Goal: Task Accomplishment & Management: Complete application form

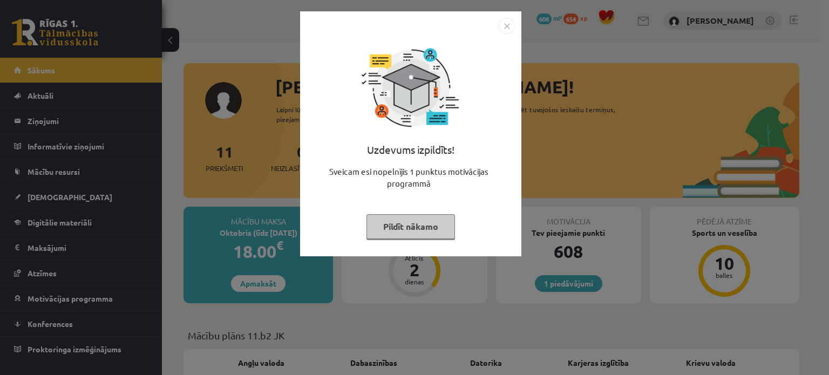
click at [509, 23] on img "Close" at bounding box center [507, 26] width 16 height 16
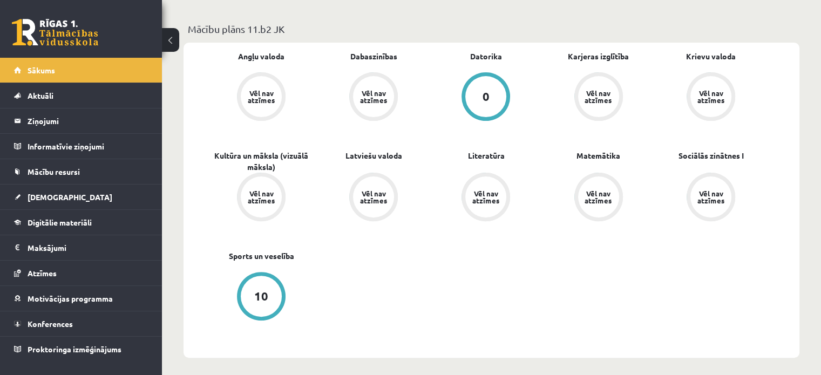
scroll to position [374, 0]
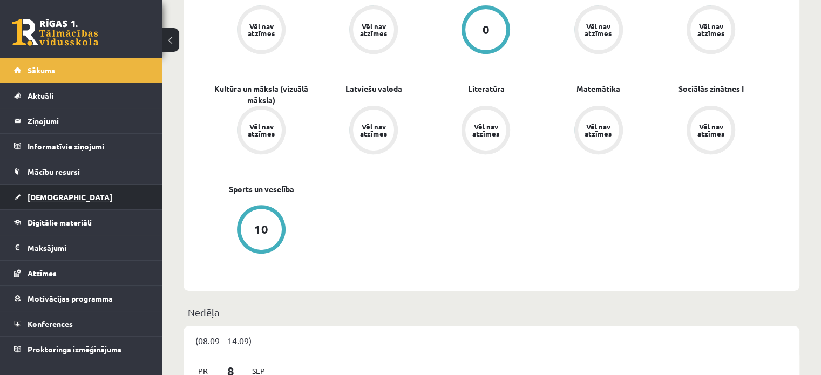
click at [48, 197] on span "[DEMOGRAPHIC_DATA]" at bounding box center [70, 197] width 85 height 10
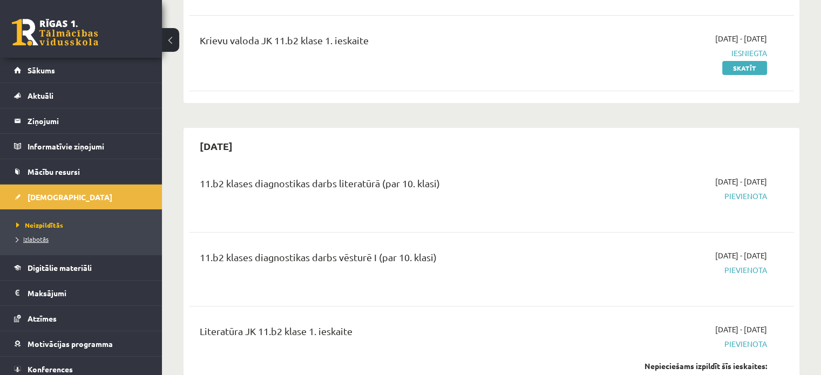
click at [34, 241] on span "Izlabotās" at bounding box center [32, 239] width 32 height 9
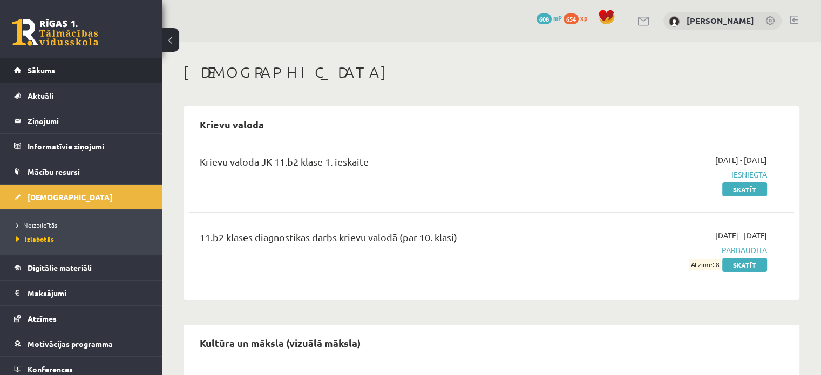
click at [49, 65] on link "Sākums" at bounding box center [81, 70] width 134 height 25
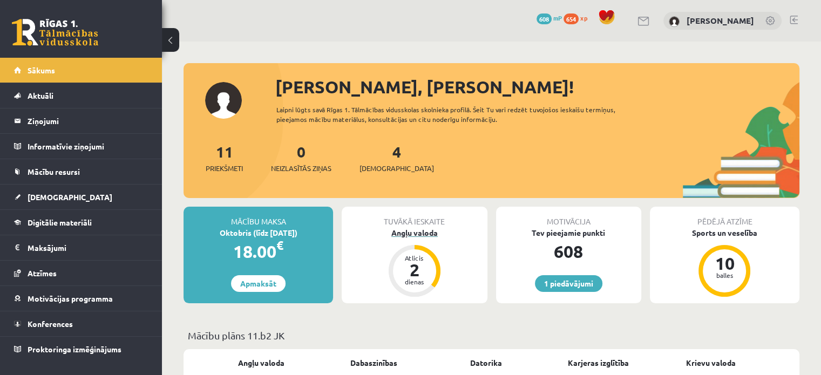
click at [407, 238] on div "Angļu valoda" at bounding box center [414, 232] width 145 height 11
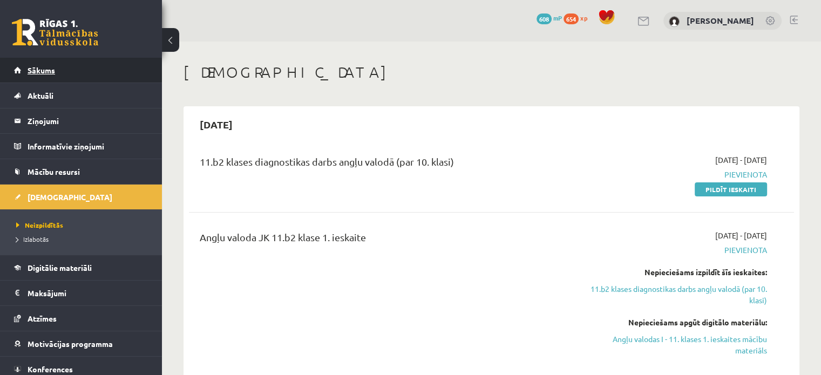
click at [67, 65] on link "Sākums" at bounding box center [81, 70] width 134 height 25
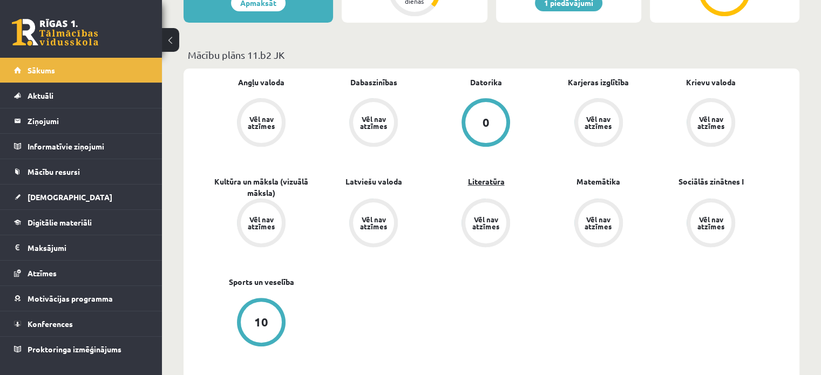
scroll to position [363, 0]
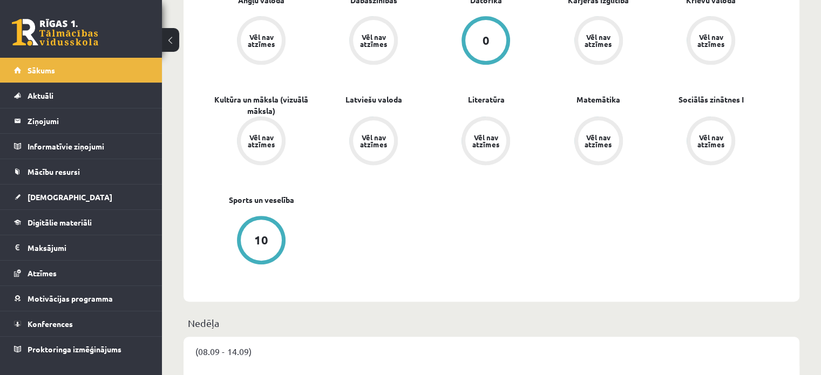
click at [275, 242] on div "10" at bounding box center [261, 240] width 41 height 41
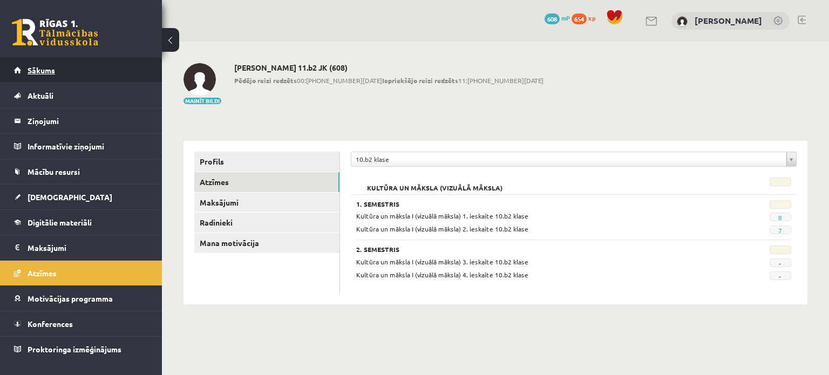
click at [87, 74] on link "Sākums" at bounding box center [81, 70] width 134 height 25
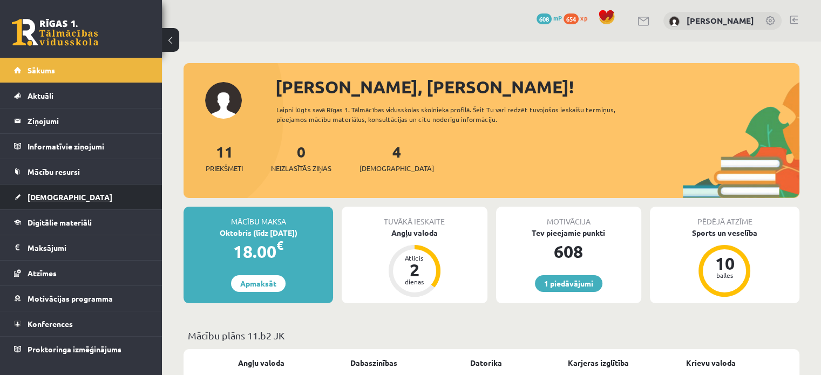
click at [54, 198] on span "[DEMOGRAPHIC_DATA]" at bounding box center [70, 197] width 85 height 10
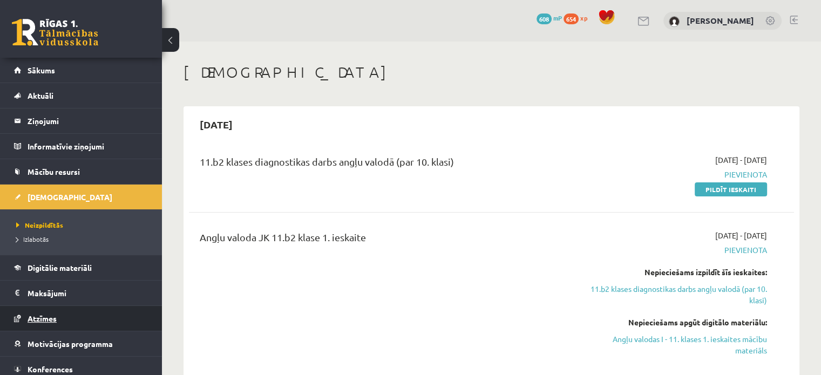
click at [40, 315] on span "Atzīmes" at bounding box center [42, 319] width 29 height 10
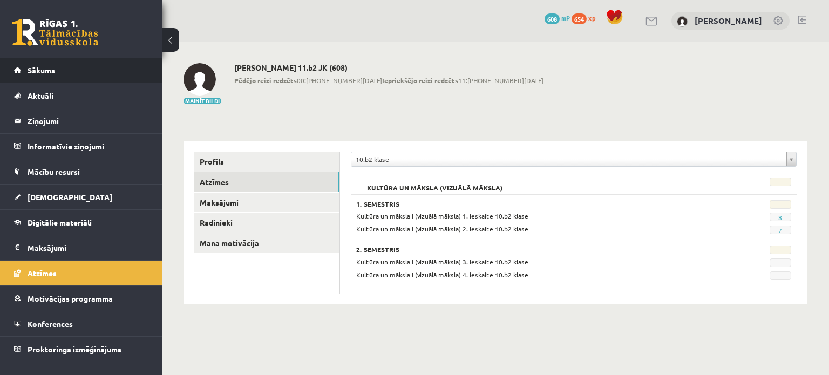
click at [57, 74] on link "Sākums" at bounding box center [81, 70] width 134 height 25
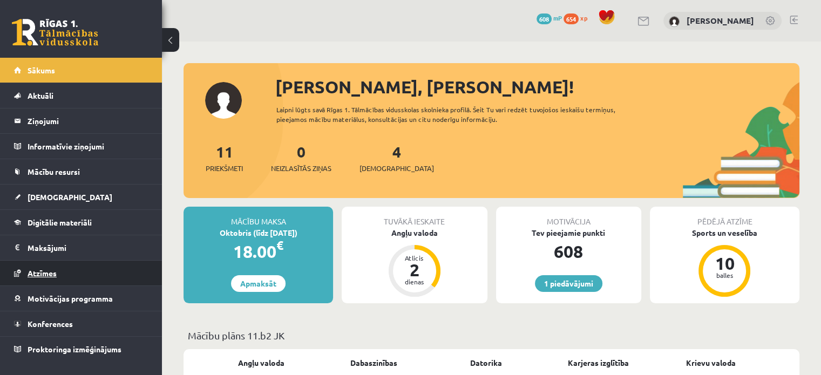
click at [38, 277] on link "Atzīmes" at bounding box center [81, 273] width 134 height 25
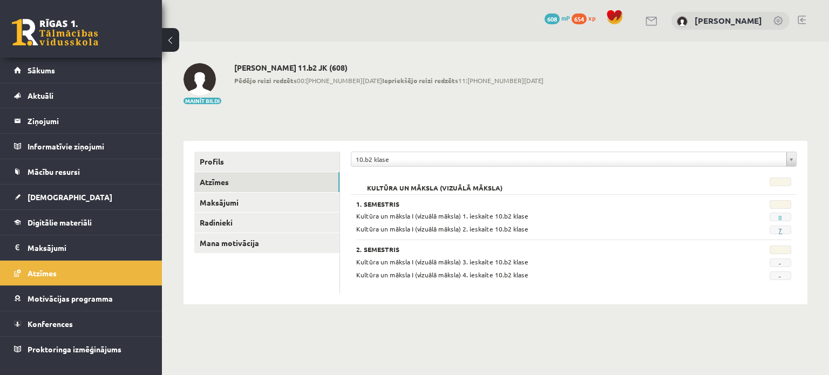
click at [779, 229] on link "7" at bounding box center [781, 230] width 4 height 9
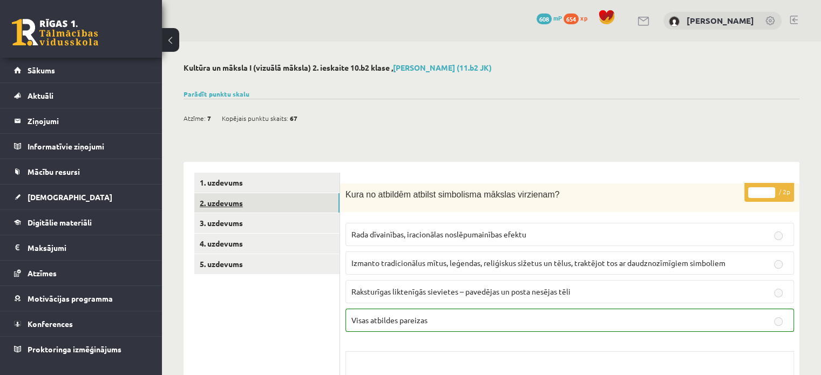
click at [236, 200] on link "2. uzdevums" at bounding box center [266, 203] width 145 height 20
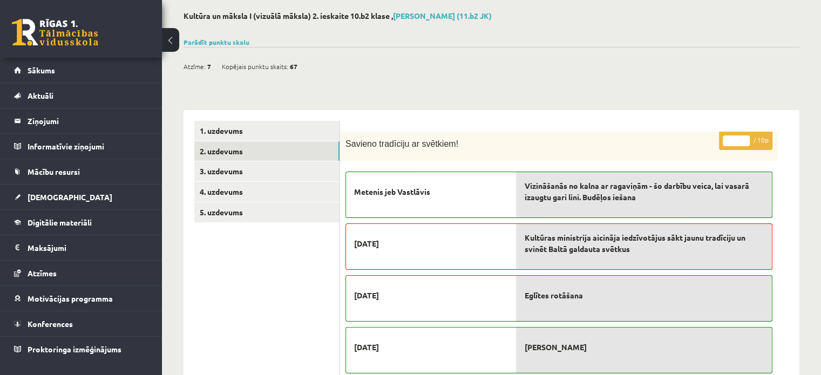
scroll to position [41, 0]
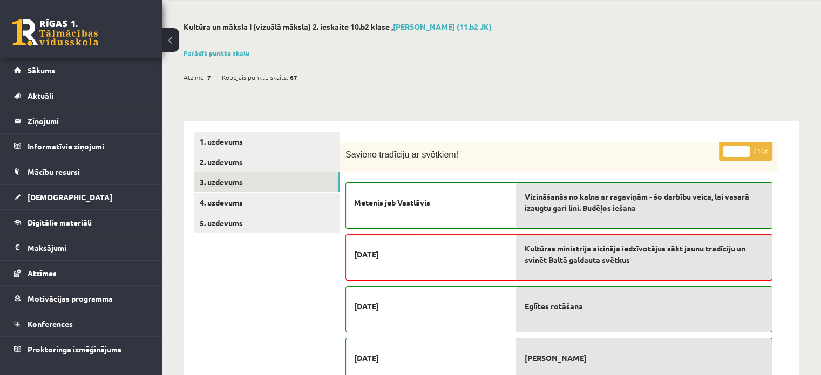
click at [248, 185] on link "3. uzdevums" at bounding box center [266, 182] width 145 height 20
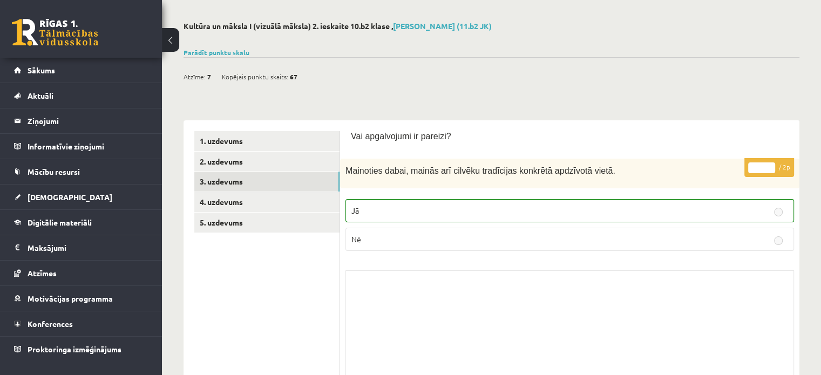
scroll to position [0, 0]
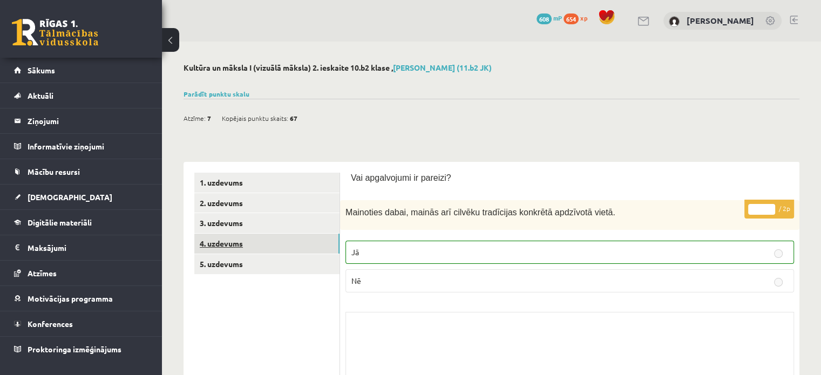
click at [264, 244] on link "4. uzdevums" at bounding box center [266, 244] width 145 height 20
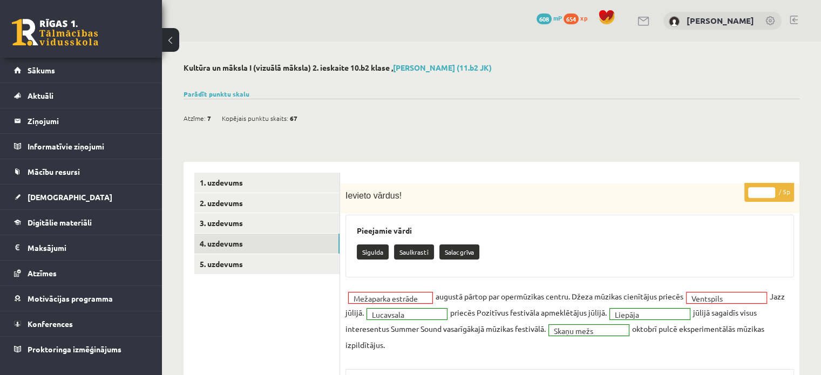
scroll to position [139, 0]
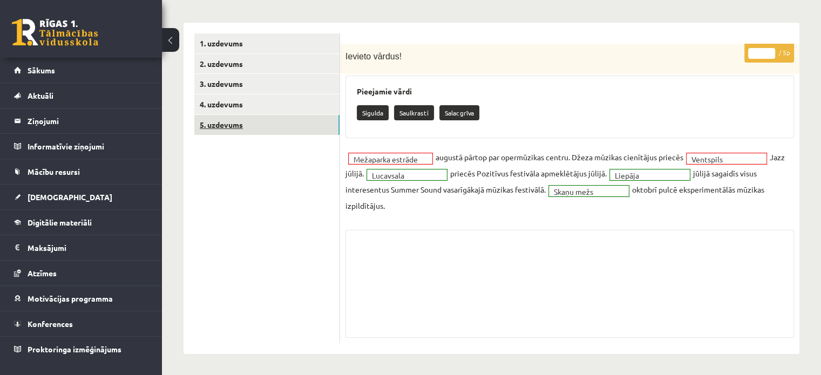
click at [248, 125] on link "5. uzdevums" at bounding box center [266, 125] width 145 height 20
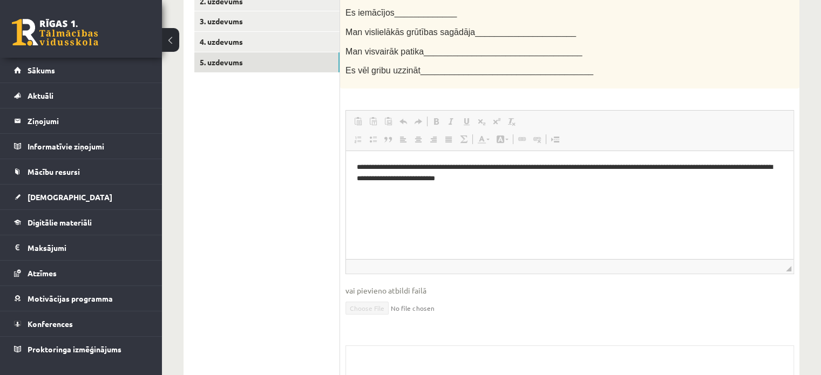
scroll to position [0, 0]
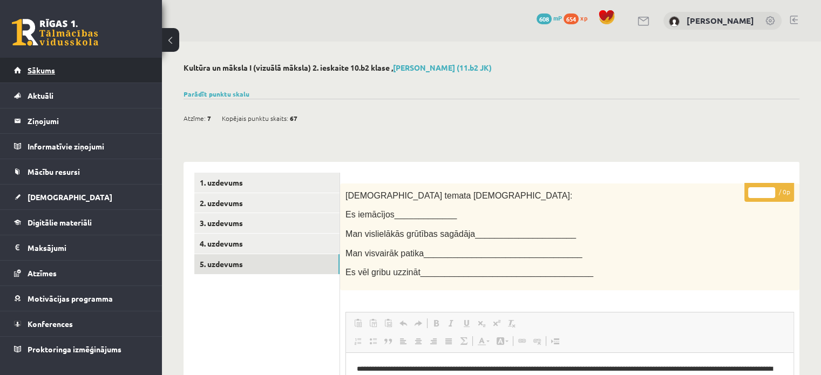
click at [59, 74] on link "Sākums" at bounding box center [81, 70] width 134 height 25
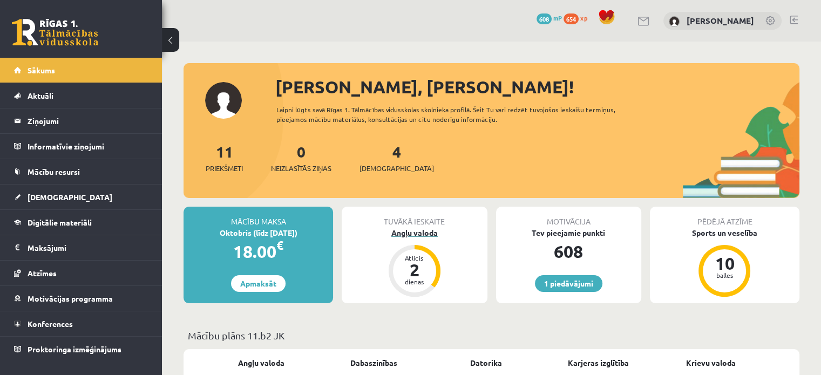
click at [425, 232] on div "Angļu valoda" at bounding box center [414, 232] width 145 height 11
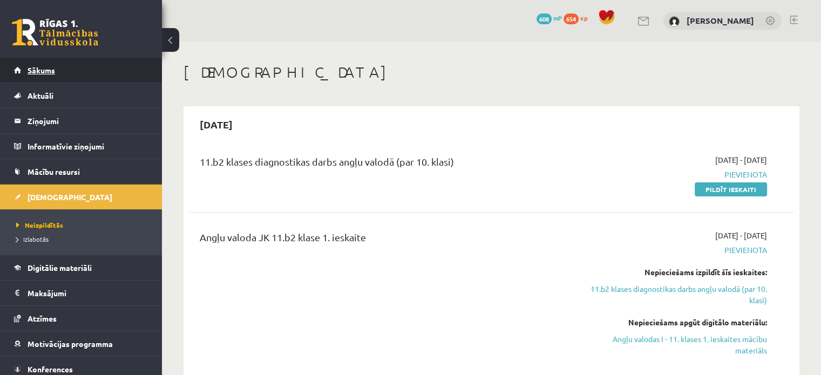
click at [63, 70] on link "Sākums" at bounding box center [81, 70] width 134 height 25
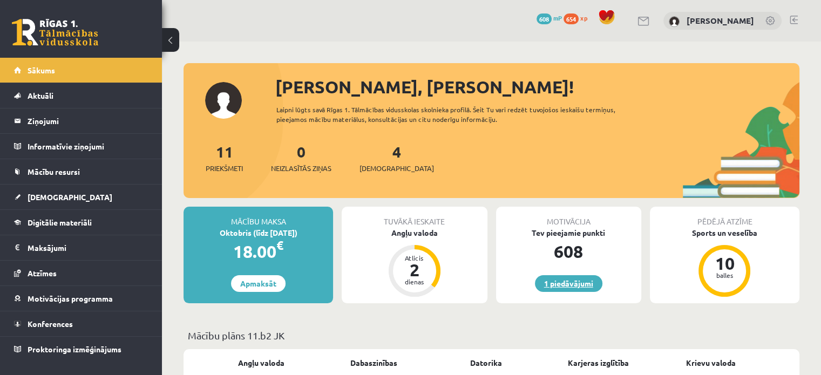
click at [582, 285] on link "1 piedāvājumi" at bounding box center [568, 283] width 67 height 17
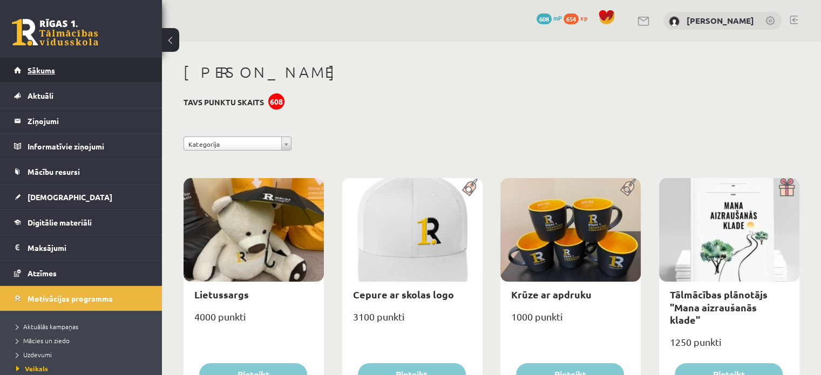
click at [48, 69] on span "Sākums" at bounding box center [42, 70] width 28 height 10
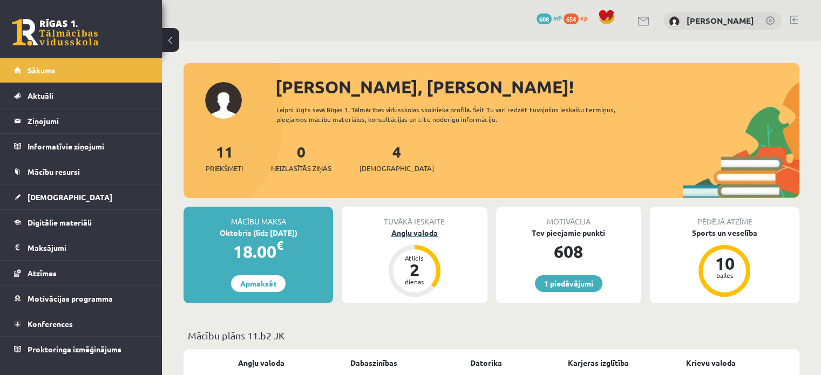
click at [415, 231] on div "Angļu valoda" at bounding box center [414, 232] width 145 height 11
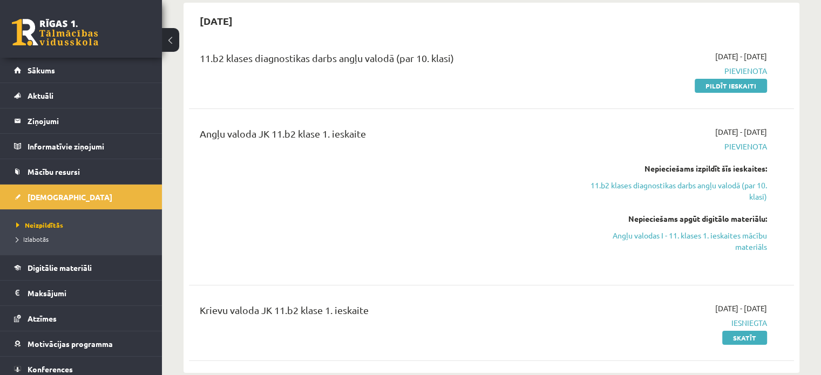
scroll to position [108, 0]
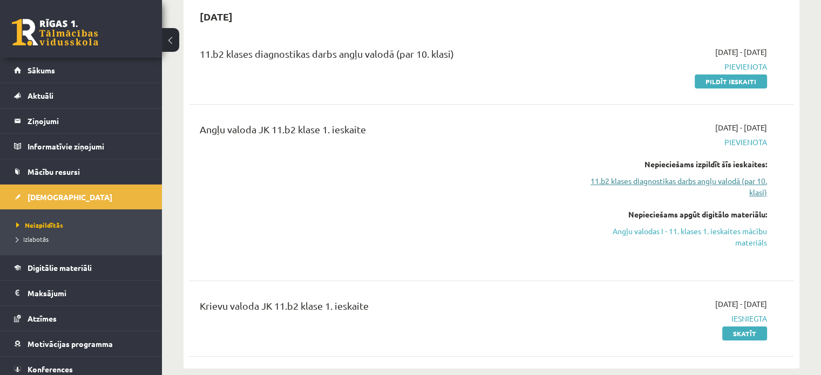
click at [726, 177] on link "11.b2 klases diagnostikas darbs angļu valodā (par 10. klasi)" at bounding box center [678, 186] width 178 height 23
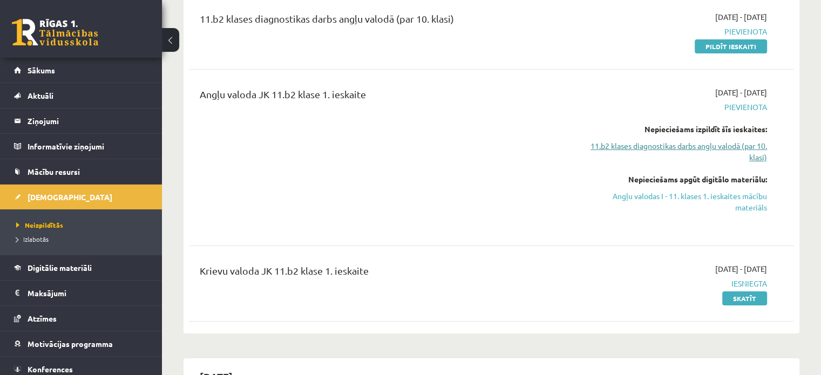
click at [717, 147] on link "11.b2 klases diagnostikas darbs angļu valodā (par 10. klasi)" at bounding box center [678, 151] width 178 height 23
click at [717, 146] on link "11.b2 klases diagnostikas darbs angļu valodā (par 10. klasi)" at bounding box center [678, 151] width 178 height 23
drag, startPoint x: 723, startPoint y: 197, endPoint x: 471, endPoint y: 39, distance: 297.2
click at [723, 198] on link "Angļu valodas I - 11. klases 1. ieskaites mācību materiāls" at bounding box center [678, 202] width 178 height 23
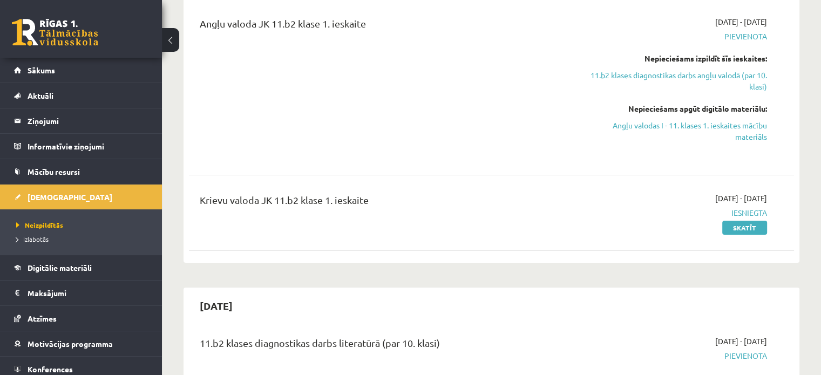
scroll to position [359, 0]
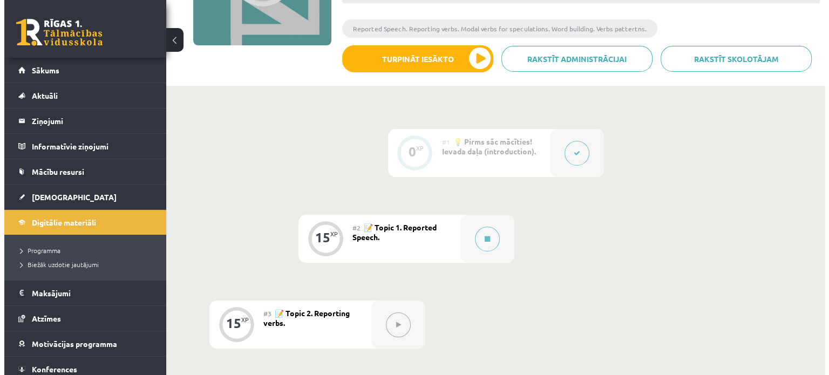
scroll to position [151, 0]
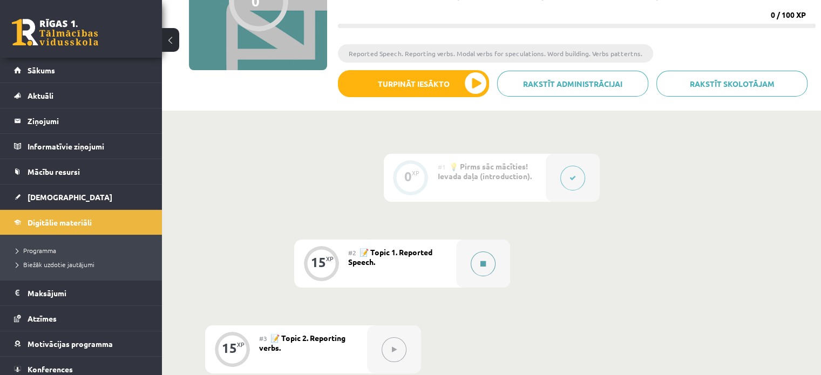
click at [489, 268] on button at bounding box center [483, 264] width 25 height 25
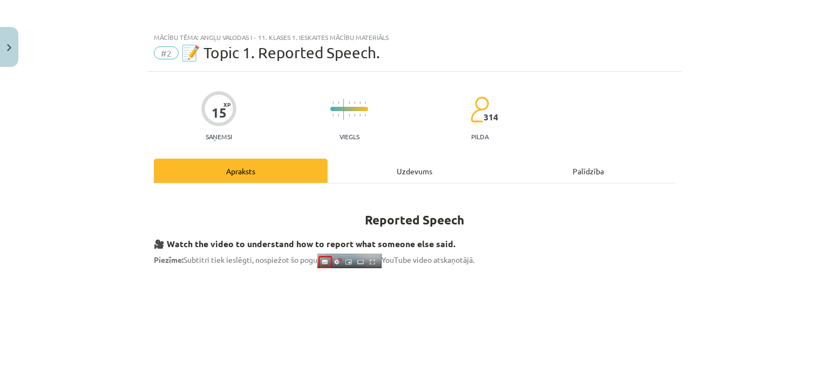
click at [410, 173] on div "Uzdevums" at bounding box center [415, 171] width 174 height 24
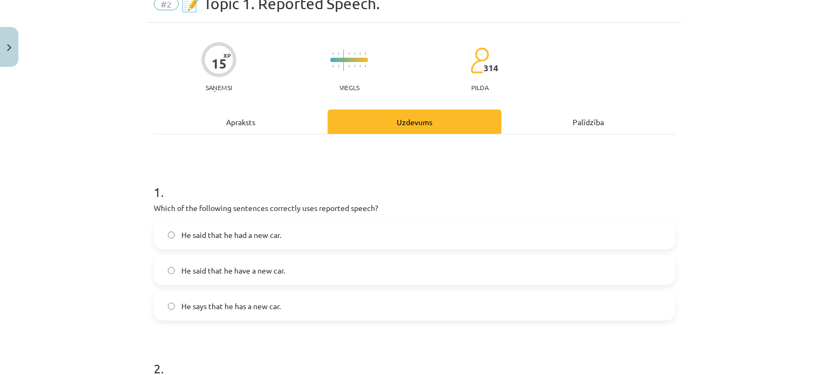
scroll to position [108, 0]
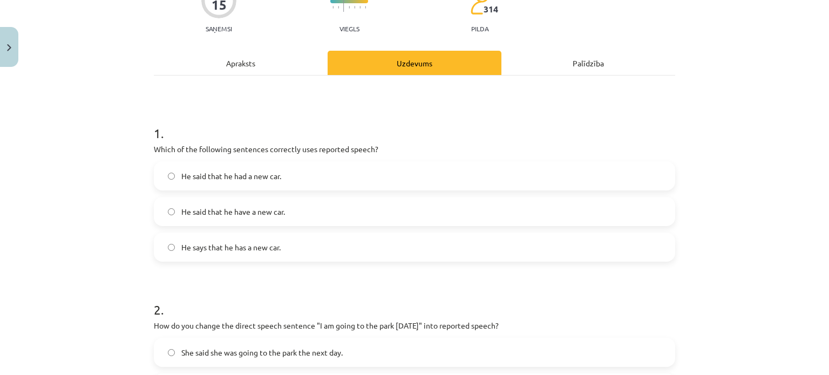
click at [202, 209] on span "He said that he have a new car." at bounding box center [233, 211] width 104 height 11
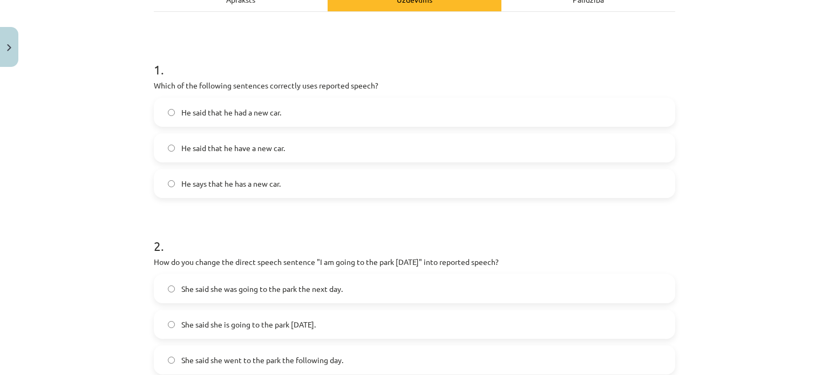
scroll to position [324, 0]
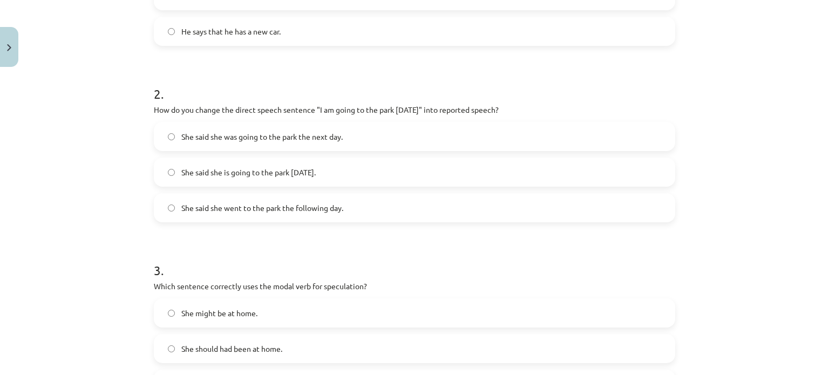
click at [237, 175] on span "She said she is going to the park tomorrow." at bounding box center [248, 172] width 134 height 11
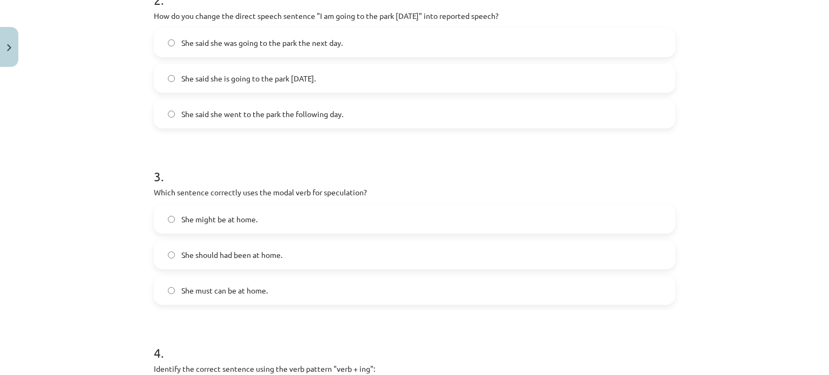
scroll to position [432, 0]
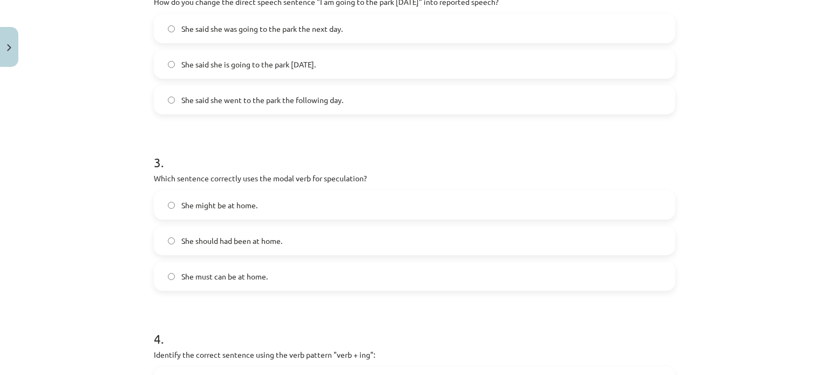
drag, startPoint x: 270, startPoint y: 237, endPoint x: 112, endPoint y: 204, distance: 161.2
click at [112, 204] on div "Mācību tēma: Angļu valodas i - 11. klases 1. ieskaites mācību materiāls #2 📝 To…" at bounding box center [414, 187] width 829 height 375
click at [207, 246] on span "She should had been at home." at bounding box center [231, 240] width 101 height 11
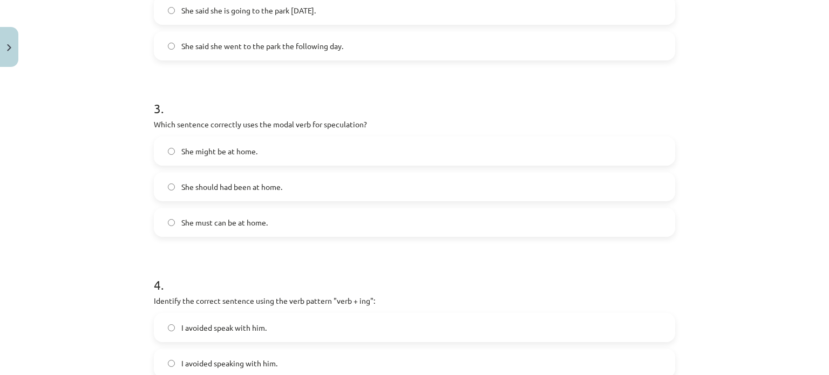
scroll to position [540, 0]
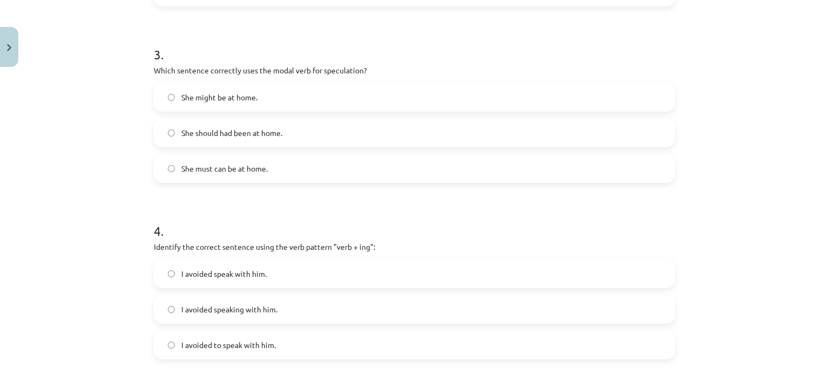
click at [201, 164] on span "She must can be at home." at bounding box center [224, 168] width 86 height 11
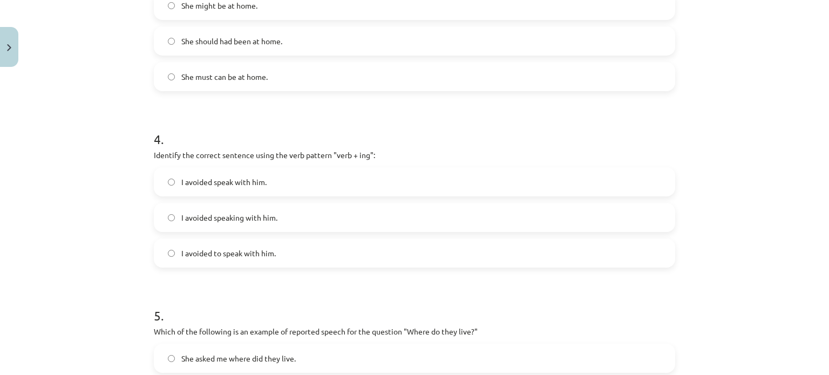
scroll to position [648, 0]
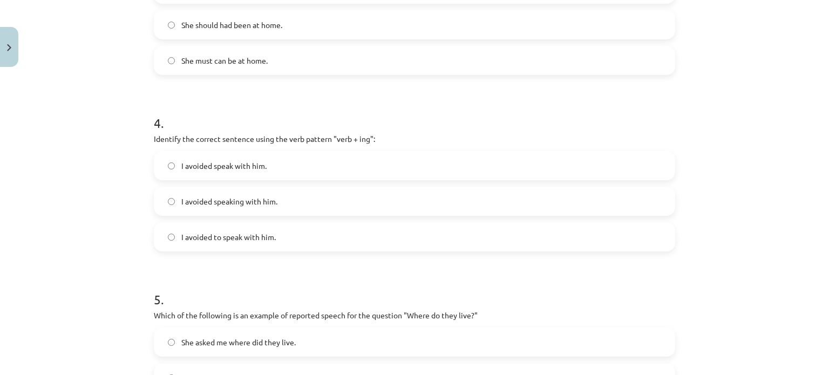
click at [220, 232] on span "I avoided to speak with him." at bounding box center [228, 237] width 94 height 11
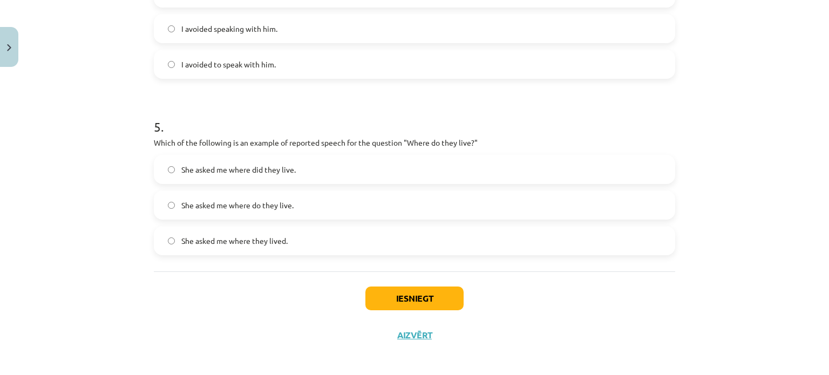
scroll to position [826, 0]
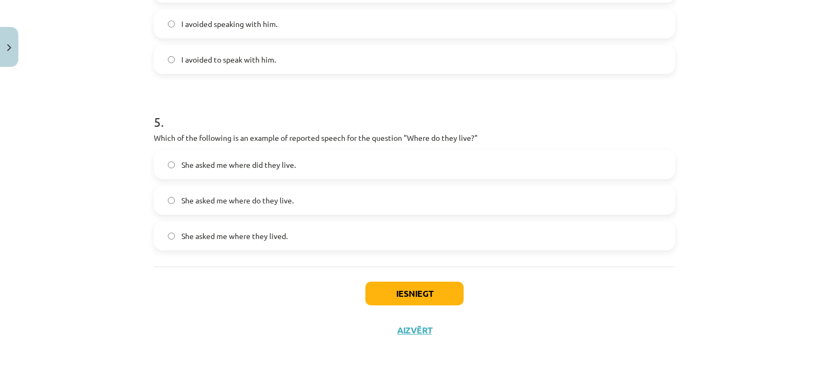
click at [242, 161] on span "She asked me where did they live." at bounding box center [238, 164] width 114 height 11
click at [408, 352] on div "Mācību tēma: Angļu valodas i - 11. klases 1. ieskaites mācību materiāls #2 📝 To…" at bounding box center [414, 187] width 829 height 375
click at [266, 241] on label "She asked me where they lived." at bounding box center [414, 235] width 519 height 27
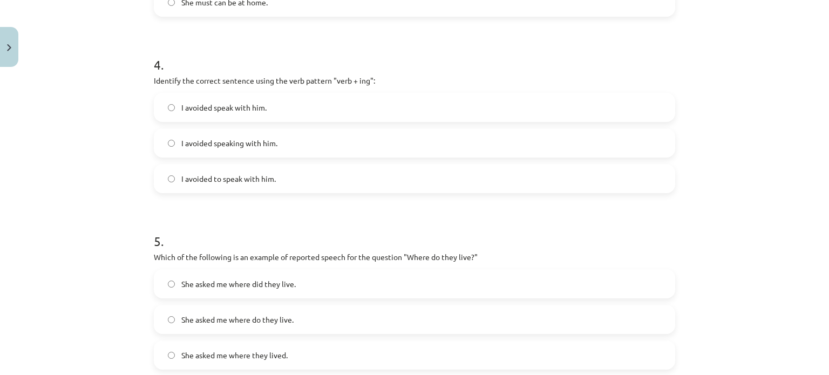
scroll to position [772, 0]
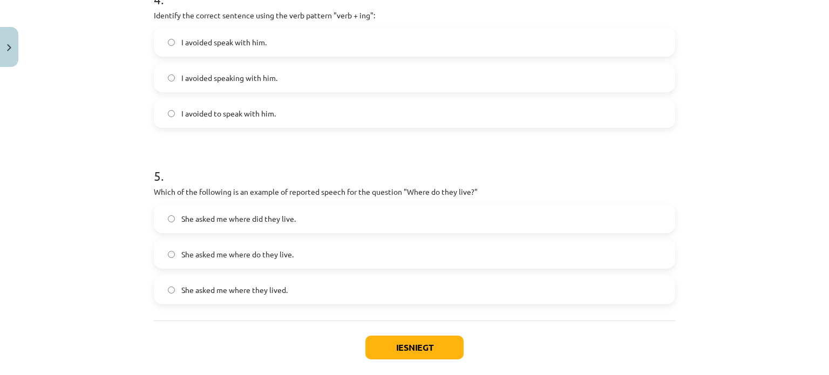
click at [212, 214] on span "She asked me where did they live." at bounding box center [238, 218] width 114 height 11
click at [418, 347] on button "Iesniegt" at bounding box center [415, 348] width 98 height 24
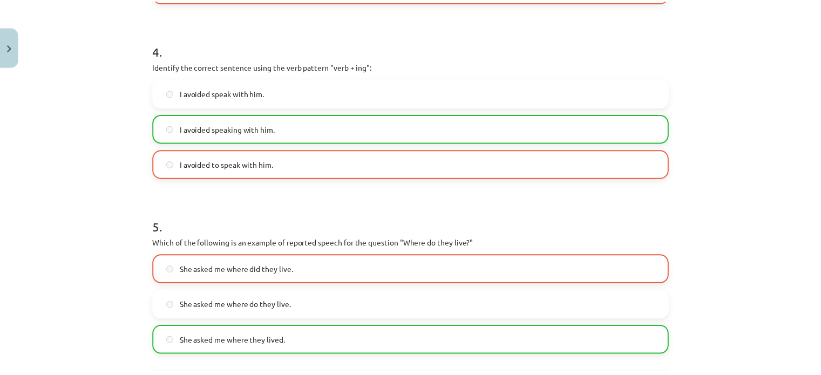
scroll to position [860, 0]
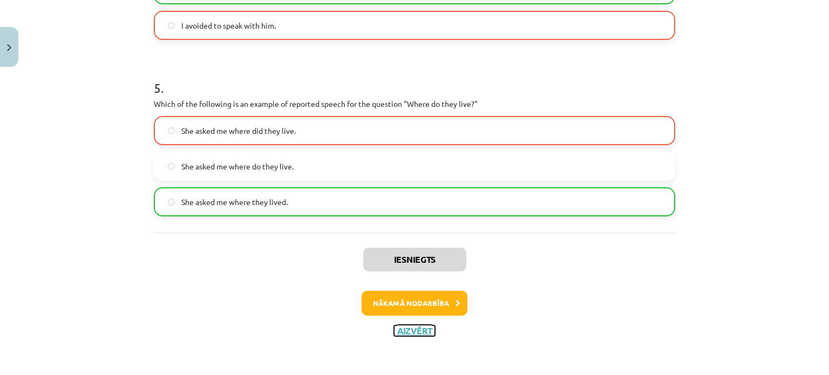
click at [417, 331] on button "Aizvērt" at bounding box center [414, 331] width 41 height 11
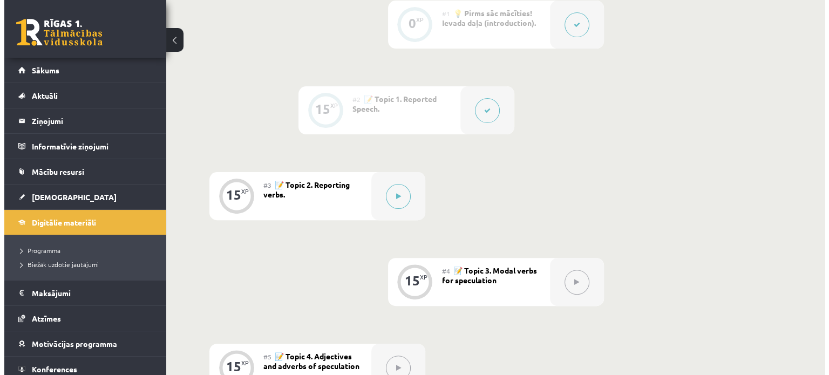
scroll to position [313, 0]
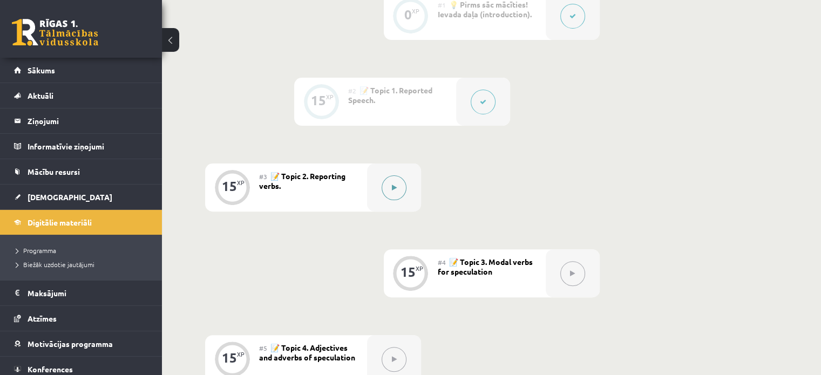
click at [393, 199] on button at bounding box center [394, 187] width 25 height 25
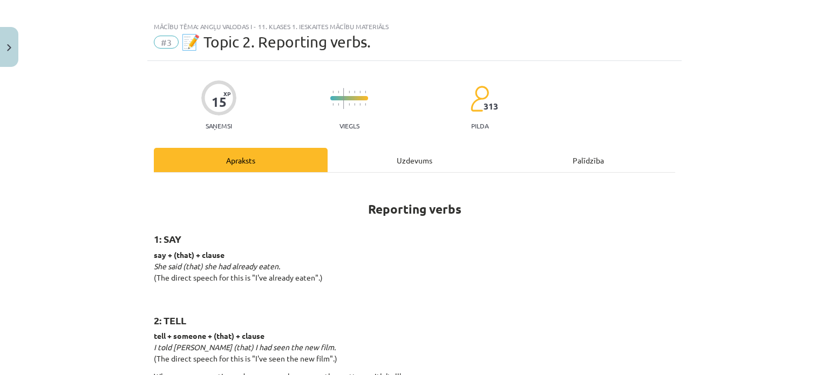
scroll to position [0, 0]
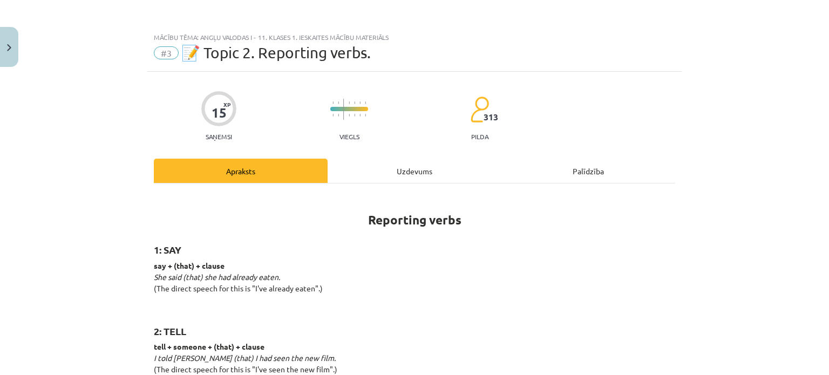
click at [413, 174] on div "Uzdevums" at bounding box center [415, 171] width 174 height 24
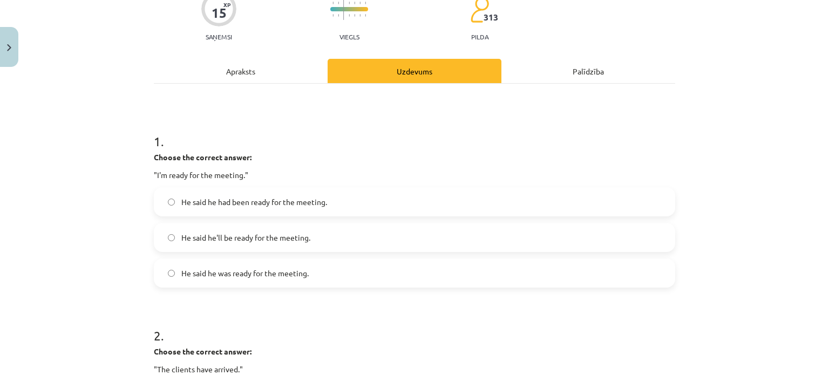
scroll to position [135, 0]
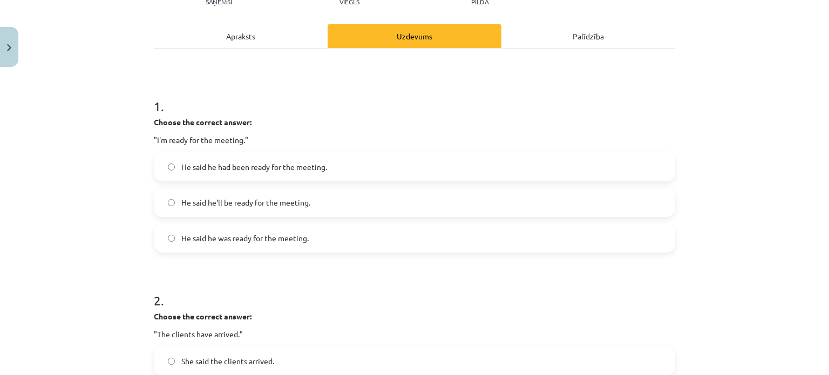
click at [205, 242] on span "He said he was ready for the meeting." at bounding box center [244, 238] width 127 height 11
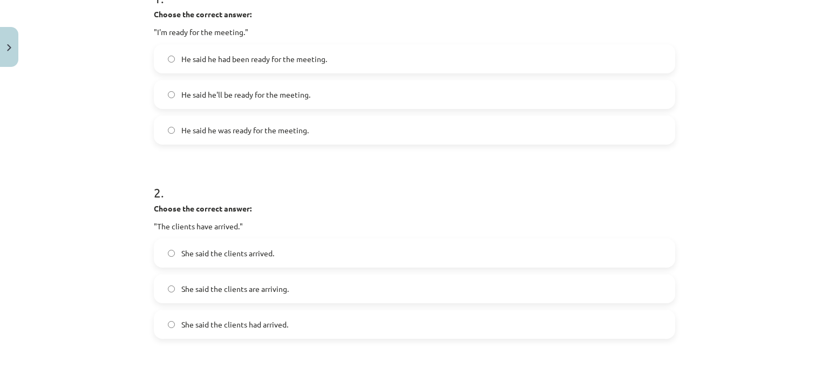
scroll to position [297, 0]
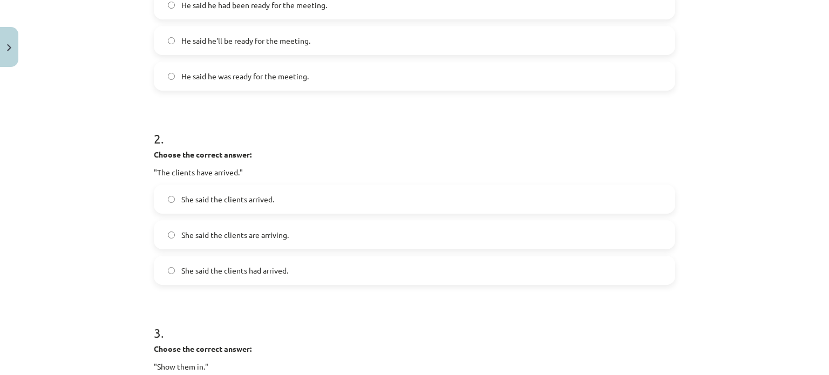
click at [216, 268] on span "She said the clients had arrived." at bounding box center [234, 270] width 107 height 11
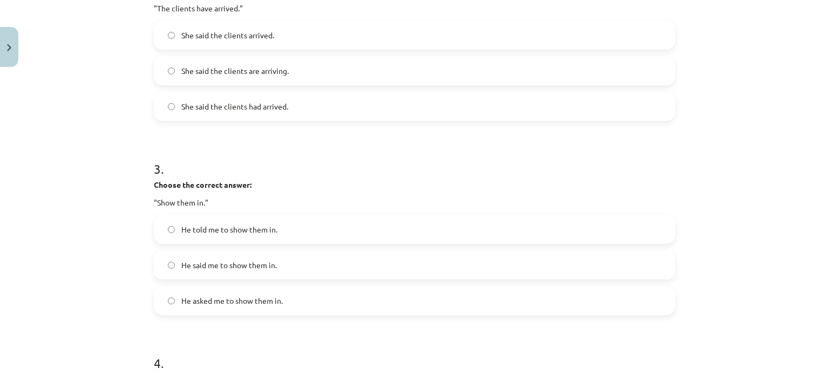
scroll to position [513, 0]
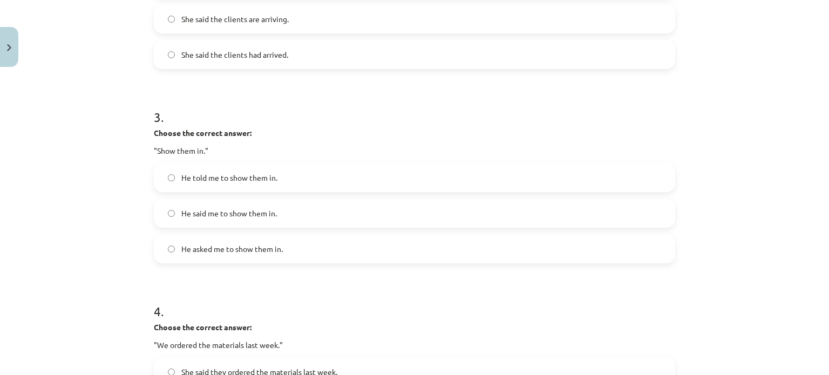
click at [221, 177] on span "He told me to show them in." at bounding box center [229, 177] width 96 height 11
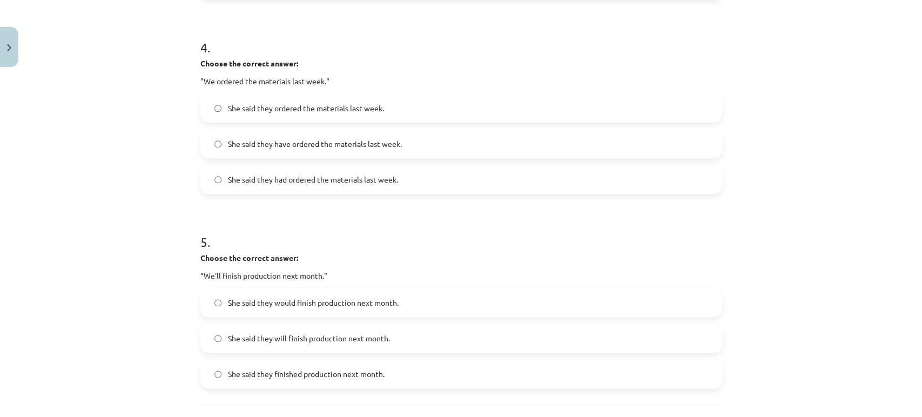
scroll to position [761, 0]
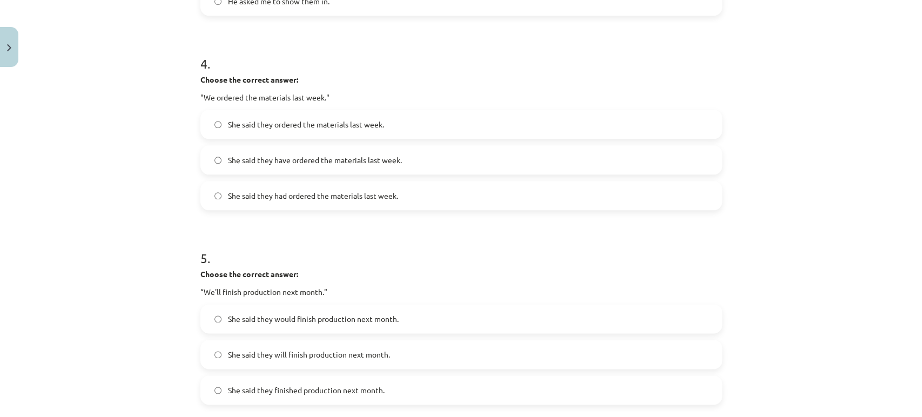
click at [318, 119] on span "She said they ordered the materials last week." at bounding box center [306, 124] width 156 height 11
click at [308, 190] on span "She said they had ordered the materials last week." at bounding box center [313, 195] width 170 height 11
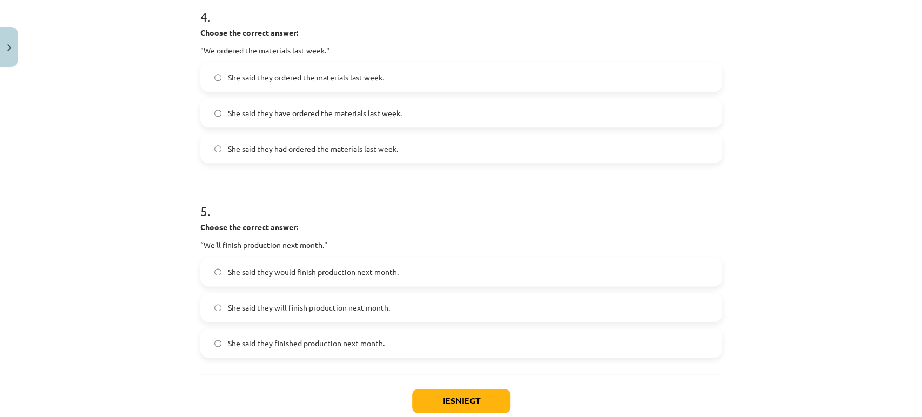
scroll to position [873, 0]
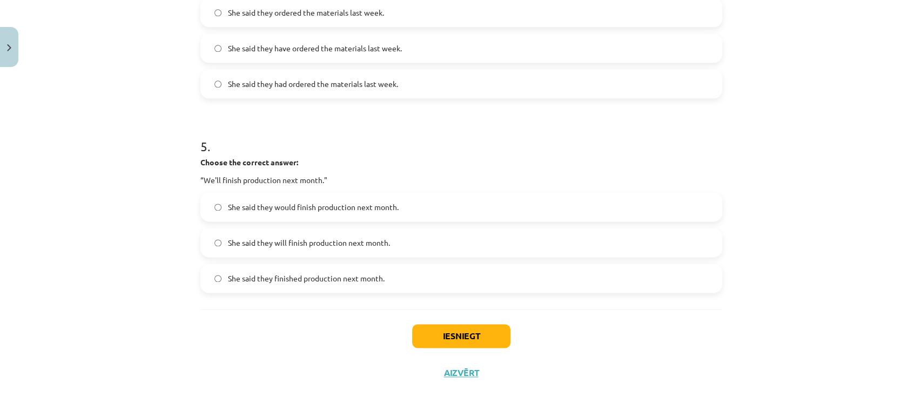
click at [310, 198] on label "She said they would finish production next month." at bounding box center [460, 206] width 519 height 27
click at [438, 337] on button "Iesniegt" at bounding box center [461, 336] width 98 height 24
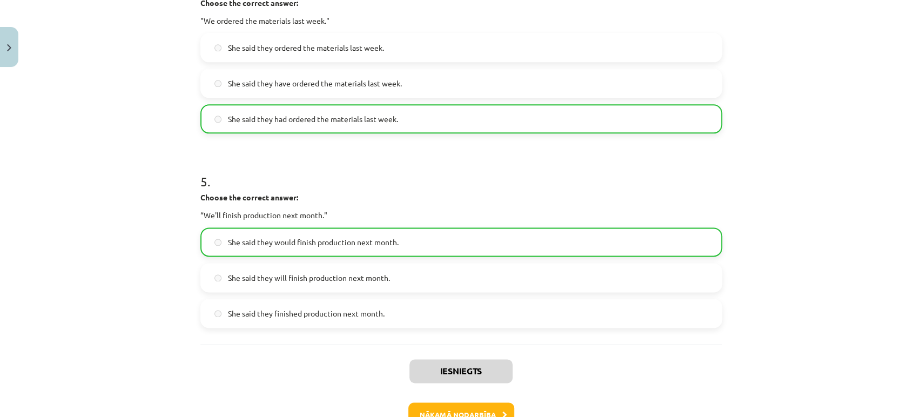
scroll to position [900, 0]
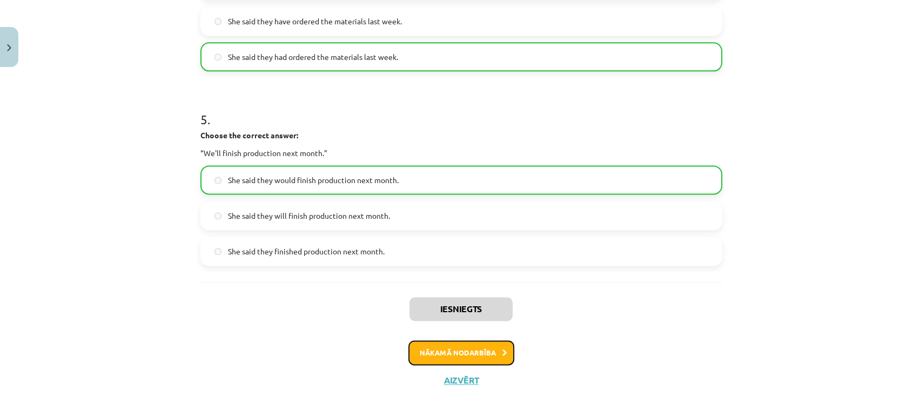
click at [429, 353] on button "Nākamā nodarbība" at bounding box center [461, 352] width 106 height 25
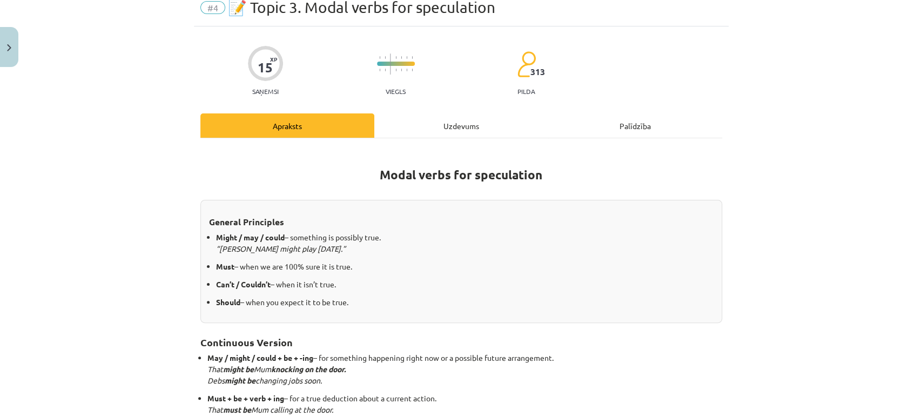
scroll to position [26, 0]
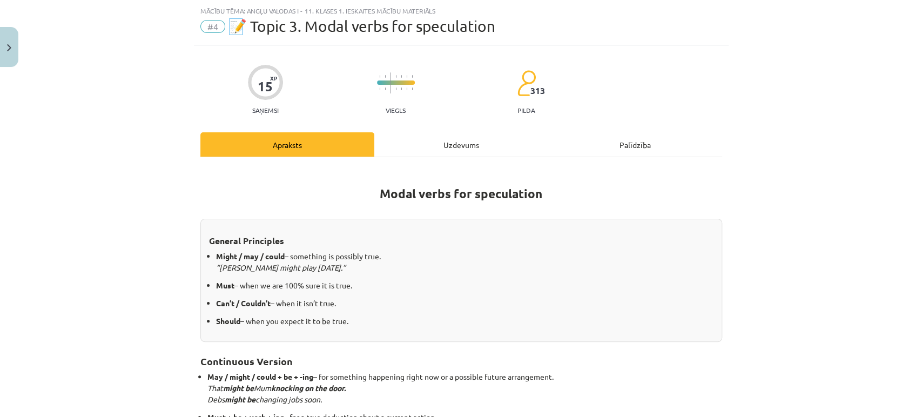
click at [450, 147] on div "Uzdevums" at bounding box center [461, 144] width 174 height 24
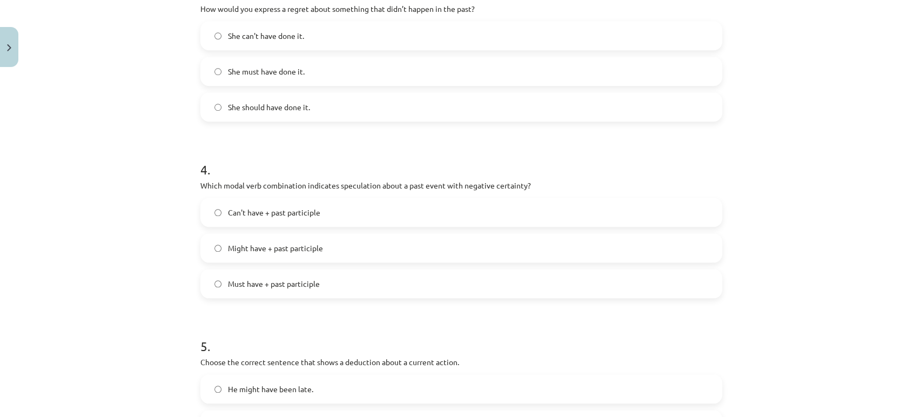
scroll to position [784, 0]
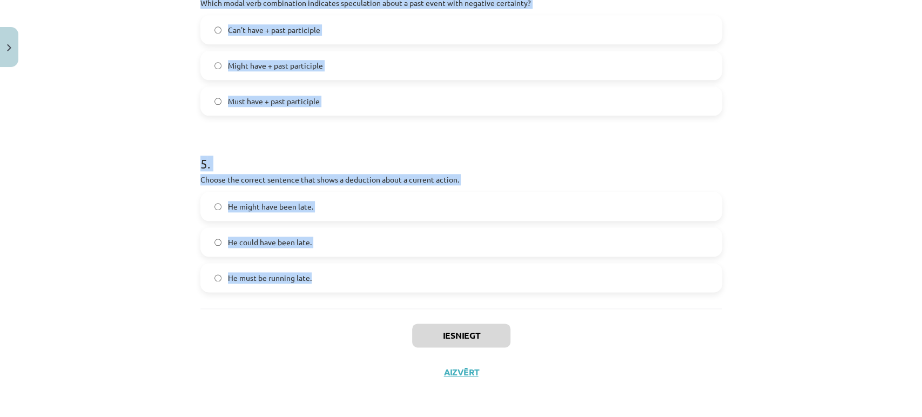
drag, startPoint x: 184, startPoint y: 105, endPoint x: 384, endPoint y: 288, distance: 271.8
click at [384, 288] on div "Mācību tēma: Angļu valodas i - 11. klases 1. ieskaites mācību materiāls #4 📝 To…" at bounding box center [461, 208] width 922 height 417
copy form "1 . Which modal verb would you use to speculate about something that is possibl…"
click at [143, 223] on div "Mācību tēma: Angļu valodas i - 11. klases 1. ieskaites mācību materiāls #4 📝 To…" at bounding box center [461, 208] width 922 height 417
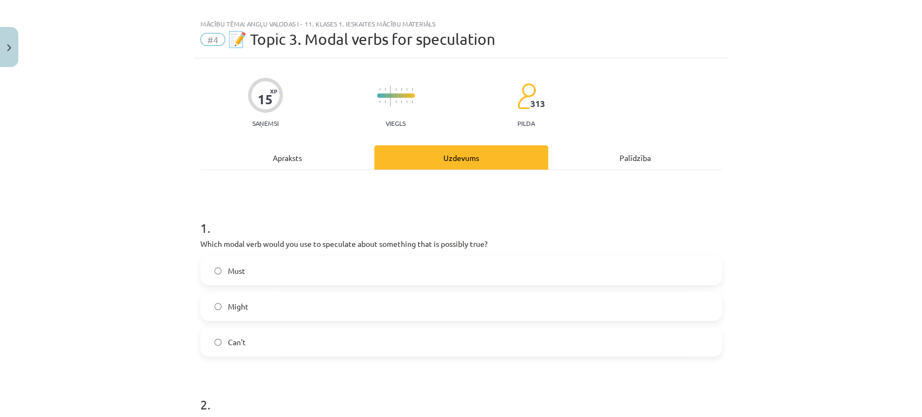
scroll to position [0, 0]
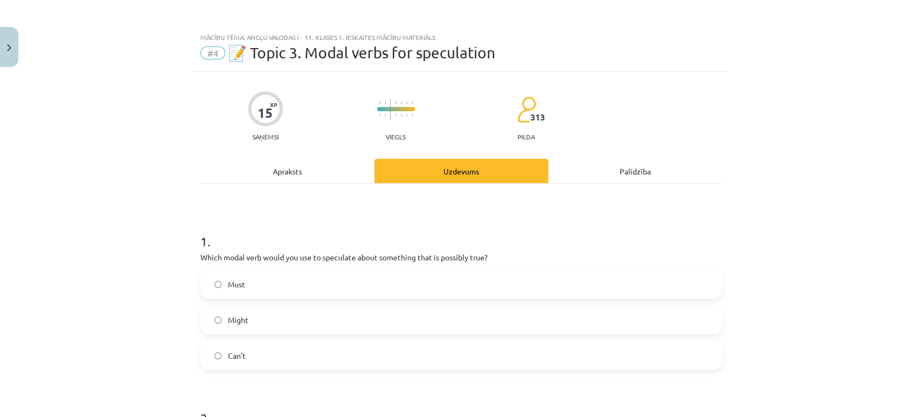
click at [227, 326] on label "Might" at bounding box center [460, 319] width 519 height 27
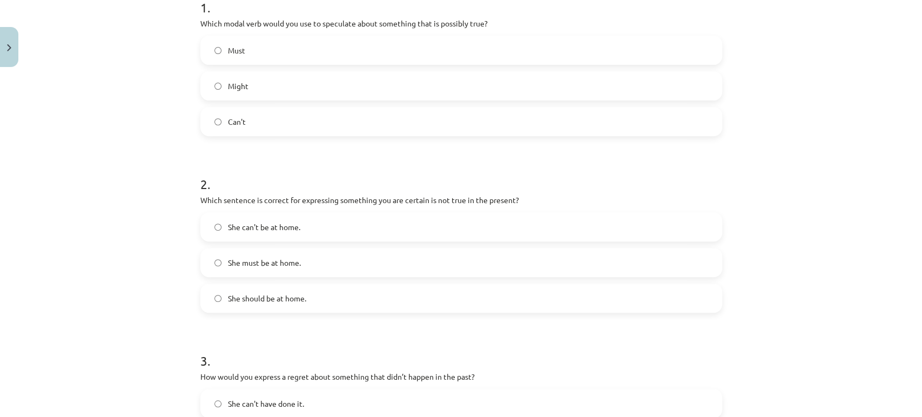
scroll to position [239, 0]
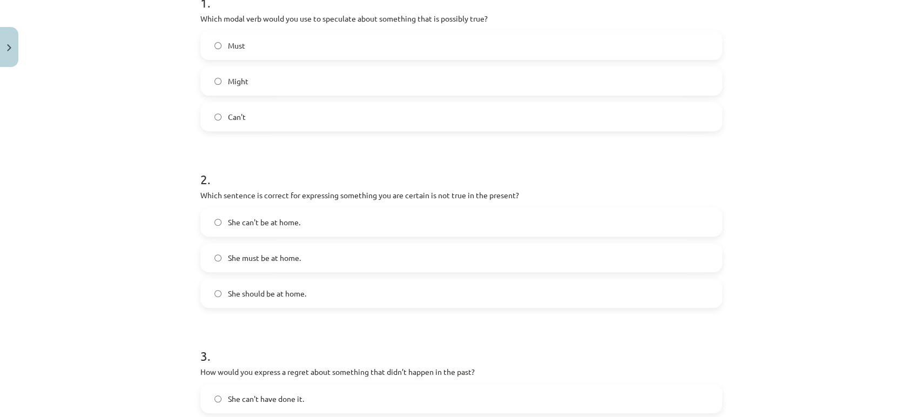
click at [237, 229] on label "She can't be at home." at bounding box center [460, 221] width 519 height 27
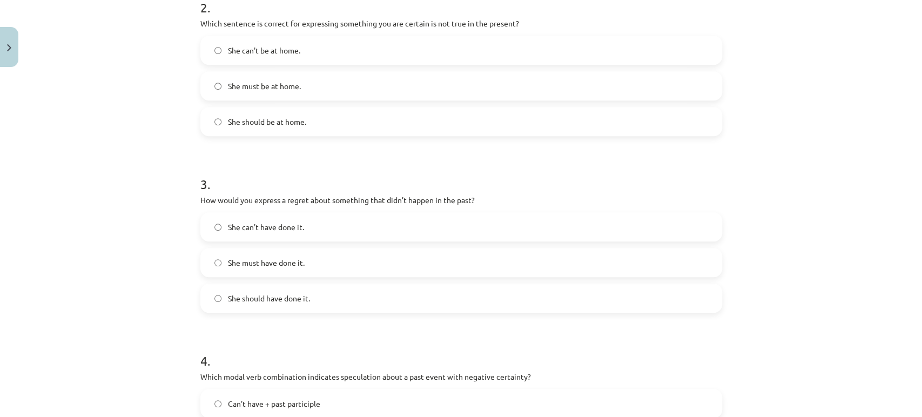
scroll to position [463, 0]
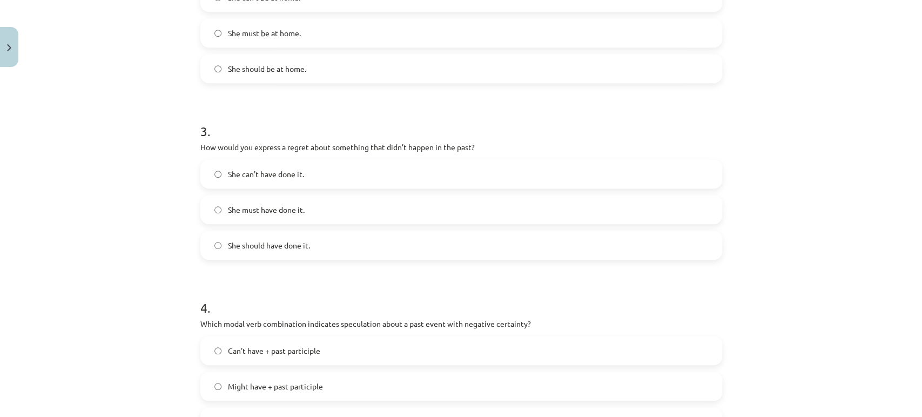
click at [274, 247] on span "She should have done it." at bounding box center [269, 245] width 82 height 11
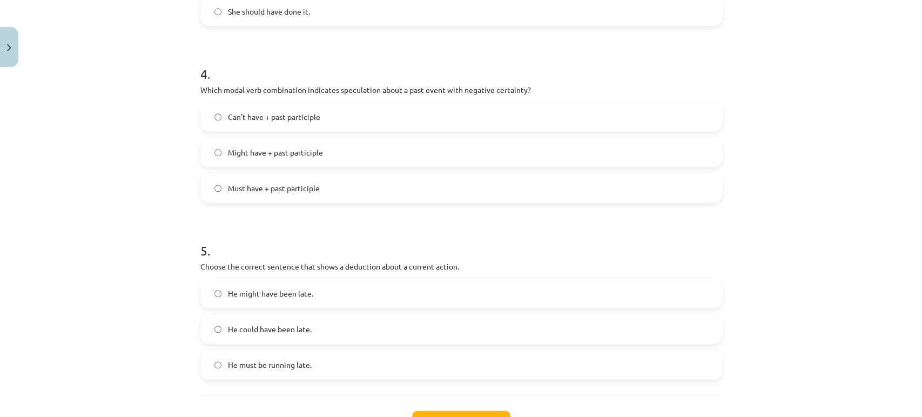
scroll to position [724, 0]
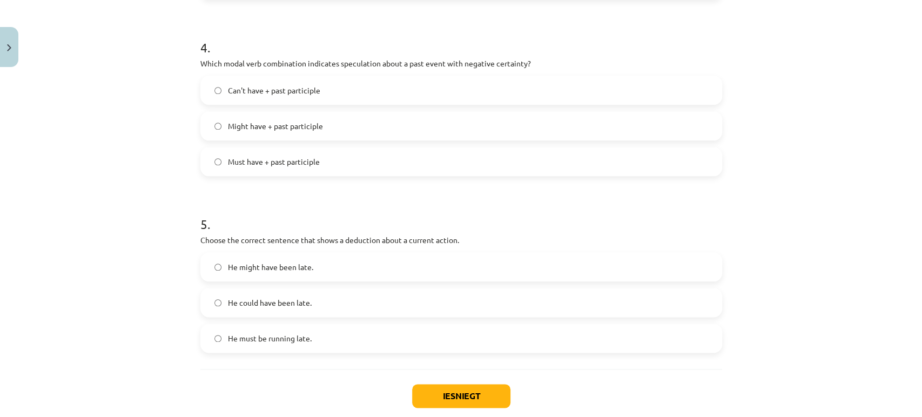
click at [229, 78] on label "Can't have + past participle" at bounding box center [460, 90] width 519 height 27
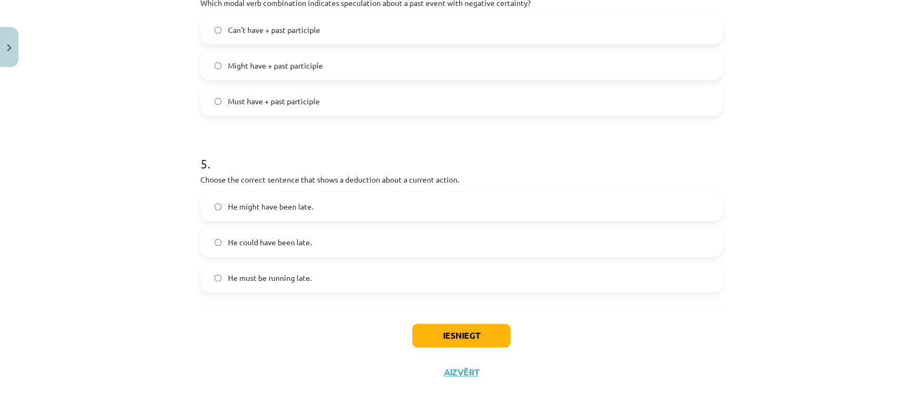
click at [231, 277] on span "He must be running late." at bounding box center [270, 277] width 84 height 11
click at [431, 342] on button "Iesniegt" at bounding box center [461, 335] width 98 height 24
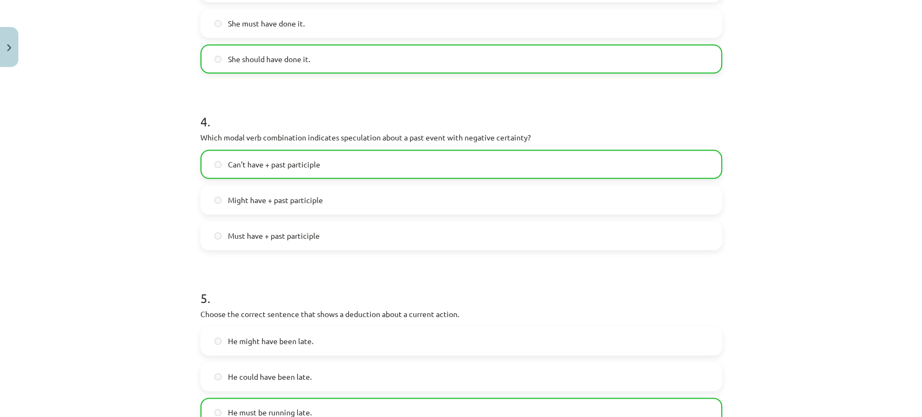
scroll to position [818, 0]
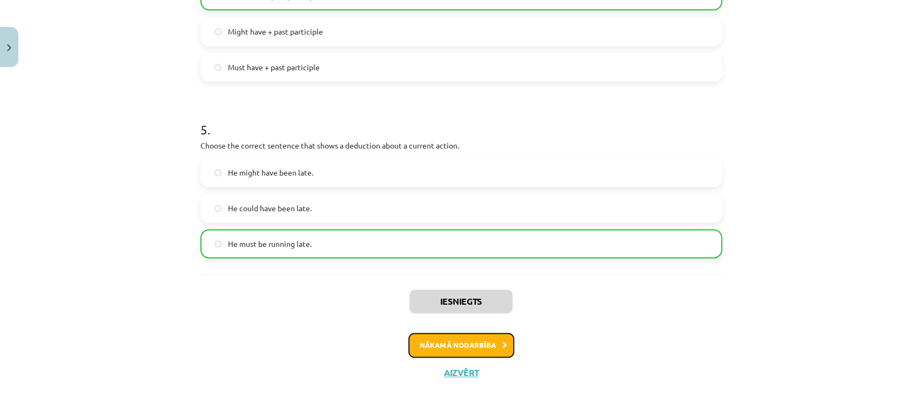
click at [440, 333] on button "Nākamā nodarbība" at bounding box center [461, 345] width 106 height 25
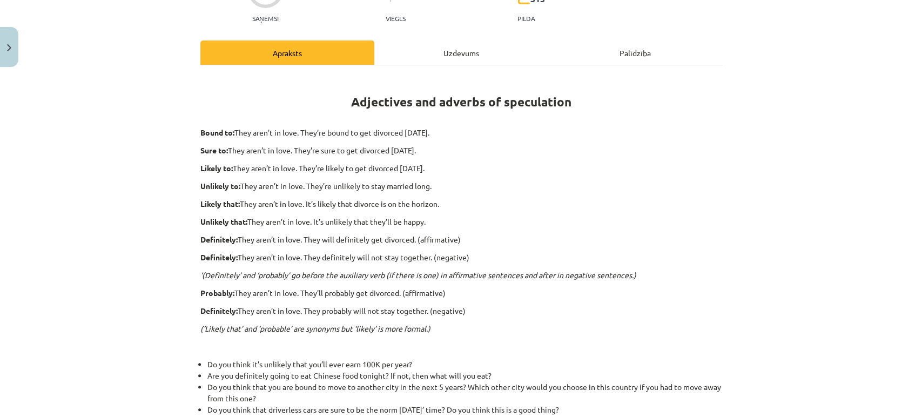
scroll to position [110, 0]
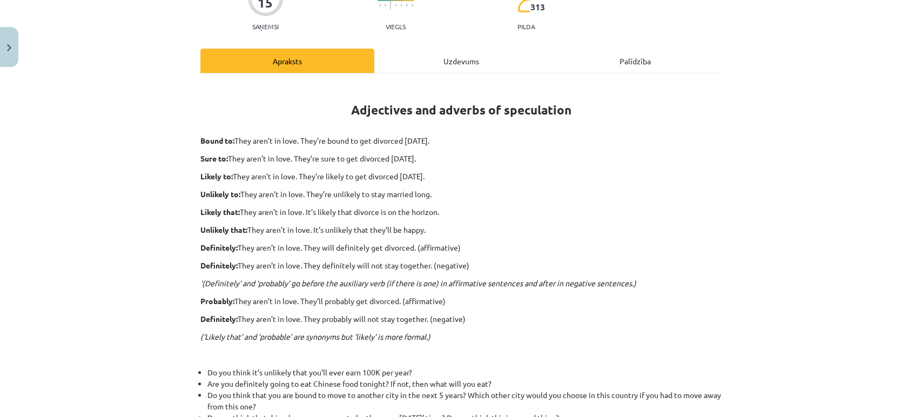
click at [441, 63] on div "Uzdevums" at bounding box center [461, 61] width 174 height 24
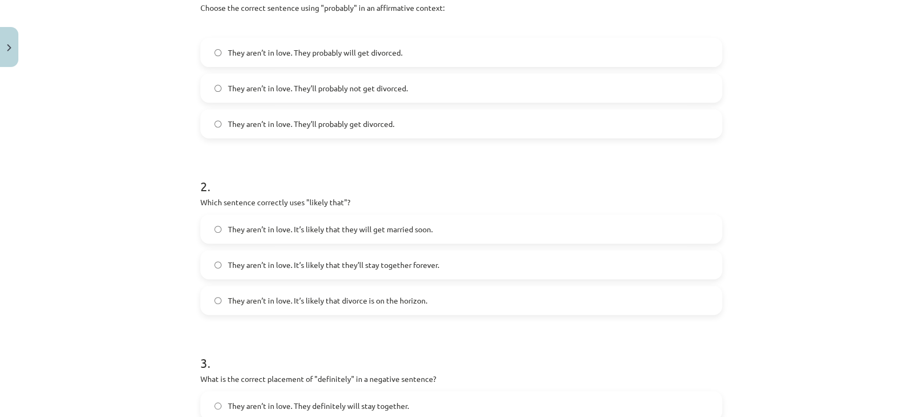
scroll to position [0, 0]
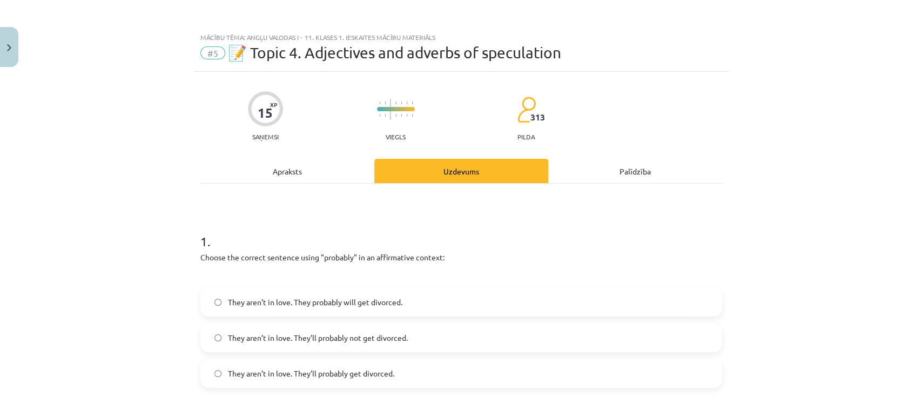
click at [282, 171] on div "Apraksts" at bounding box center [287, 171] width 174 height 24
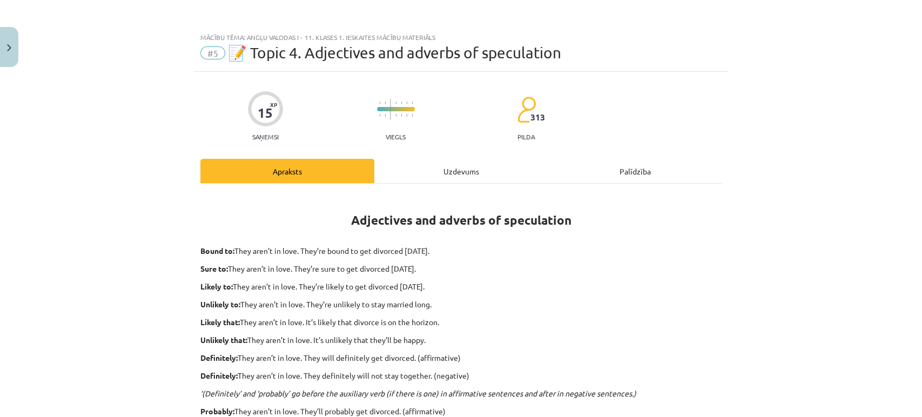
click at [419, 167] on div "Uzdevums" at bounding box center [461, 171] width 174 height 24
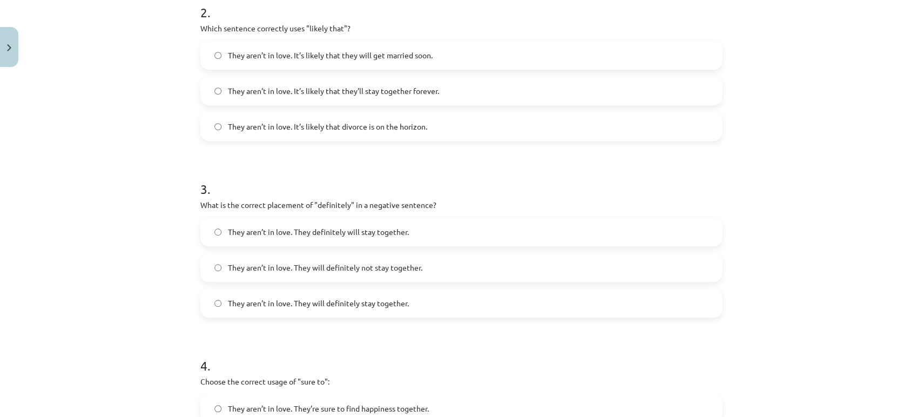
scroll to position [802, 0]
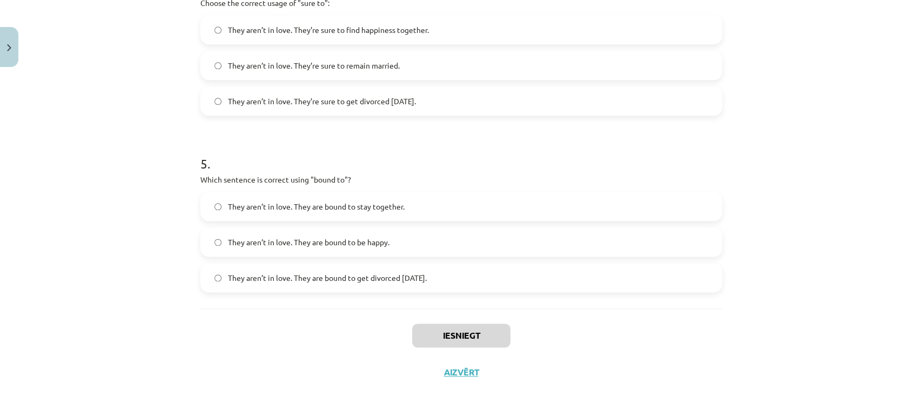
drag, startPoint x: 187, startPoint y: 213, endPoint x: 464, endPoint y: 287, distance: 286.7
click at [464, 287] on div "Mācību tēma: Angļu valodas i - 11. klases 1. ieskaites mācību materiāls #5 📝 To…" at bounding box center [461, 208] width 922 height 417
copy form "1 . Choose the correct sentence using "probably" in an affirmative context: The…"
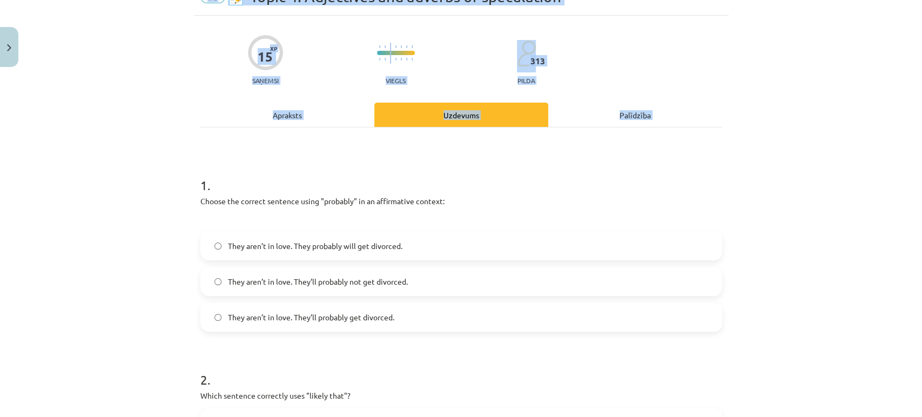
scroll to position [0, 0]
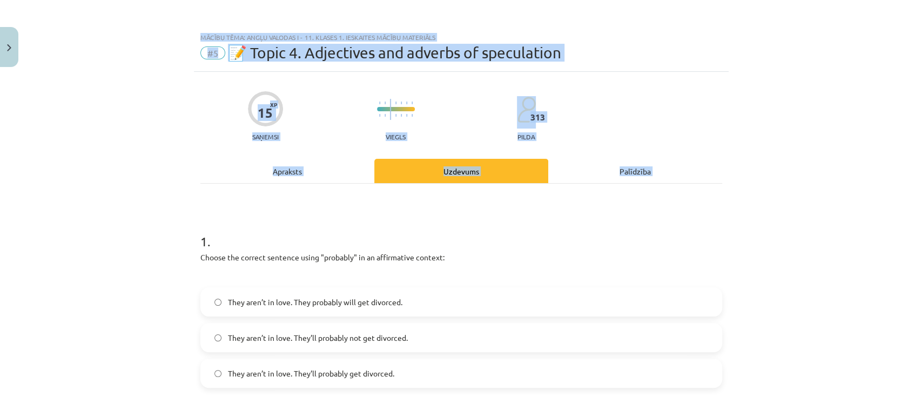
click at [137, 235] on div "Mācību tēma: Angļu valodas i - 11. klases 1. ieskaites mācību materiāls #5 📝 To…" at bounding box center [461, 208] width 922 height 417
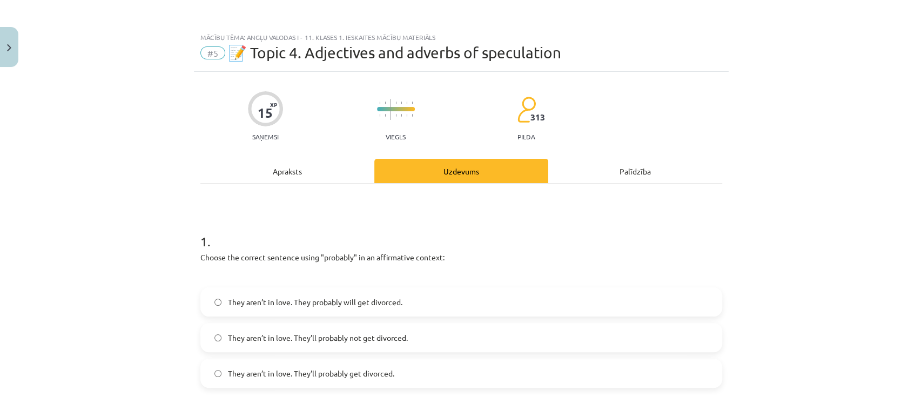
click at [219, 297] on label "They aren’t in love. They probably will get divorced." at bounding box center [460, 301] width 519 height 27
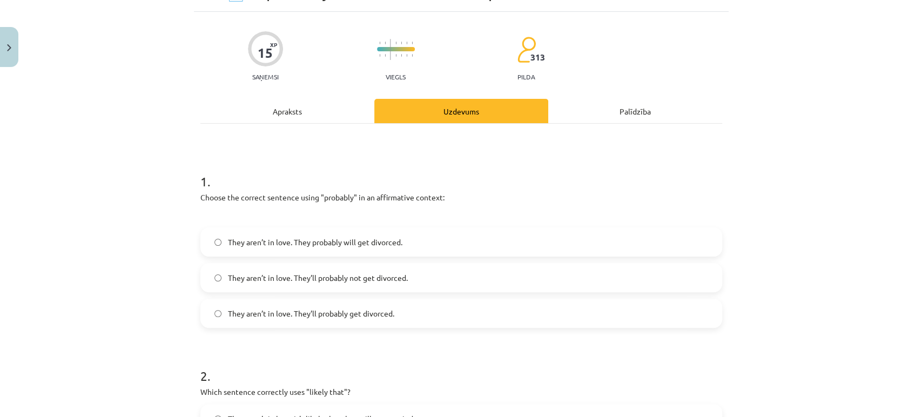
click at [123, 191] on div "Mācību tēma: Angļu valodas i - 11. klases 1. ieskaites mācību materiāls #5 📝 To…" at bounding box center [461, 208] width 922 height 417
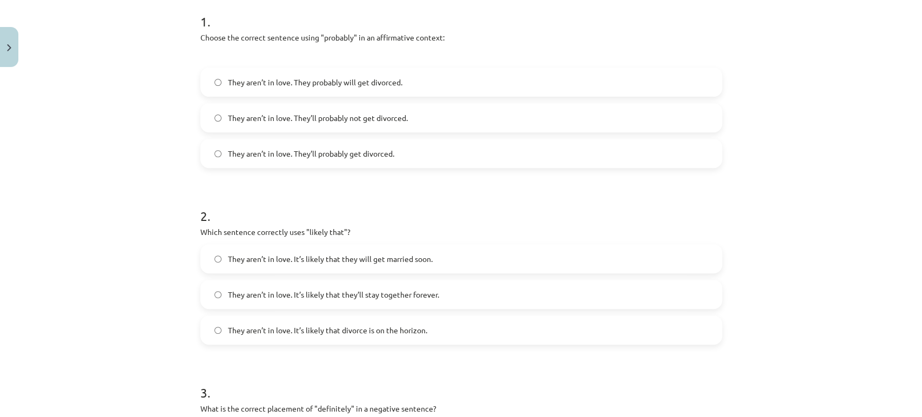
scroll to position [240, 0]
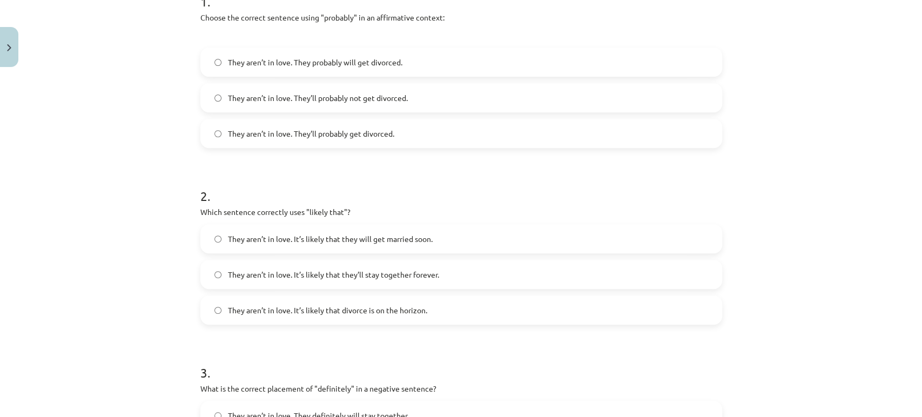
click at [371, 278] on span "They aren’t in love. It’s likely that they’ll stay together forever." at bounding box center [333, 274] width 211 height 11
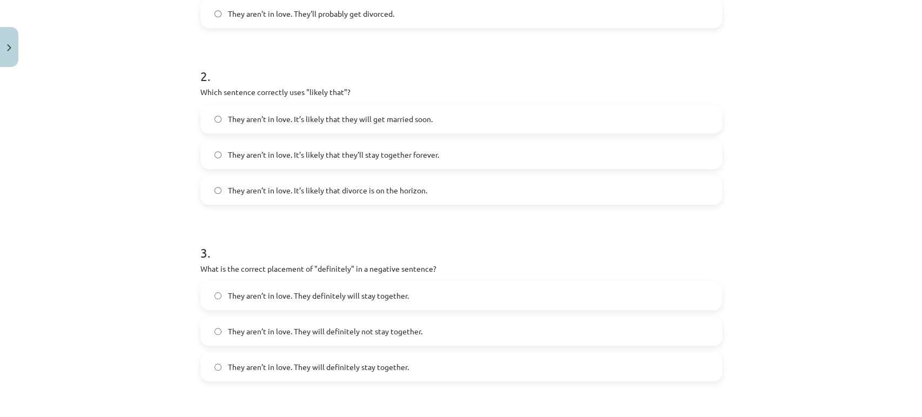
scroll to position [420, 0]
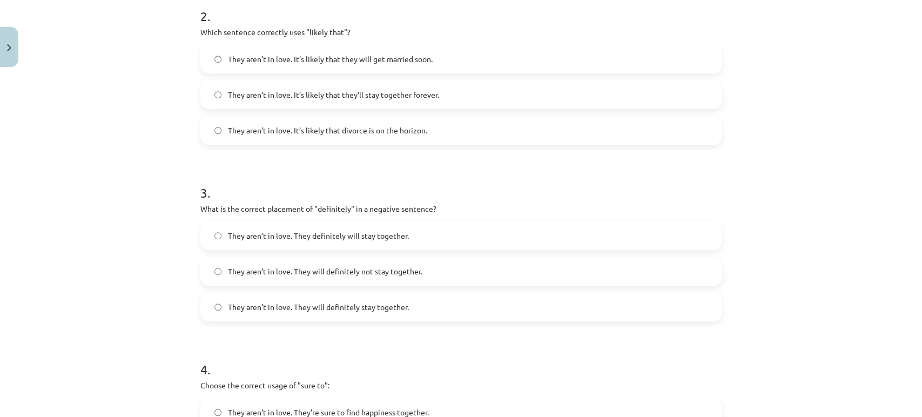
click at [276, 270] on span "They aren’t in love. They will definitely not stay together." at bounding box center [325, 271] width 194 height 11
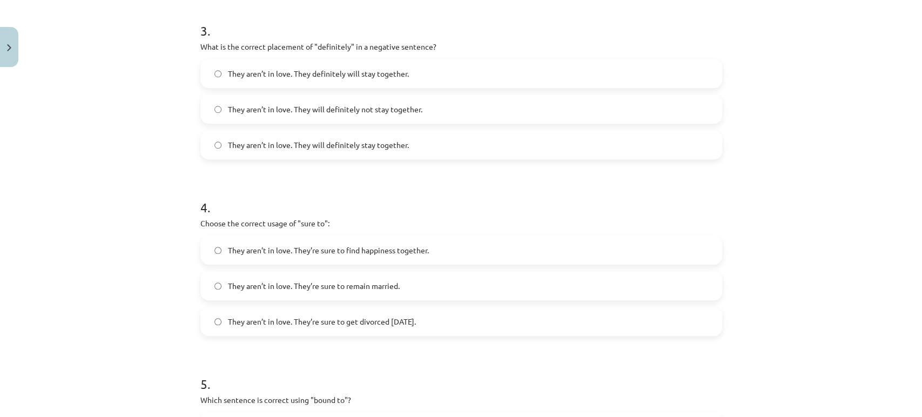
scroll to position [600, 0]
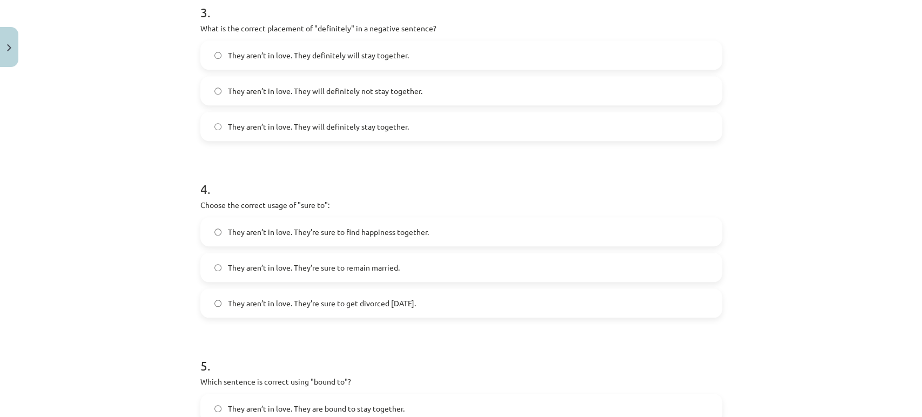
click at [312, 274] on label "They aren’t in love. They’re sure to remain married." at bounding box center [460, 267] width 519 height 27
click at [295, 301] on span "They aren’t in love. They’re sure to get divorced within six months." at bounding box center [322, 303] width 188 height 11
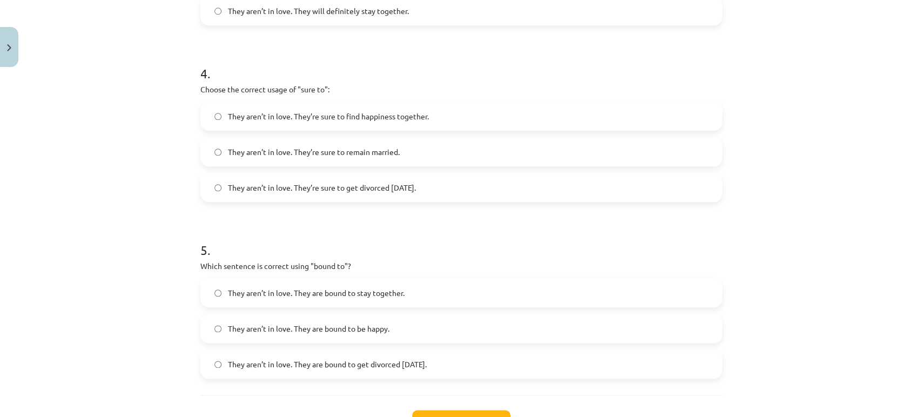
scroll to position [780, 0]
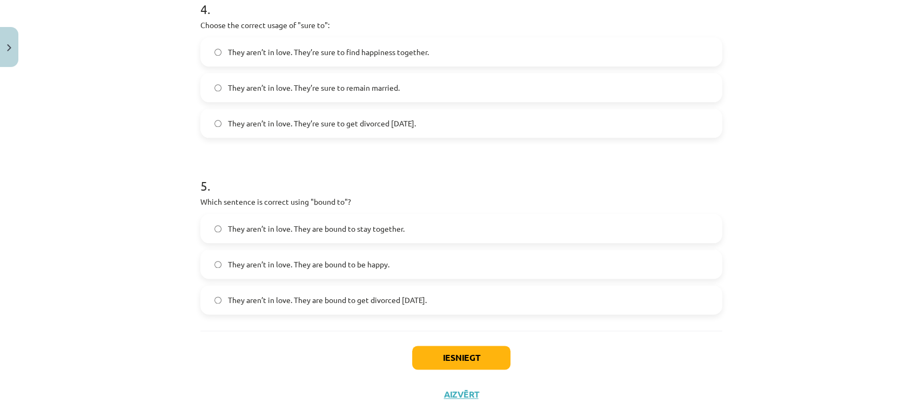
click at [343, 259] on span "They aren’t in love. They are bound to be happy." at bounding box center [308, 264] width 161 height 11
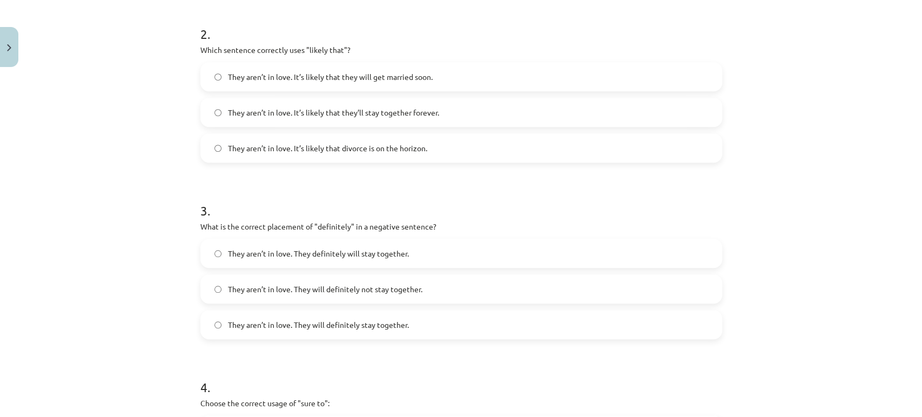
scroll to position [360, 0]
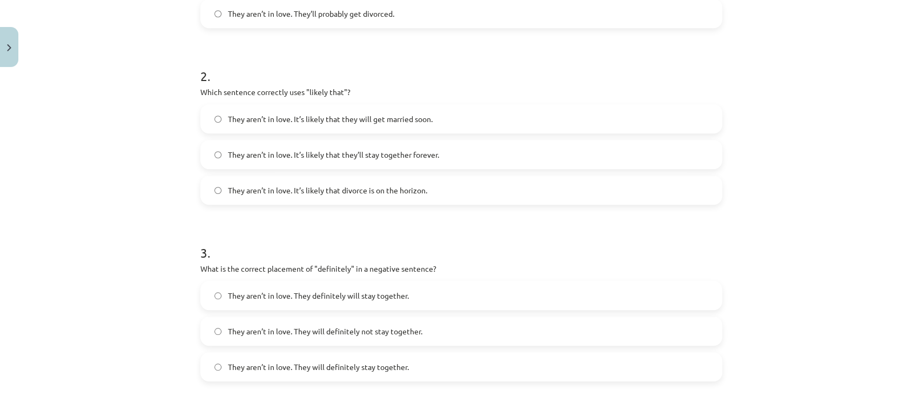
drag, startPoint x: 231, startPoint y: 159, endPoint x: 152, endPoint y: 151, distance: 79.8
click at [152, 151] on div "Mācību tēma: Angļu valodas i - 11. klases 1. ieskaites mācību materiāls #5 📝 To…" at bounding box center [461, 208] width 922 height 417
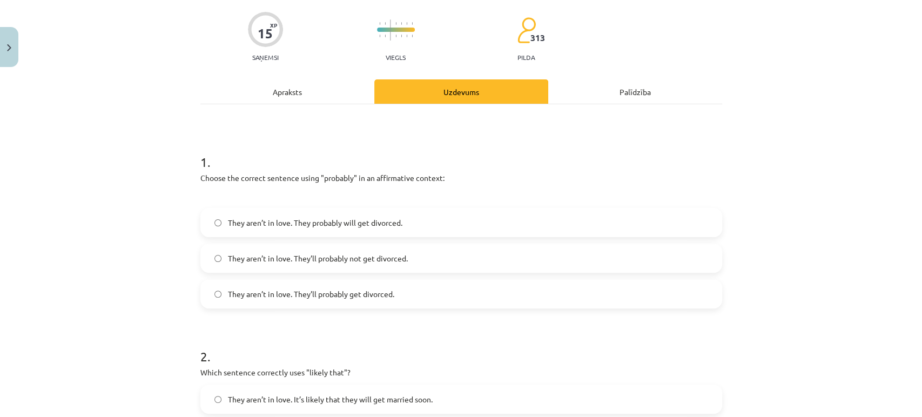
scroll to position [180, 0]
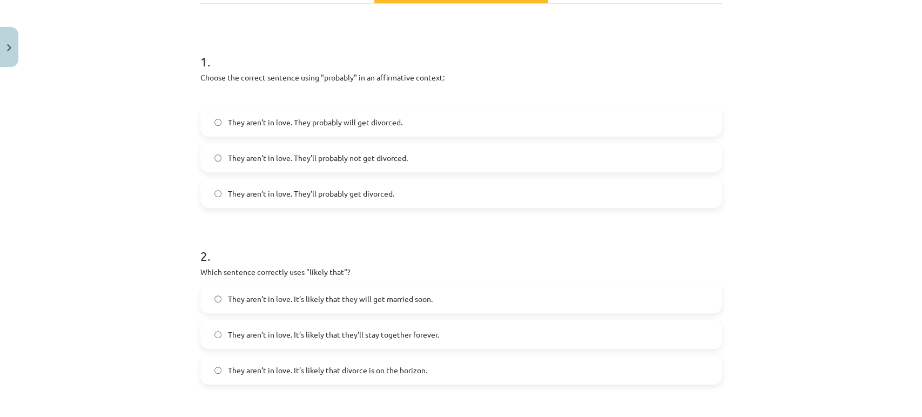
click at [216, 194] on label "They aren’t in love. They’ll probably get divorced." at bounding box center [460, 193] width 519 height 27
click at [142, 352] on div "Mācību tēma: Angļu valodas i - 11. klases 1. ieskaites mācību materiāls #5 📝 To…" at bounding box center [461, 208] width 922 height 417
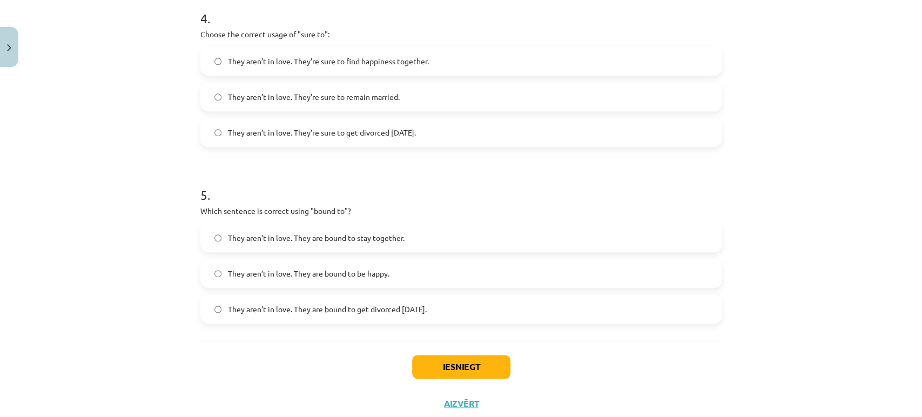
scroll to position [775, 0]
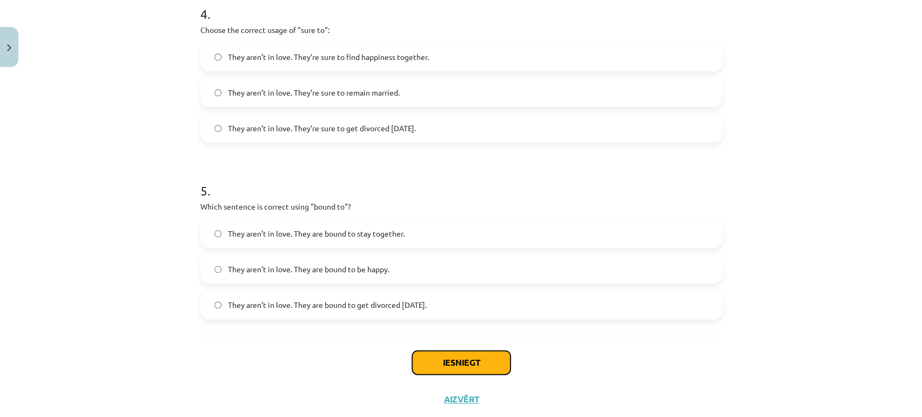
click at [449, 354] on button "Iesniegt" at bounding box center [461, 362] width 98 height 24
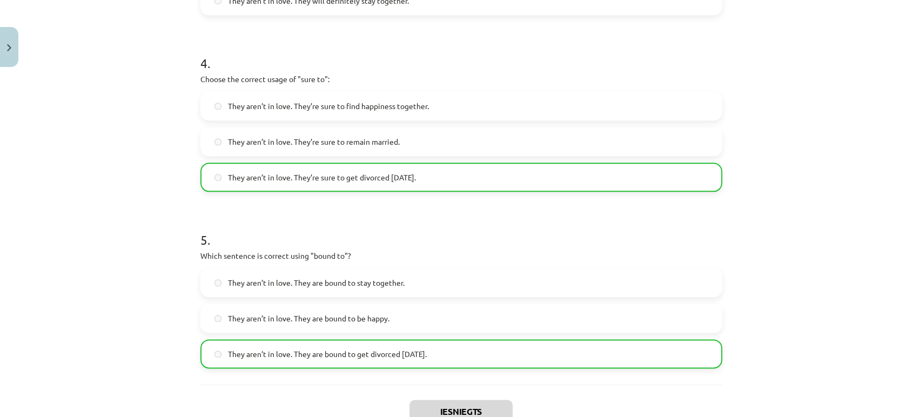
scroll to position [836, 0]
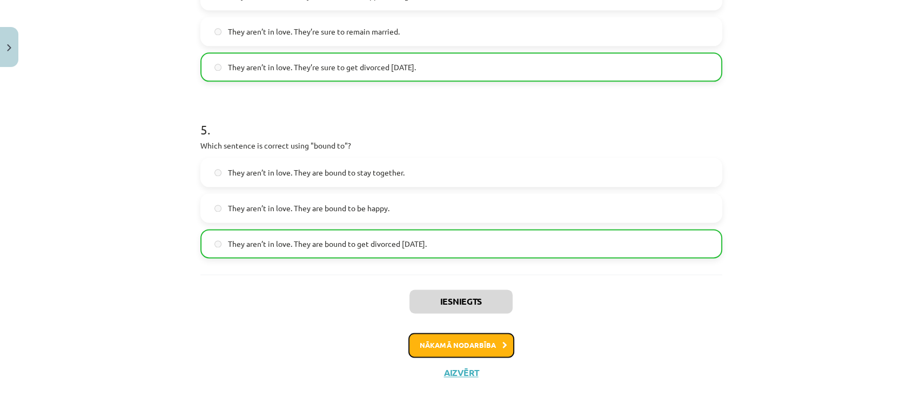
click at [471, 347] on button "Nākamā nodarbība" at bounding box center [461, 345] width 106 height 25
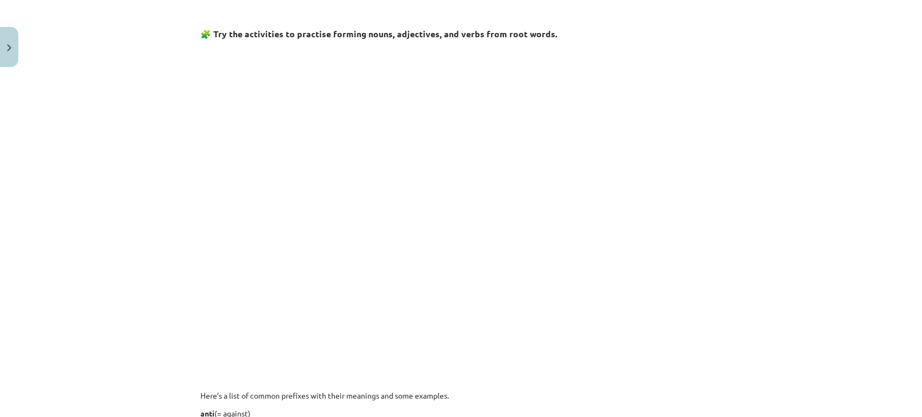
scroll to position [484, 0]
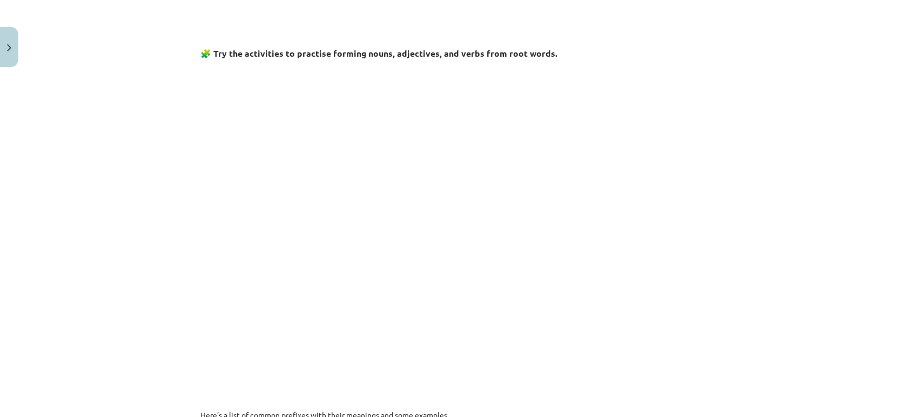
click at [152, 202] on div "Mācību tēma: Angļu valodas i - 11. klases 1. ieskaites mācību materiāls #6 📝 To…" at bounding box center [461, 208] width 922 height 417
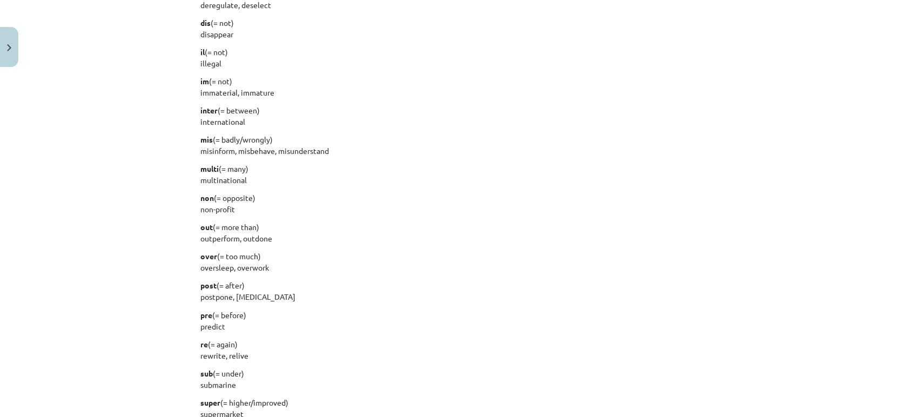
scroll to position [1345, 0]
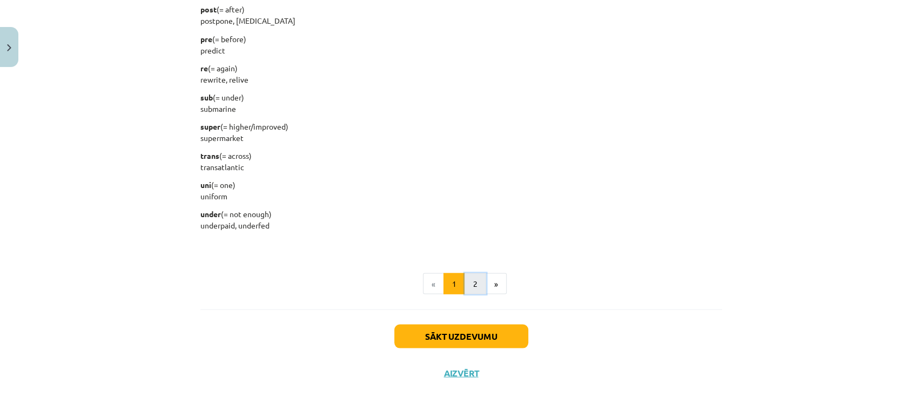
click at [473, 285] on button "2" at bounding box center [475, 284] width 22 height 22
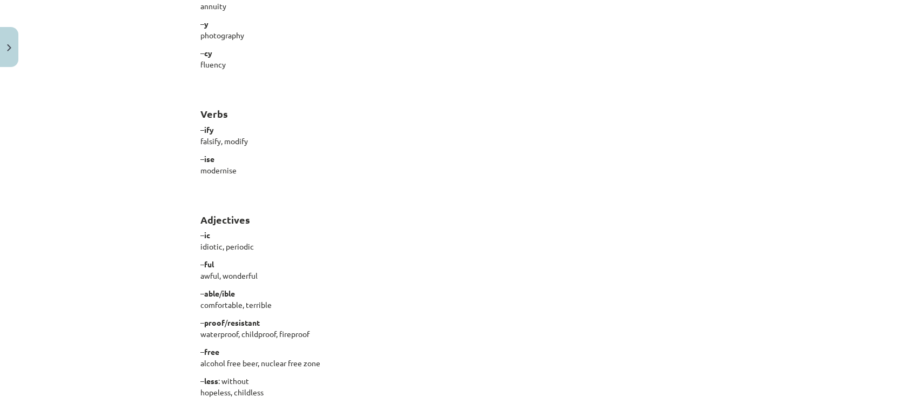
scroll to position [904, 0]
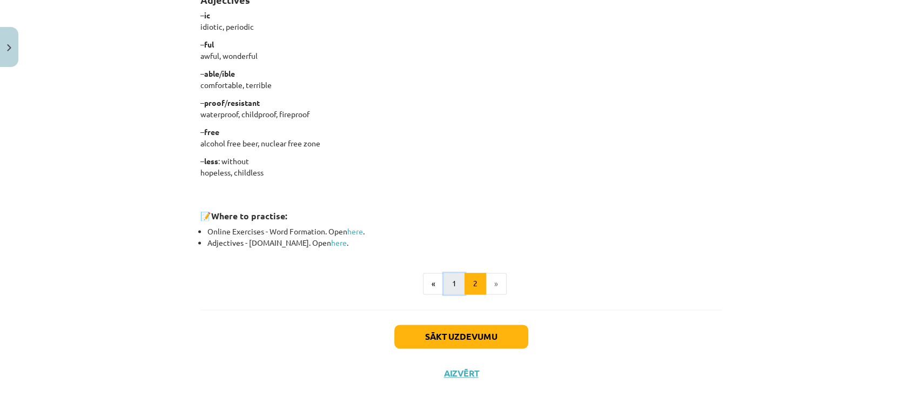
click at [447, 284] on button "1" at bounding box center [454, 284] width 22 height 22
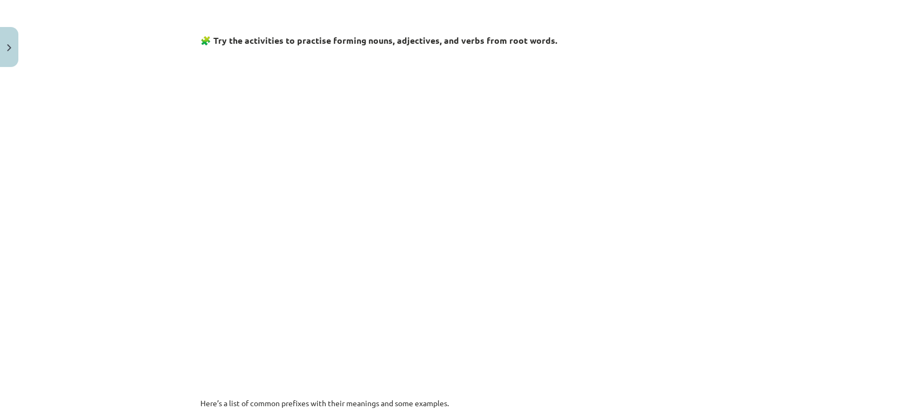
scroll to position [497, 0]
click at [134, 205] on div "Mācību tēma: Angļu valodas i - 11. klases 1. ieskaites mācību materiāls #6 📝 To…" at bounding box center [461, 208] width 922 height 417
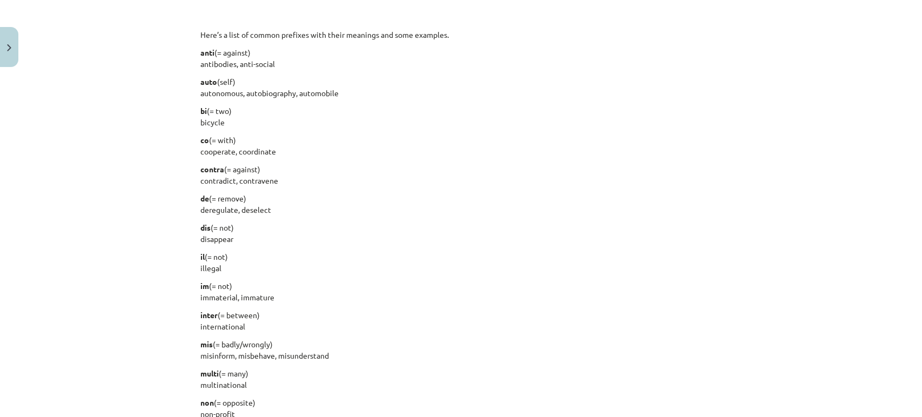
scroll to position [845, 0]
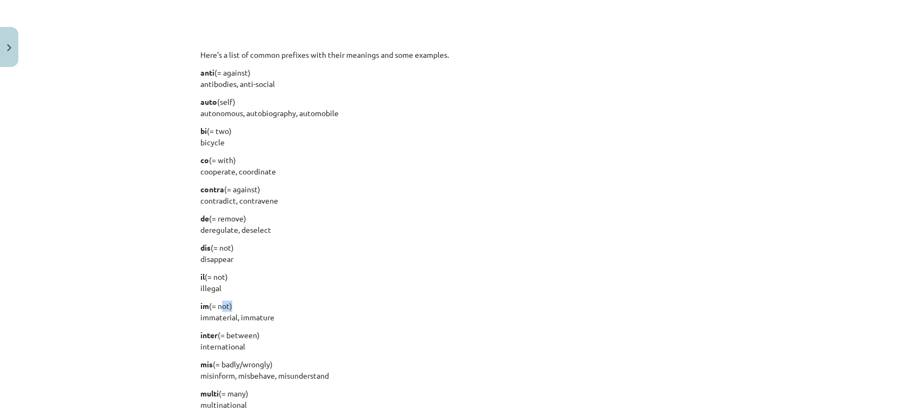
drag, startPoint x: 215, startPoint y: 305, endPoint x: 225, endPoint y: 305, distance: 10.3
click at [225, 305] on p "im (= not) immaterial, immature" at bounding box center [461, 311] width 522 height 23
click at [279, 273] on p "il (= not) illegal" at bounding box center [461, 282] width 522 height 23
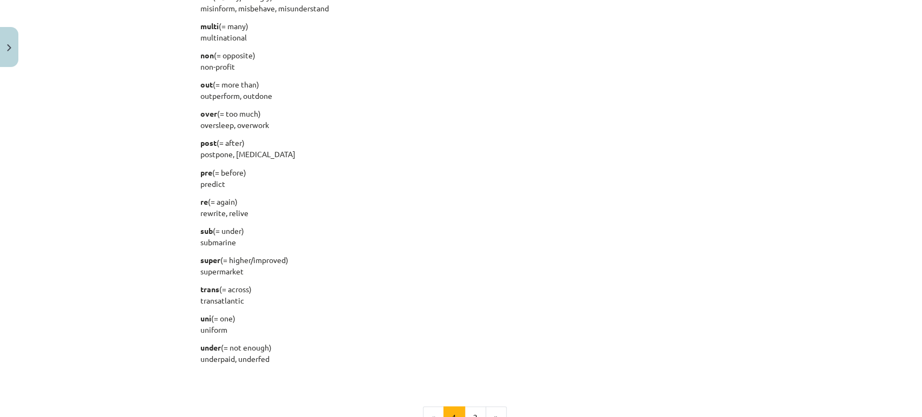
scroll to position [1346, 0]
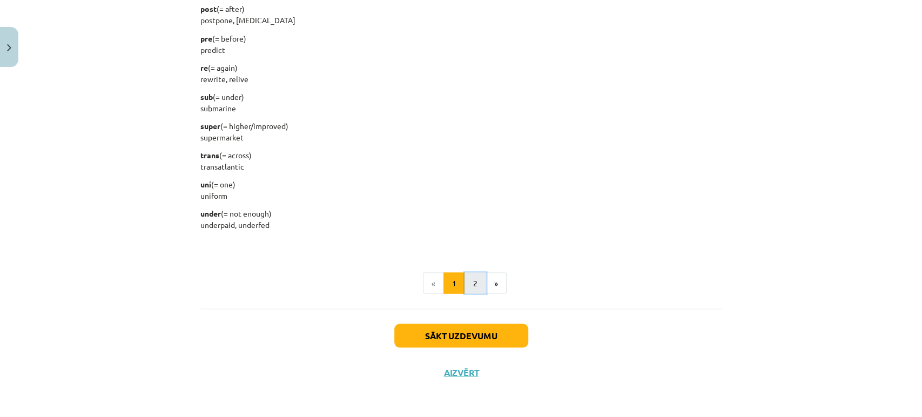
click at [474, 279] on button "2" at bounding box center [475, 283] width 22 height 22
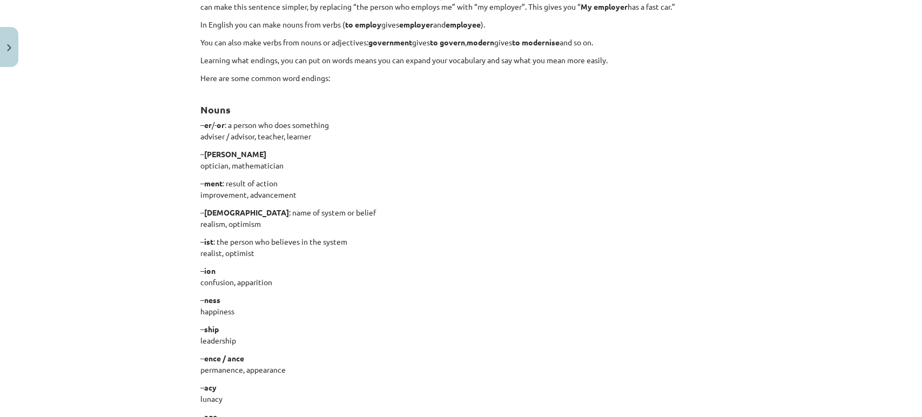
scroll to position [0, 0]
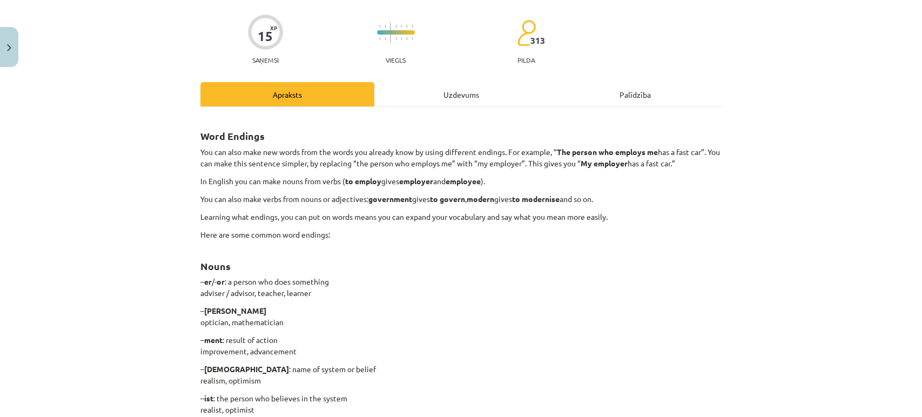
click at [437, 84] on div "Uzdevums" at bounding box center [461, 94] width 174 height 24
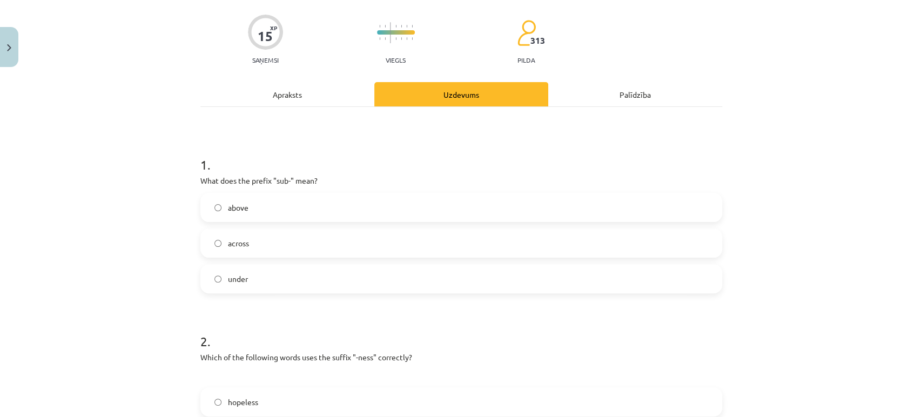
scroll to position [26, 0]
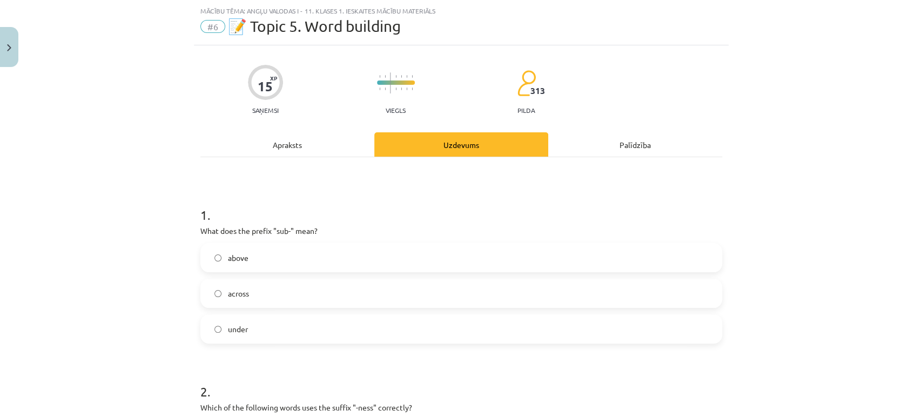
click at [291, 150] on div "Apraksts" at bounding box center [287, 144] width 174 height 24
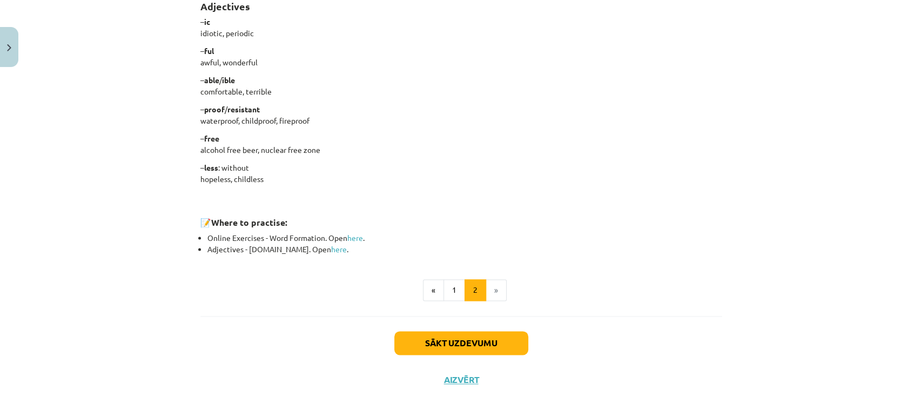
scroll to position [898, 0]
click at [453, 291] on button "1" at bounding box center [454, 290] width 22 height 22
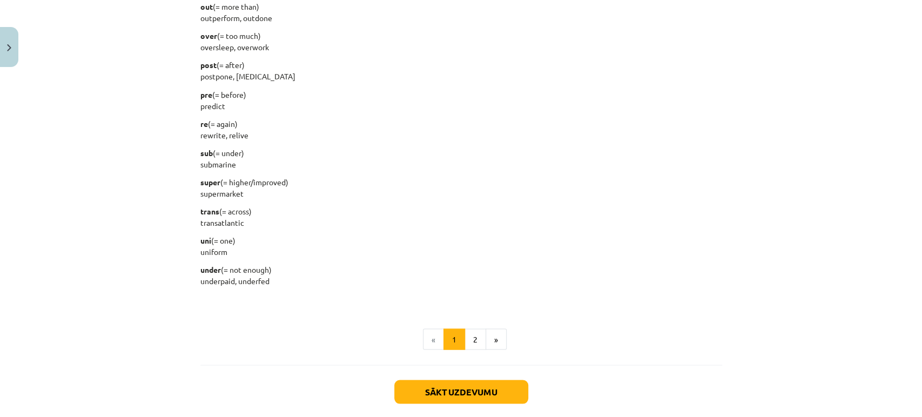
scroll to position [1292, 0]
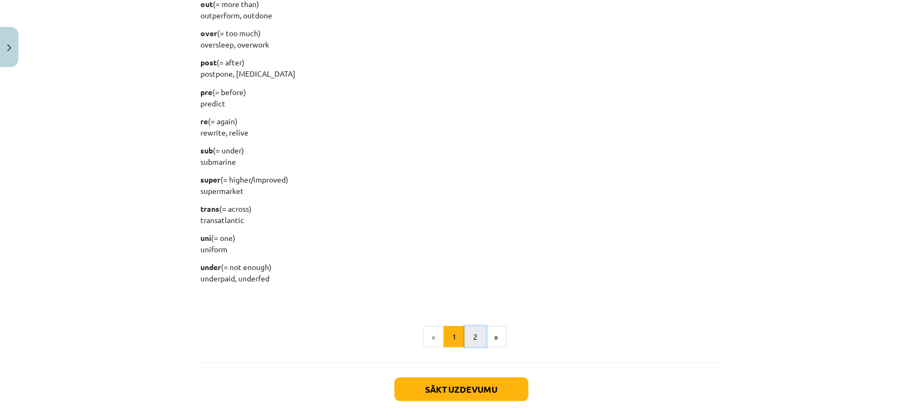
click at [471, 341] on button "2" at bounding box center [475, 337] width 22 height 22
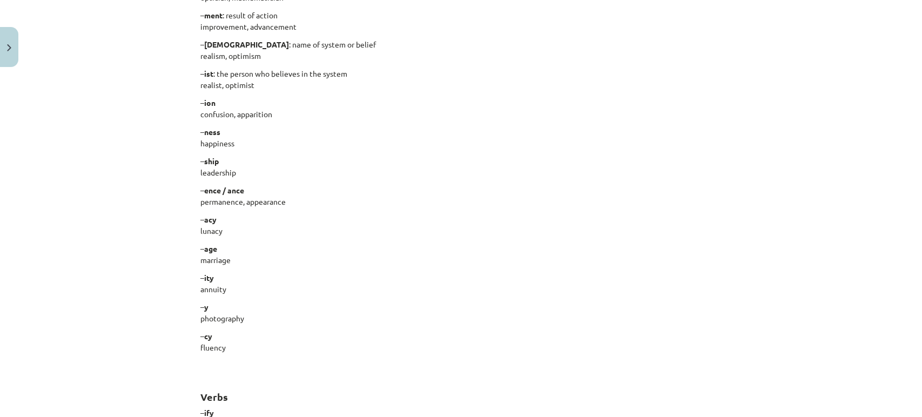
scroll to position [0, 0]
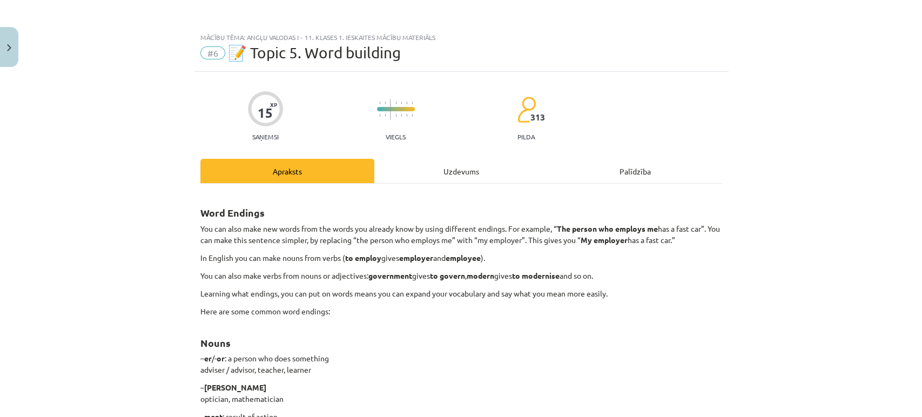
click at [433, 168] on div "Uzdevums" at bounding box center [461, 171] width 174 height 24
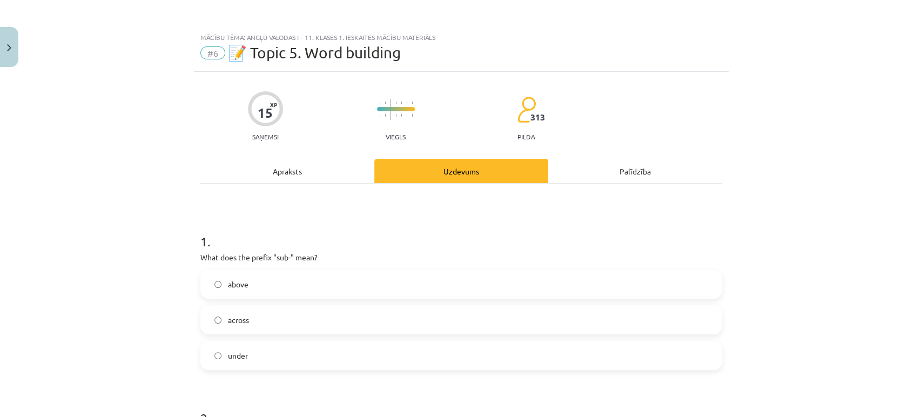
click at [310, 167] on div "Apraksts" at bounding box center [287, 171] width 174 height 24
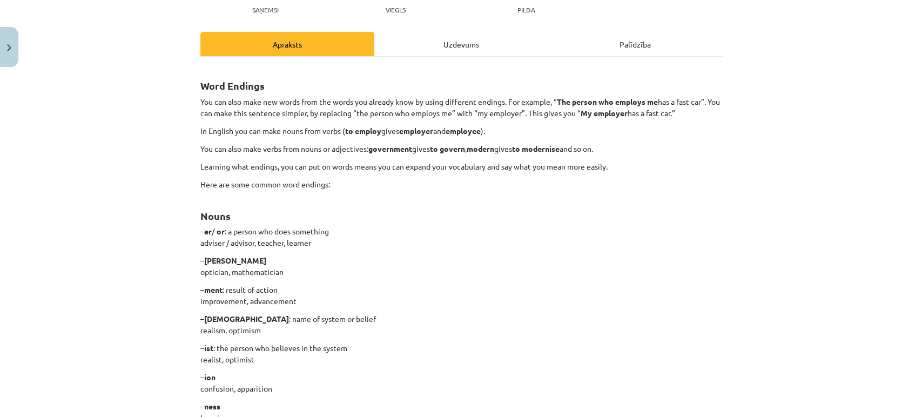
scroll to position [126, 0]
click at [460, 46] on div "Uzdevums" at bounding box center [461, 44] width 174 height 24
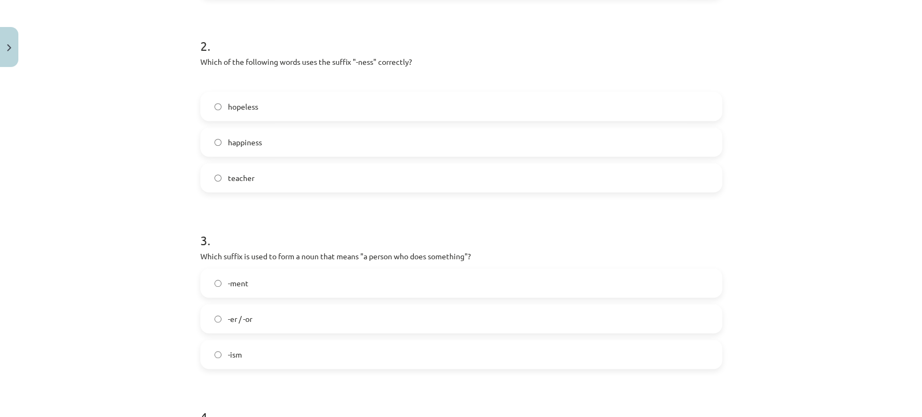
scroll to position [371, 0]
click at [265, 282] on label "-ment" at bounding box center [460, 283] width 519 height 27
click at [251, 348] on label "-ism" at bounding box center [460, 354] width 519 height 27
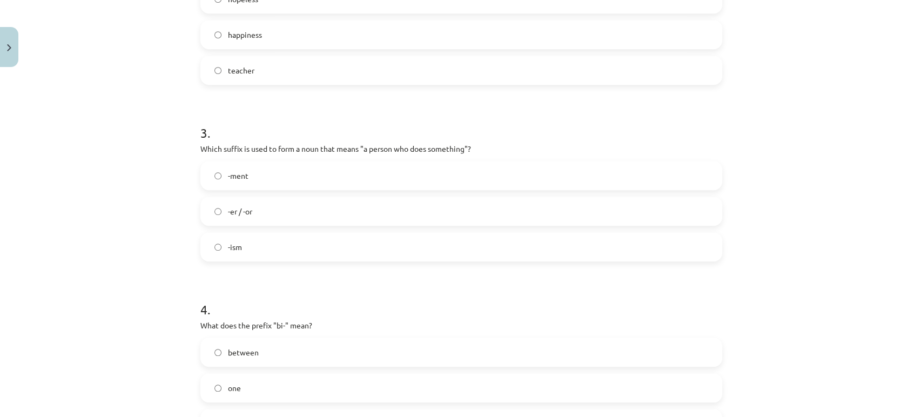
scroll to position [479, 0]
click at [256, 213] on label "-er / -or" at bounding box center [460, 211] width 519 height 27
click at [271, 182] on label "-ment" at bounding box center [460, 175] width 519 height 27
click at [251, 224] on label "-er / -or" at bounding box center [460, 211] width 519 height 27
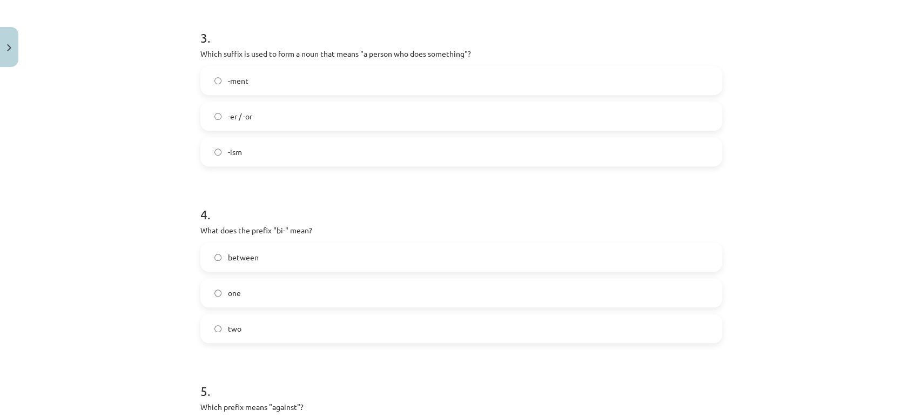
scroll to position [576, 0]
click at [245, 253] on span "between" at bounding box center [243, 256] width 31 height 11
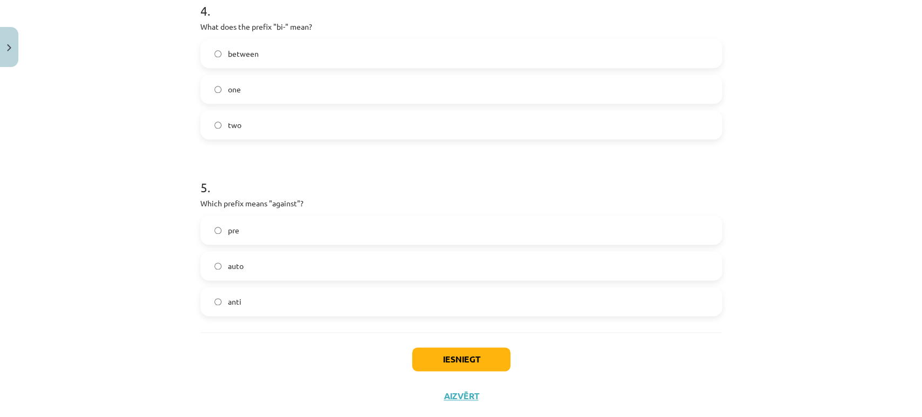
scroll to position [780, 0]
click at [265, 229] on label "pre" at bounding box center [460, 228] width 519 height 27
click at [253, 252] on label "auto" at bounding box center [460, 264] width 519 height 27
click at [244, 296] on label "anti" at bounding box center [460, 299] width 519 height 27
click at [258, 230] on label "pre" at bounding box center [460, 228] width 519 height 27
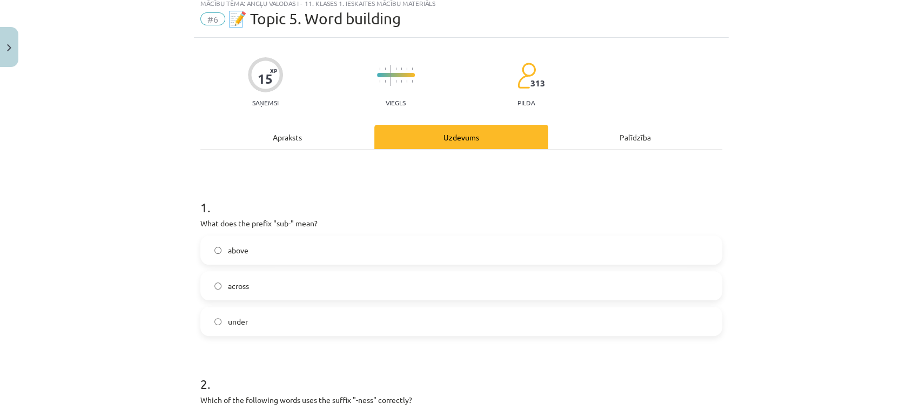
scroll to position [24, 0]
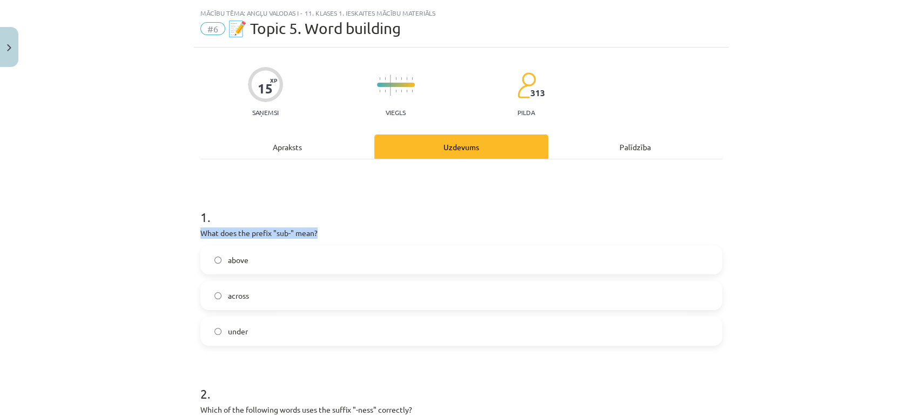
drag, startPoint x: 192, startPoint y: 230, endPoint x: 334, endPoint y: 237, distance: 141.6
copy p "What does the prefix "sub-" mean?"
click at [200, 235] on p "What does the prefix "sub-" mean?" at bounding box center [461, 232] width 522 height 11
drag, startPoint x: 194, startPoint y: 229, endPoint x: 264, endPoint y: 327, distance: 120.1
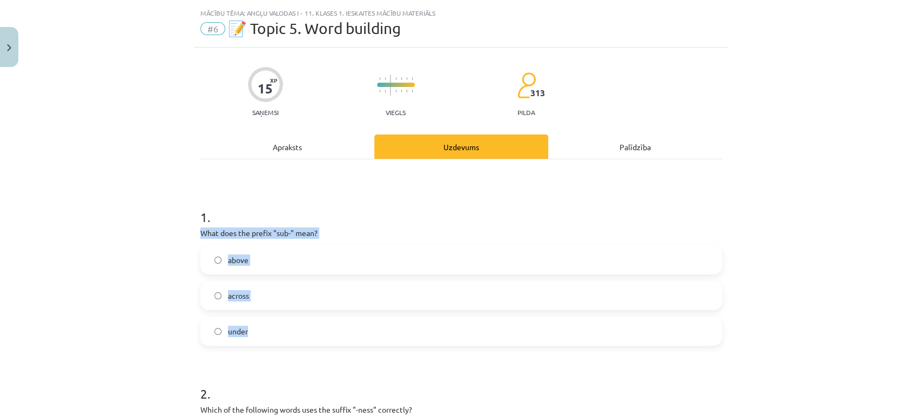
copy div "What does the prefix "sub-" mean? above across under"
click at [228, 329] on span "under" at bounding box center [238, 331] width 20 height 11
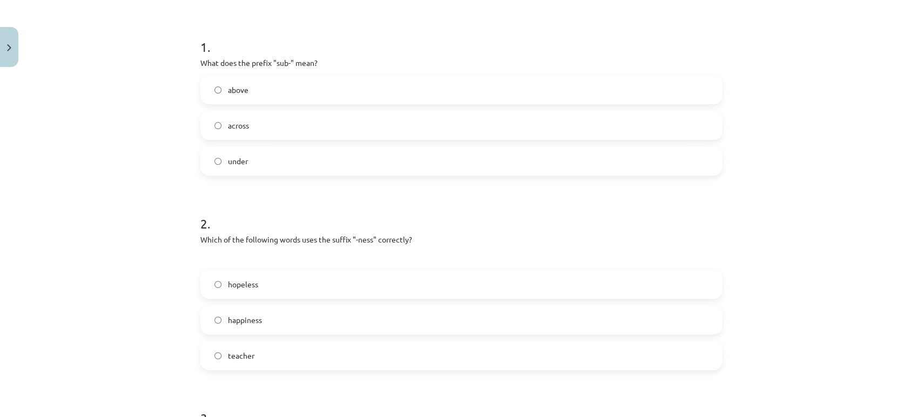
scroll to position [197, 0]
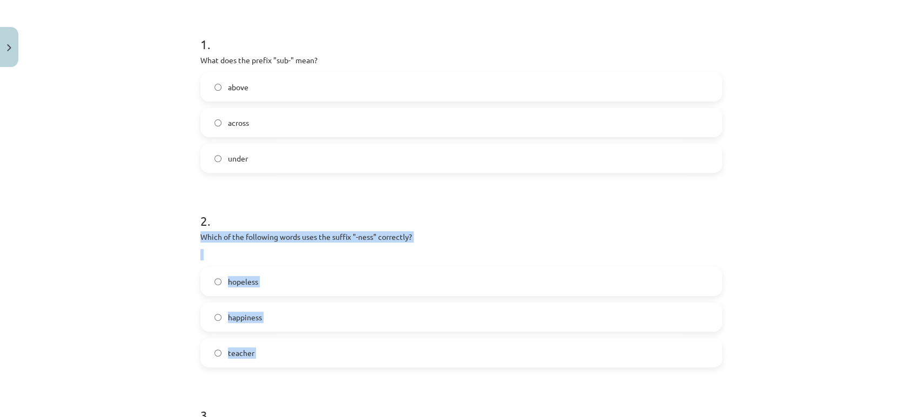
drag, startPoint x: 192, startPoint y: 228, endPoint x: 276, endPoint y: 360, distance: 156.7
copy div "Which of the following words uses the suffix "-ness" correctly? hopeless happin…"
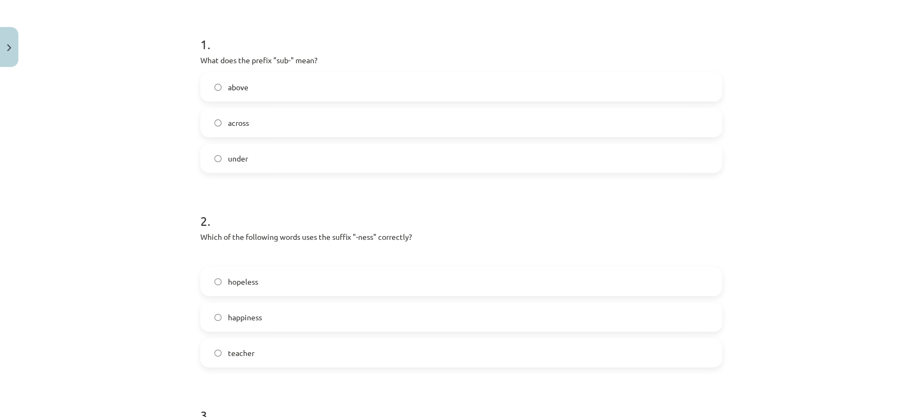
click at [164, 192] on div "Mācību tēma: Angļu valodas i - 11. klases 1. ieskaites mācību materiāls #6 📝 To…" at bounding box center [461, 208] width 922 height 417
click at [259, 314] on label "happiness" at bounding box center [460, 316] width 519 height 27
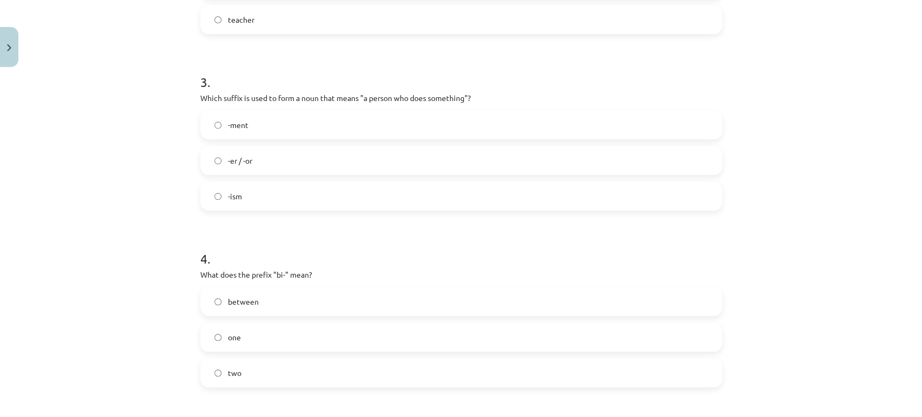
scroll to position [802, 0]
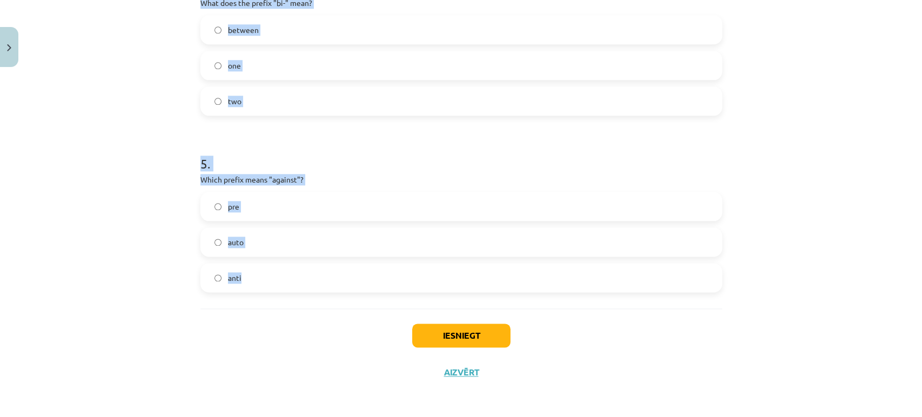
drag, startPoint x: 193, startPoint y: 193, endPoint x: 359, endPoint y: 306, distance: 200.5
copy form "What does the prefix "sub-" mean? above across under 2 . Which of the following…"
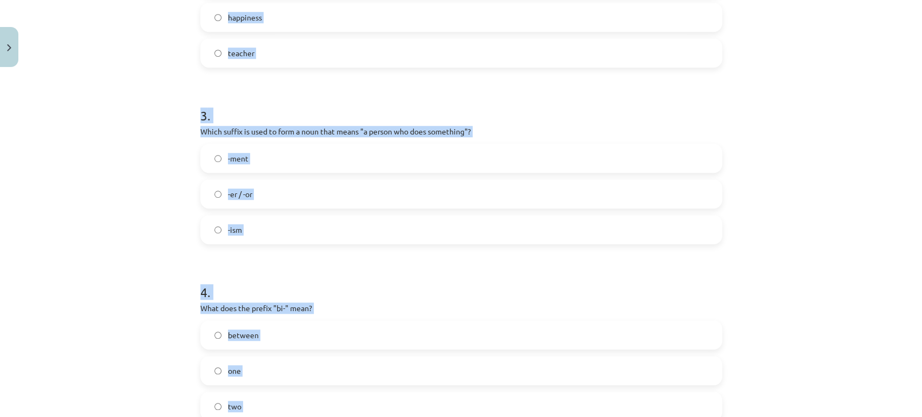
scroll to position [497, 0]
click at [126, 181] on div "Mācību tēma: Angļu valodas i - 11. klases 1. ieskaites mācību materiāls #6 📝 To…" at bounding box center [461, 208] width 922 height 417
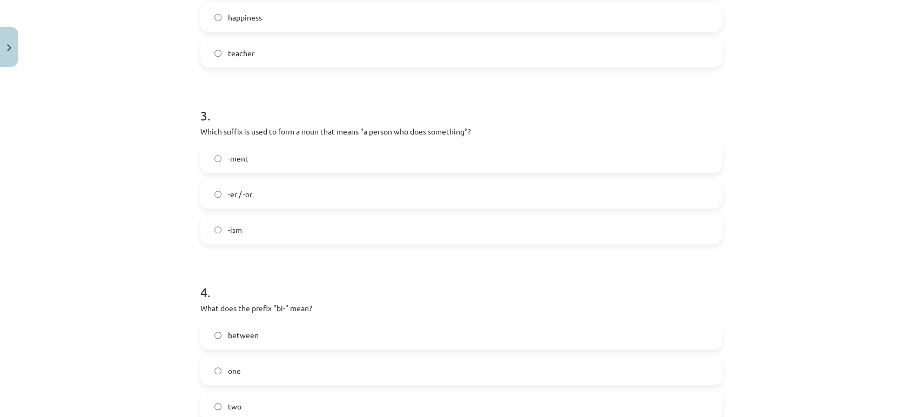
scroll to position [542, 0]
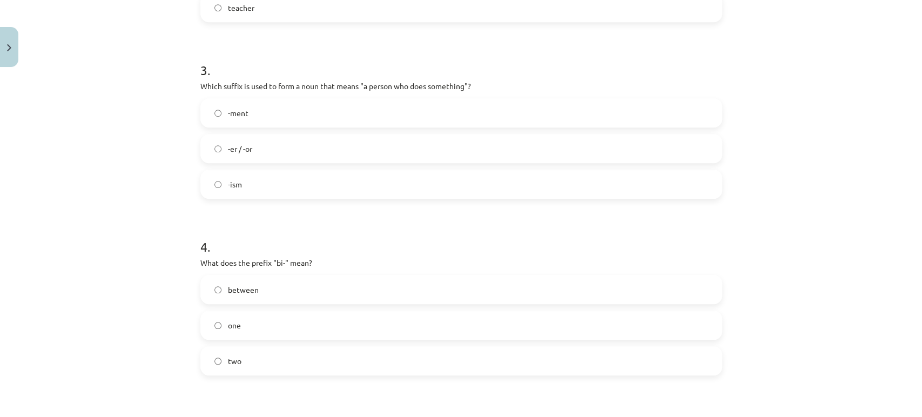
click at [248, 363] on label "two" at bounding box center [460, 360] width 519 height 27
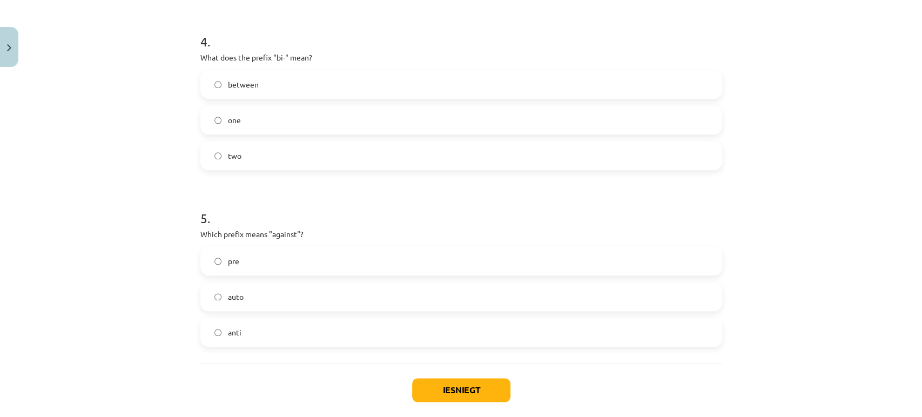
scroll to position [762, 0]
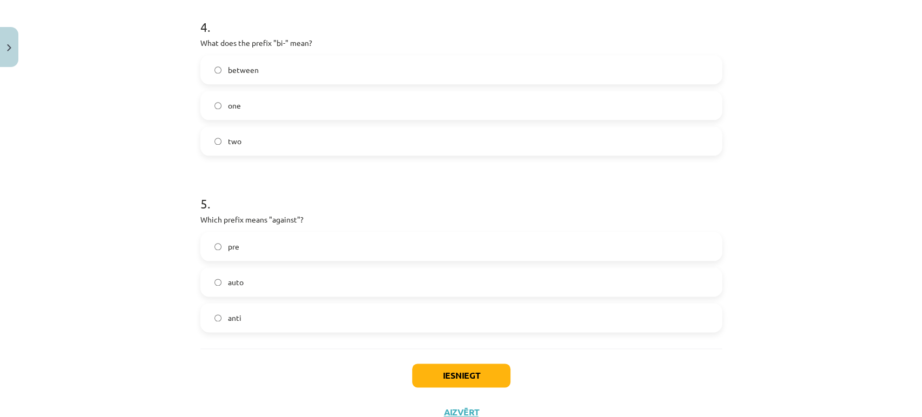
click at [265, 317] on label "anti" at bounding box center [460, 317] width 519 height 27
click at [435, 375] on button "Iesniegt" at bounding box center [461, 375] width 98 height 24
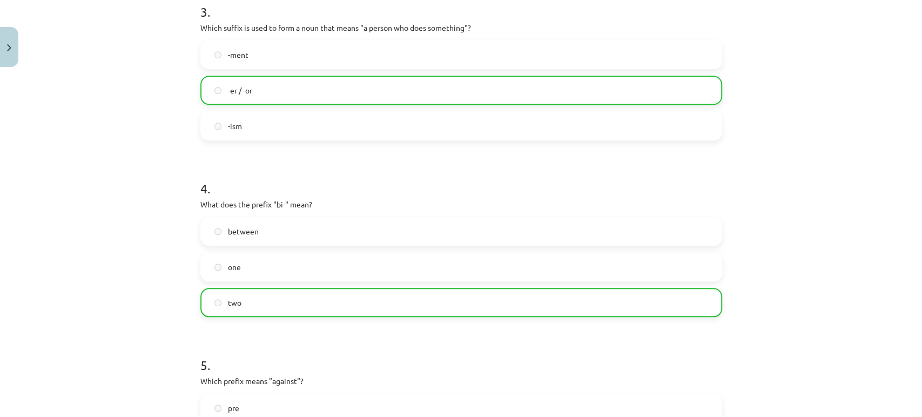
scroll to position [836, 0]
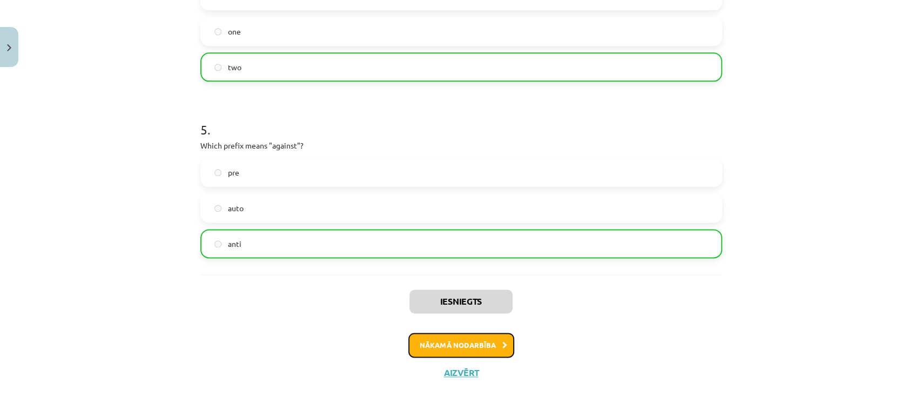
click at [478, 350] on button "Nākamā nodarbība" at bounding box center [461, 345] width 106 height 25
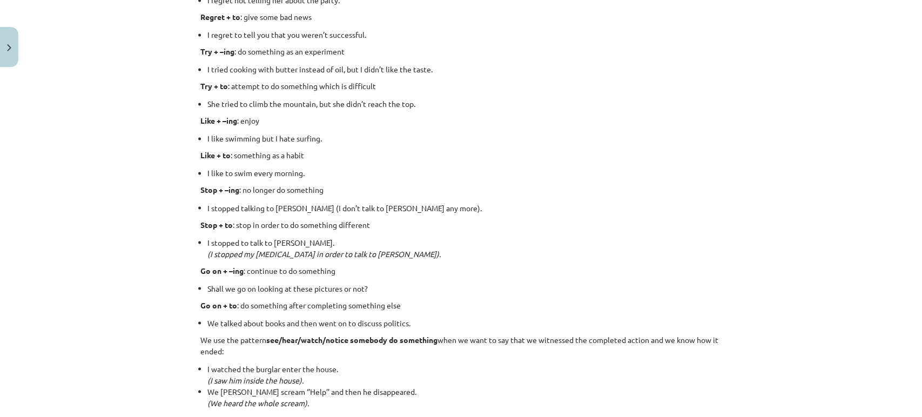
scroll to position [1425, 0]
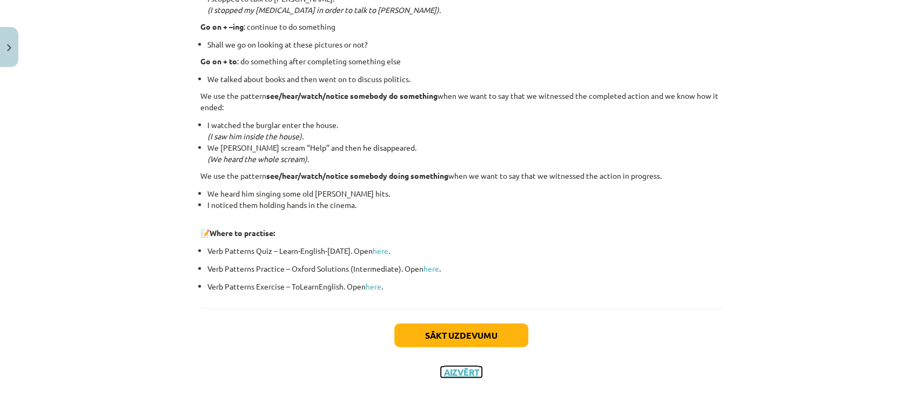
click at [455, 373] on button "Aizvērt" at bounding box center [461, 372] width 41 height 11
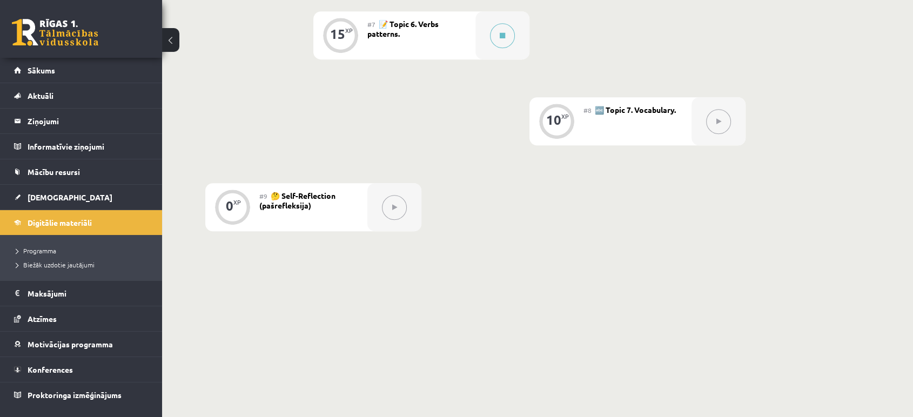
scroll to position [810, 0]
click at [40, 224] on span "Digitālie materiāli" at bounding box center [60, 223] width 64 height 10
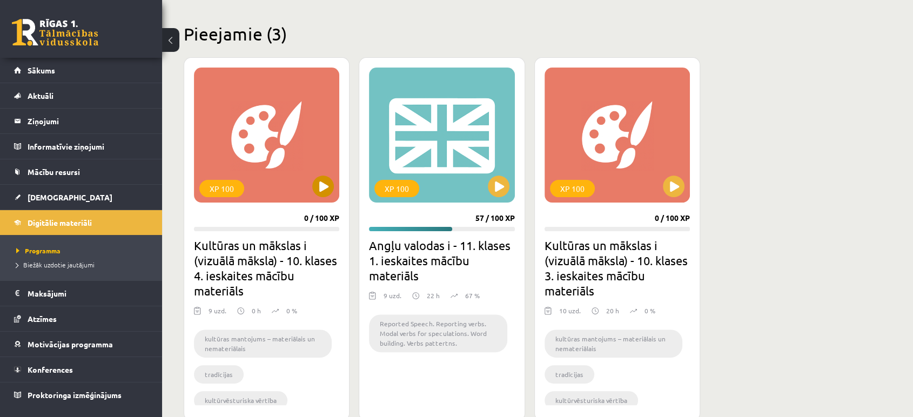
scroll to position [245, 0]
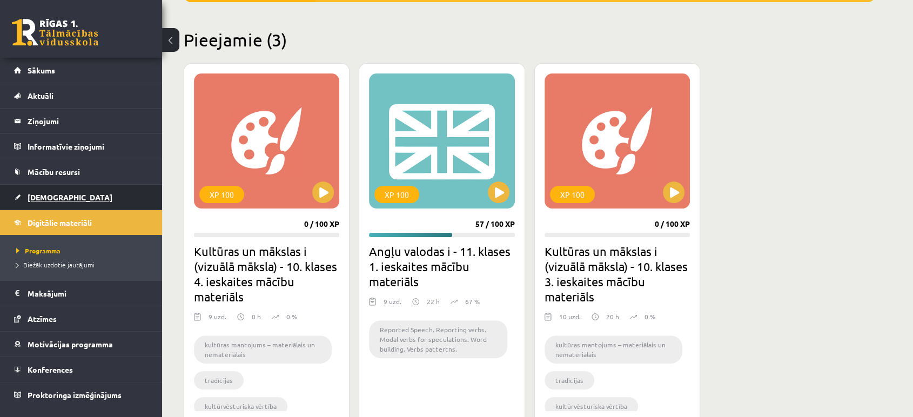
click at [25, 192] on link "[DEMOGRAPHIC_DATA]" at bounding box center [81, 197] width 134 height 25
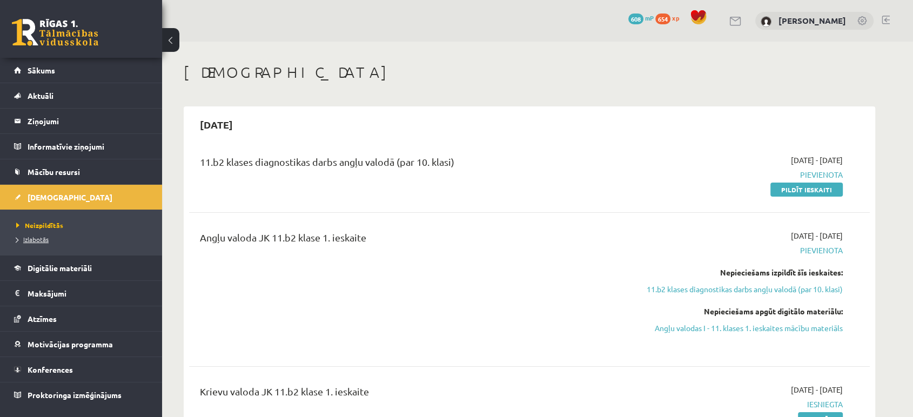
click at [44, 236] on span "Izlabotās" at bounding box center [32, 239] width 32 height 9
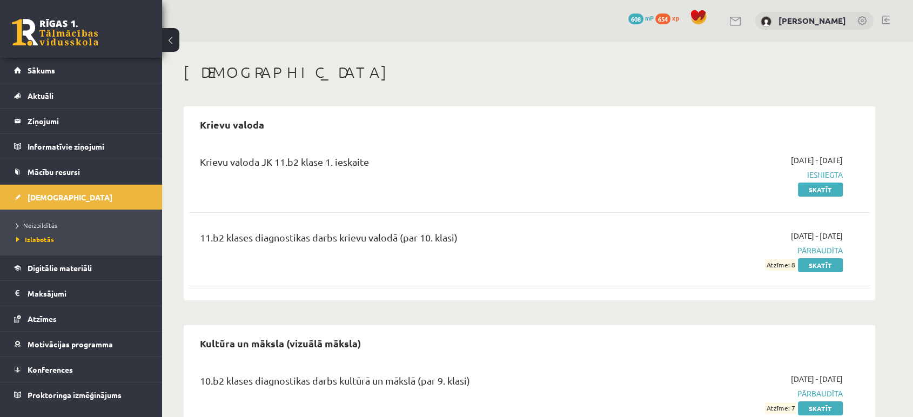
scroll to position [56, 0]
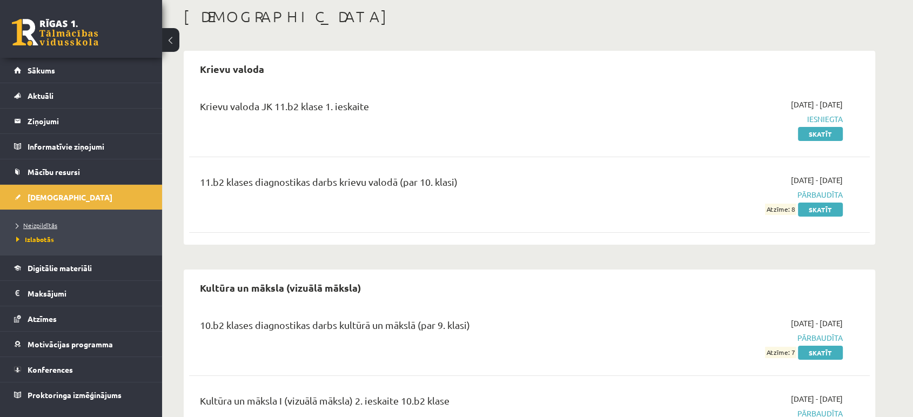
click at [40, 227] on span "Neizpildītās" at bounding box center [36, 225] width 41 height 9
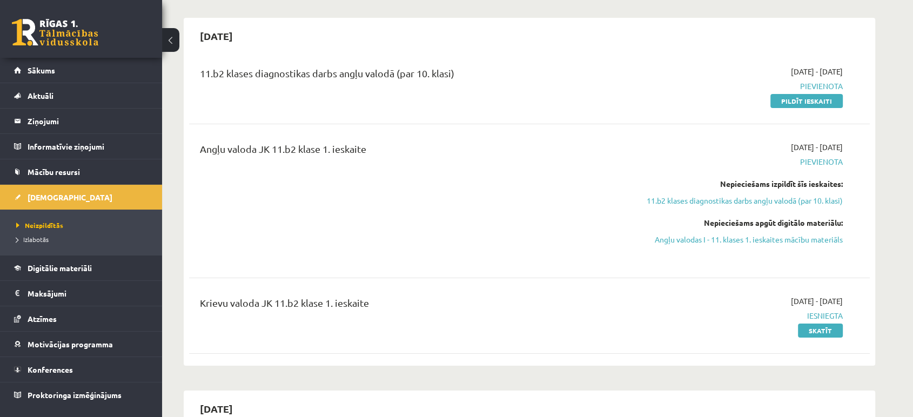
scroll to position [89, 0]
click at [782, 202] on link "11.b2 klases diagnostikas darbs angļu valodā (par 10. klasi)" at bounding box center [741, 199] width 204 height 11
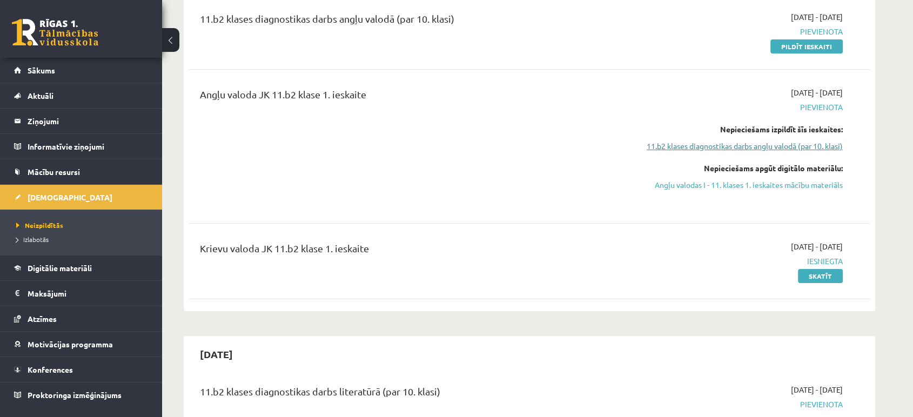
click at [743, 148] on link "11.b2 klases diagnostikas darbs angļu valodā (par 10. klasi)" at bounding box center [741, 145] width 204 height 11
drag, startPoint x: 743, startPoint y: 148, endPoint x: 727, endPoint y: 149, distance: 16.2
click at [727, 149] on link "11.b2 klases diagnostikas darbs angļu valodā (par 10. klasi)" at bounding box center [741, 145] width 204 height 11
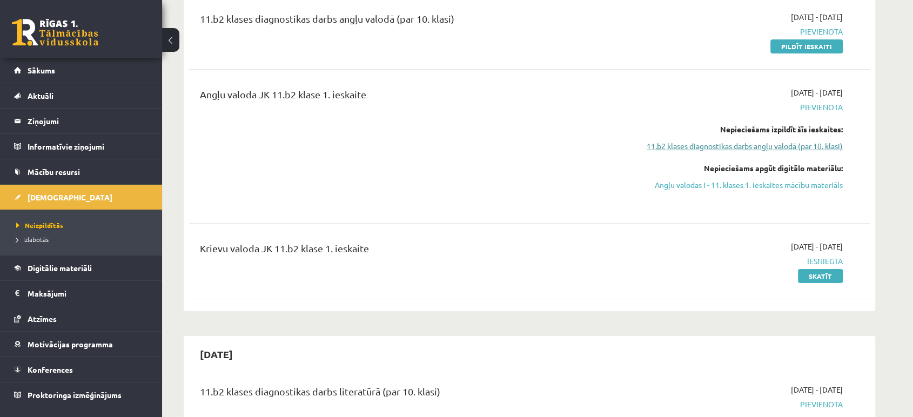
click at [727, 149] on link "11.b2 klases diagnostikas darbs angļu valodā (par 10. klasi)" at bounding box center [741, 145] width 204 height 11
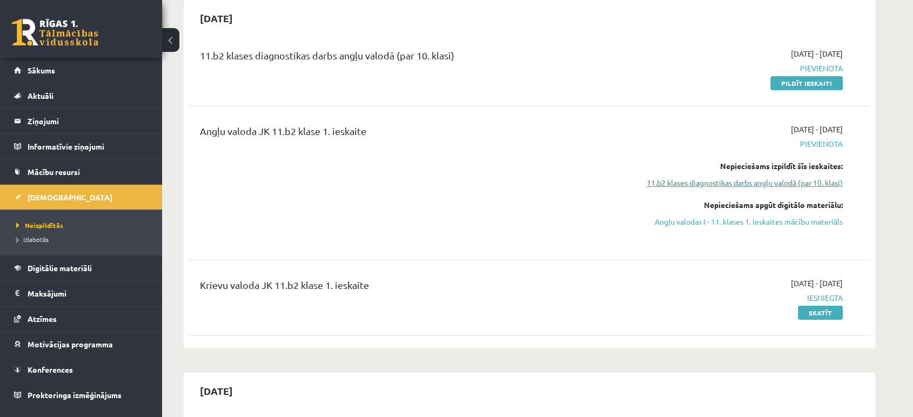
scroll to position [98, 0]
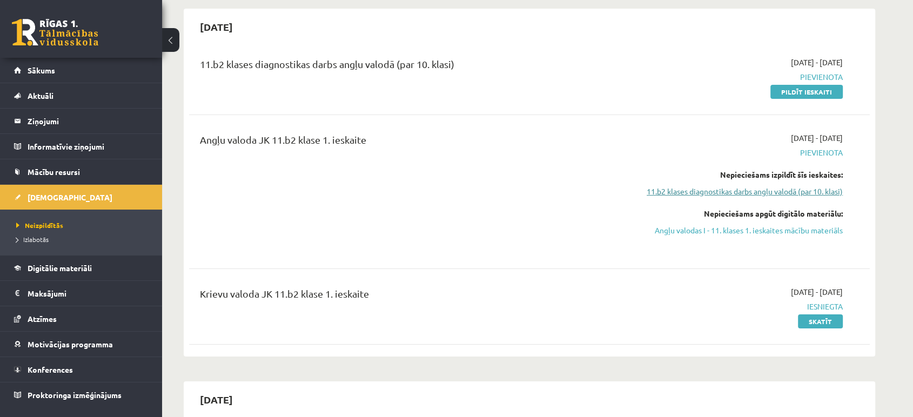
drag, startPoint x: 697, startPoint y: 193, endPoint x: 650, endPoint y: 191, distance: 47.0
click at [650, 191] on link "11.b2 klases diagnostikas darbs angļu valodā (par 10. klasi)" at bounding box center [741, 191] width 204 height 11
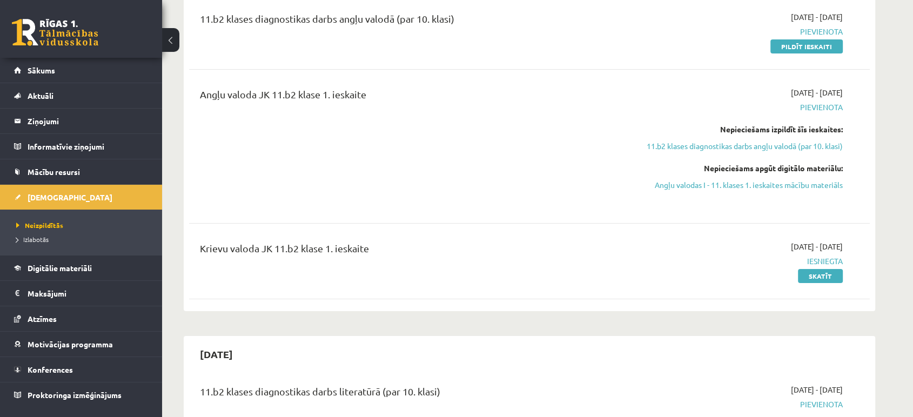
click at [650, 191] on div "2025-09-01 - 2025-09-15 Pievienota Nepieciešams izpildīt šīs ieskaites: 11.b2 k…" at bounding box center [741, 146] width 220 height 119
click at [653, 141] on link "11.b2 klases diagnostikas darbs angļu valodā (par 10. klasi)" at bounding box center [741, 145] width 204 height 11
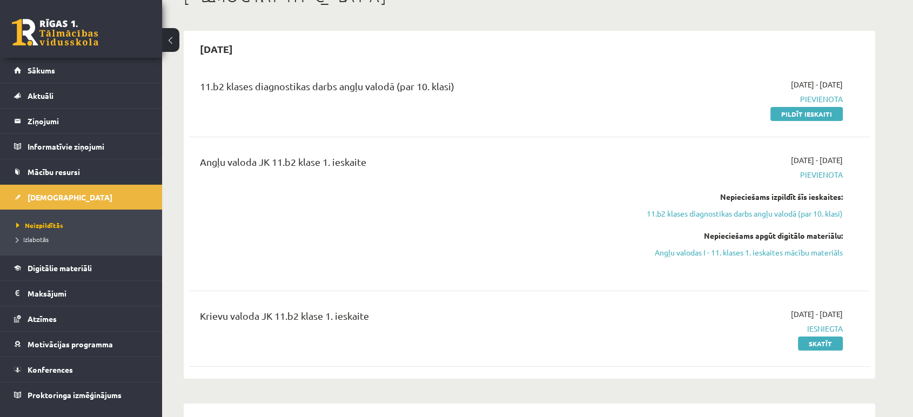
scroll to position [73, 0]
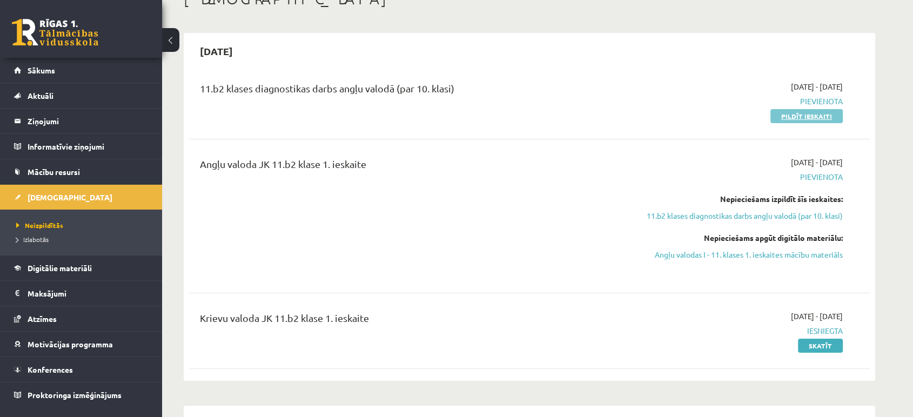
click at [793, 111] on link "Pildīt ieskaiti" at bounding box center [806, 116] width 72 height 14
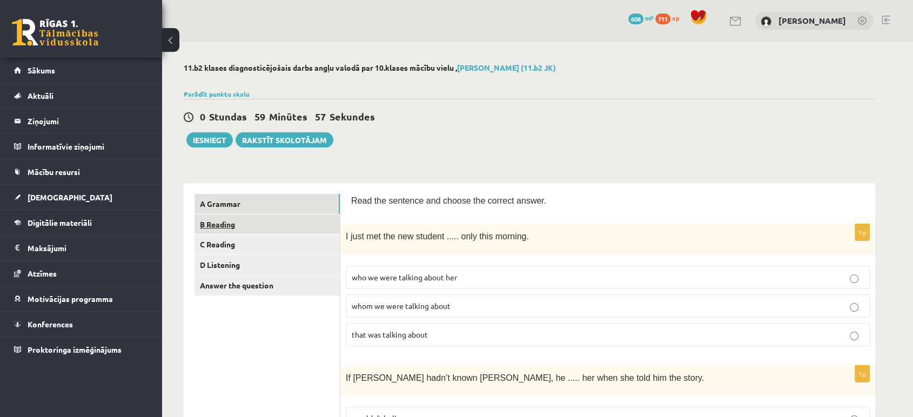
click at [247, 219] on link "B Reading" at bounding box center [266, 224] width 145 height 20
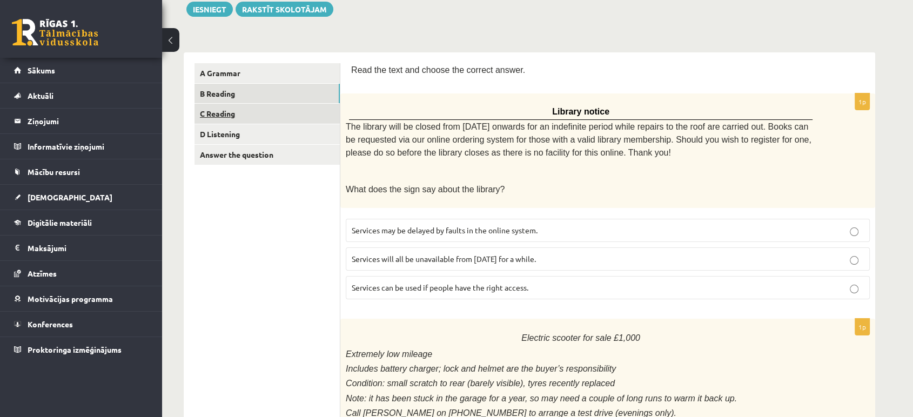
scroll to position [133, 0]
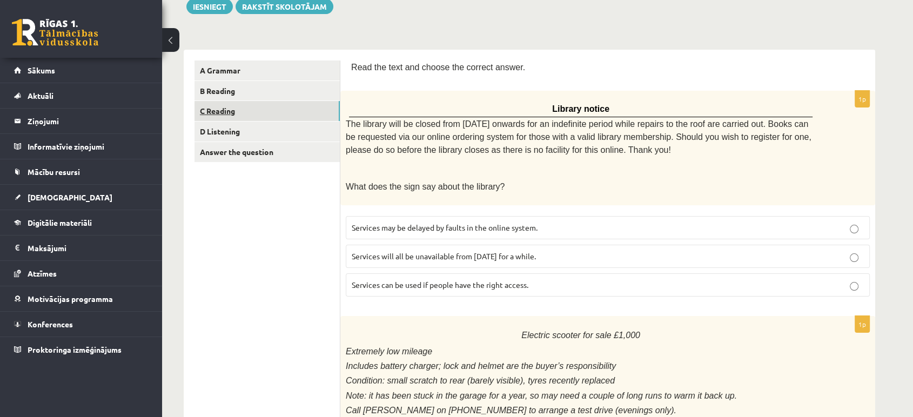
click at [231, 116] on link "C Reading" at bounding box center [266, 111] width 145 height 20
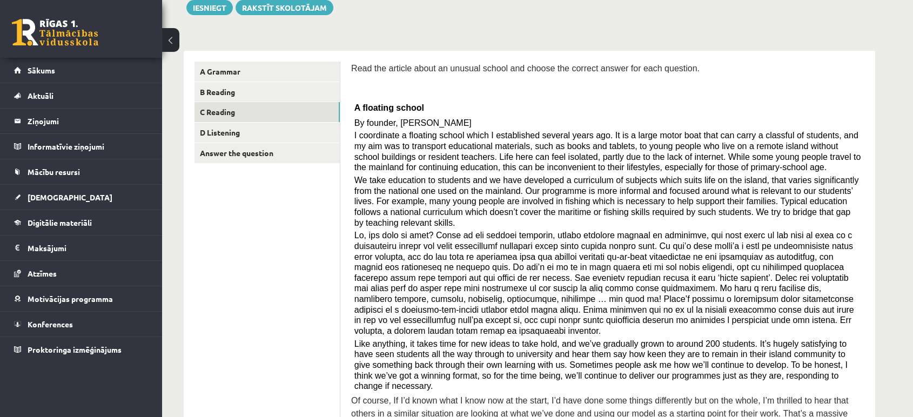
scroll to position [131, 0]
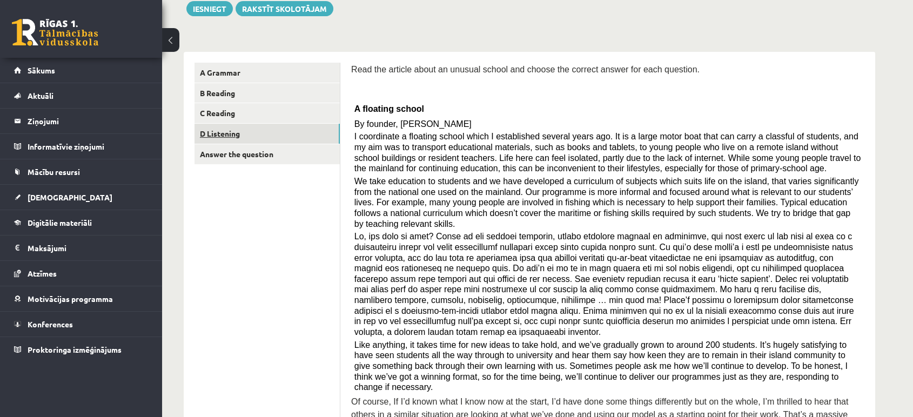
click at [201, 139] on link "D Listening" at bounding box center [266, 134] width 145 height 20
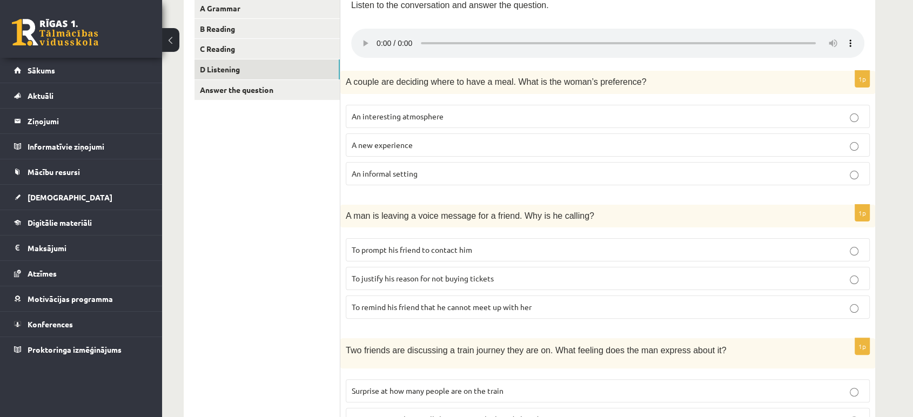
scroll to position [196, 0]
click at [214, 96] on link "Answer the question" at bounding box center [266, 89] width 145 height 20
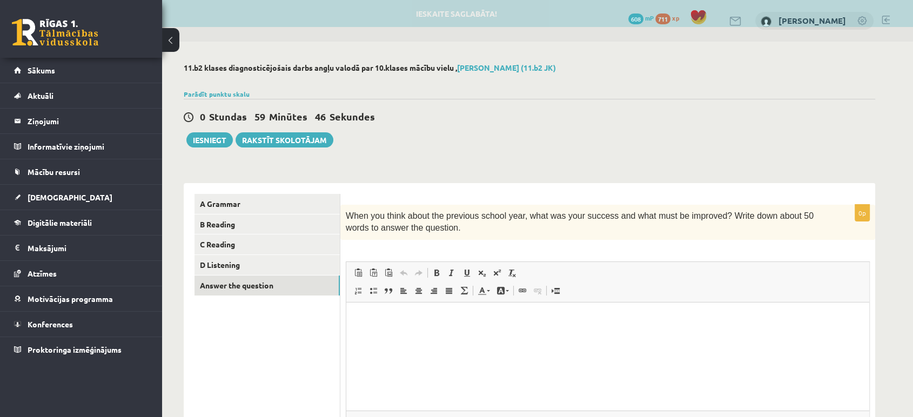
scroll to position [0, 0]
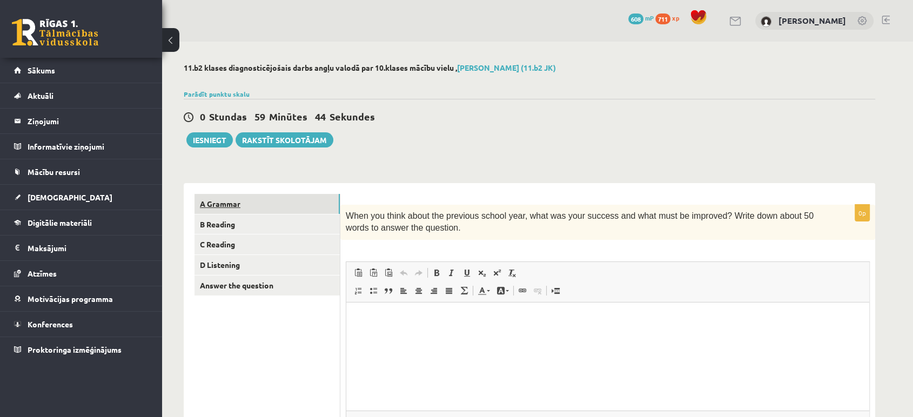
click at [218, 200] on link "A Grammar" at bounding box center [266, 204] width 145 height 20
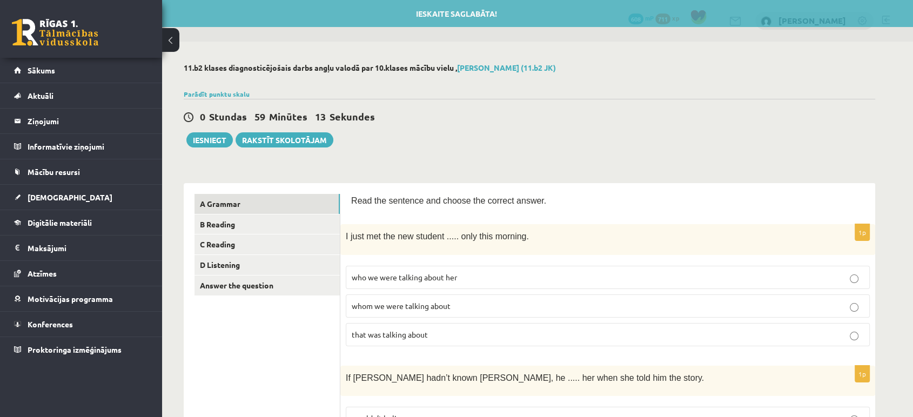
drag, startPoint x: 382, startPoint y: 337, endPoint x: 329, endPoint y: 345, distance: 53.5
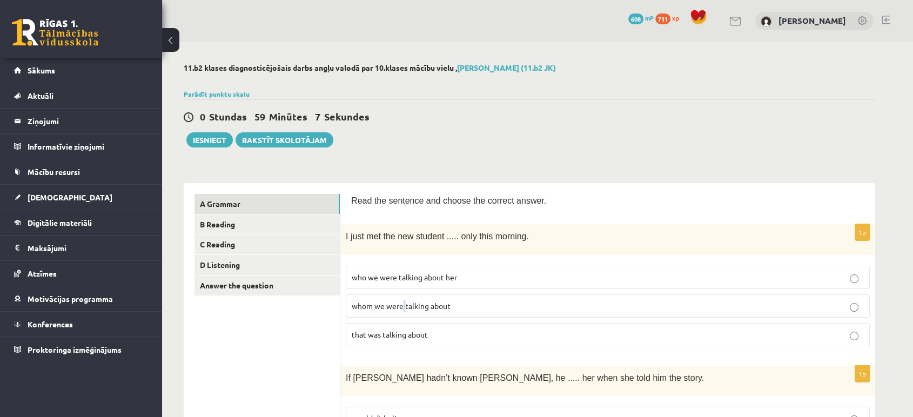
click at [404, 304] on span "whom we were talking about" at bounding box center [401, 306] width 99 height 10
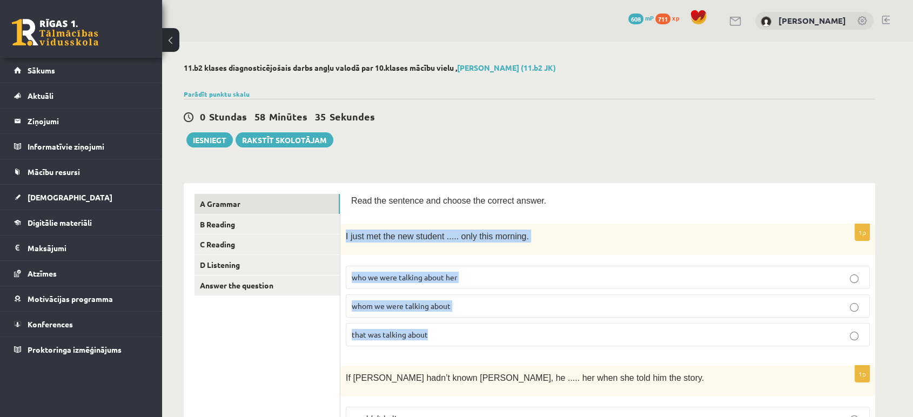
drag, startPoint x: 344, startPoint y: 235, endPoint x: 437, endPoint y: 325, distance: 129.5
click at [436, 328] on div "1p I just met the new student ..... only this morning. who we were talking abou…" at bounding box center [607, 289] width 535 height 130
copy div "I just met the new student ..... only this morning. who we were talking about h…"
click at [428, 302] on span "whom we were talking about" at bounding box center [401, 306] width 99 height 10
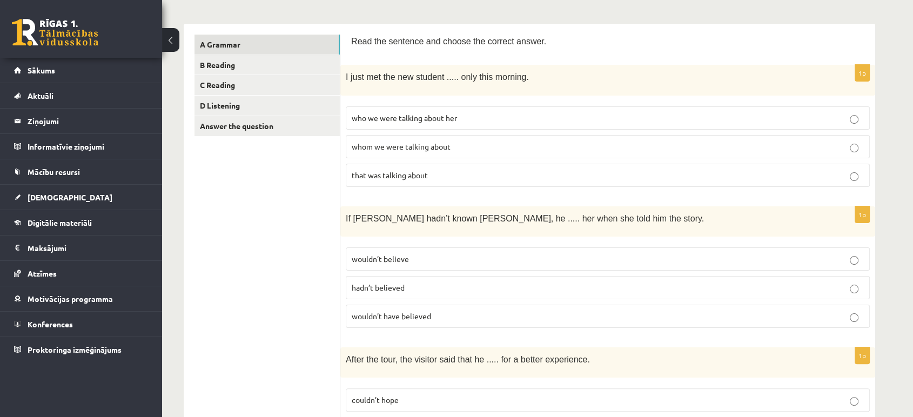
scroll to position [180, 0]
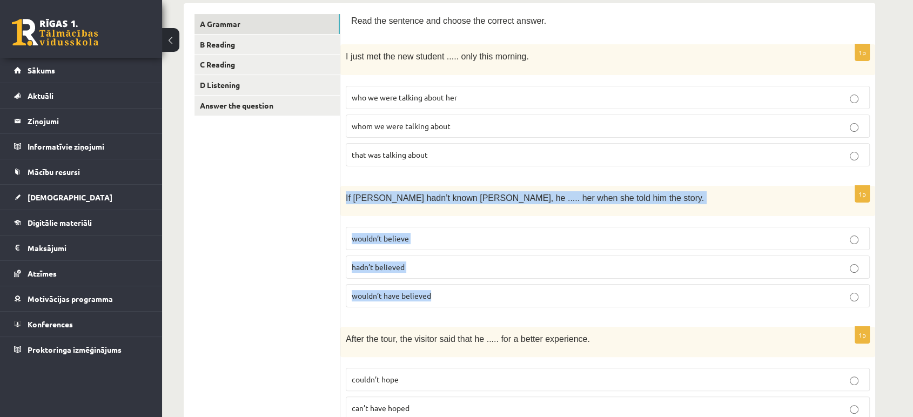
drag, startPoint x: 342, startPoint y: 194, endPoint x: 595, endPoint y: 285, distance: 268.3
click at [595, 286] on div "1p If [PERSON_NAME] hadn’t known Mariam, he ..... her when she told him the sto…" at bounding box center [607, 251] width 535 height 130
copy div "If [PERSON_NAME] hadn’t known Mariam, he ..... her when she told him the story.…"
click at [367, 233] on span "wouldn’t believe" at bounding box center [380, 238] width 57 height 10
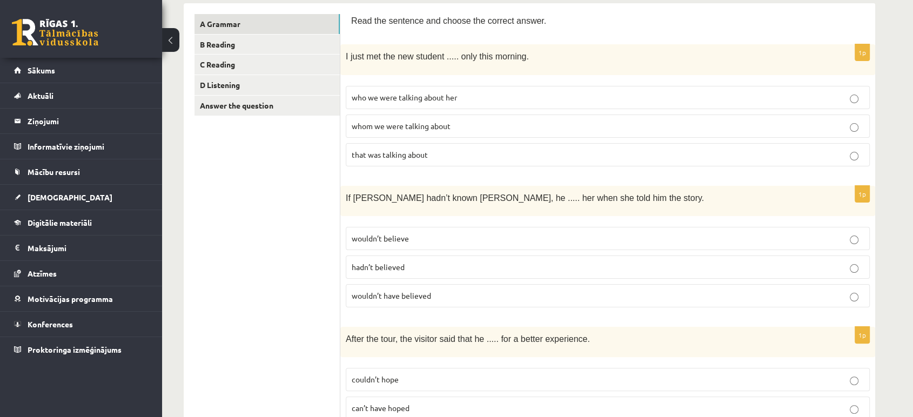
click at [402, 291] on span "wouldn’t have believed" at bounding box center [391, 296] width 79 height 10
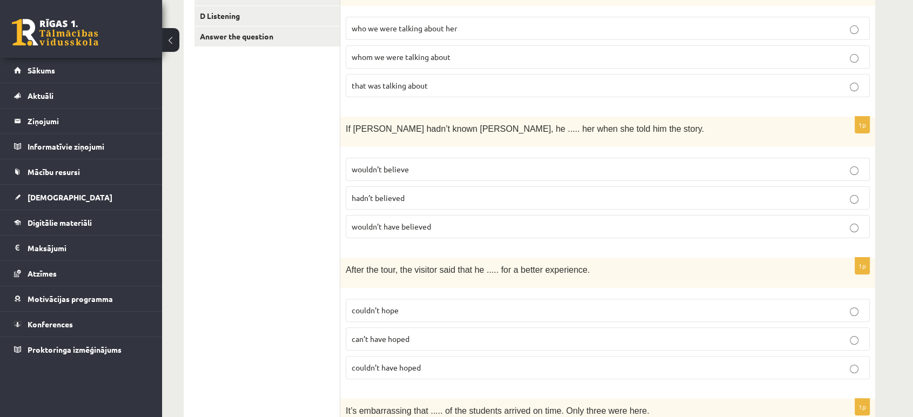
scroll to position [300, 0]
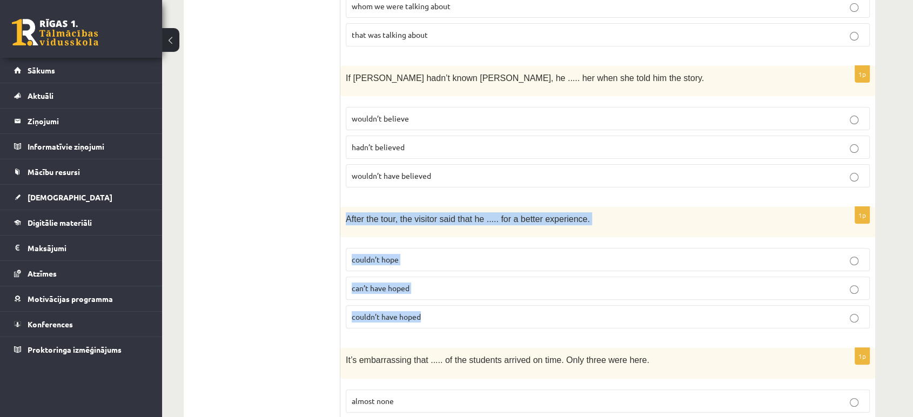
drag, startPoint x: 346, startPoint y: 215, endPoint x: 456, endPoint y: 310, distance: 145.8
click at [456, 310] on div "1p After the tour, the visitor said that he ..... for a better experience. coul…" at bounding box center [607, 272] width 535 height 130
copy div "After the tour, the visitor said that he ..... for a better experience. couldn’…"
click at [393, 312] on span "couldn’t have hoped" at bounding box center [386, 317] width 69 height 10
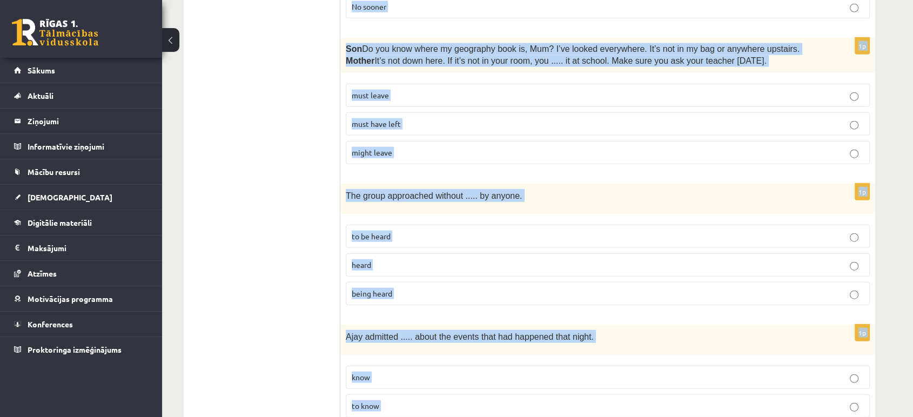
scroll to position [2672, 0]
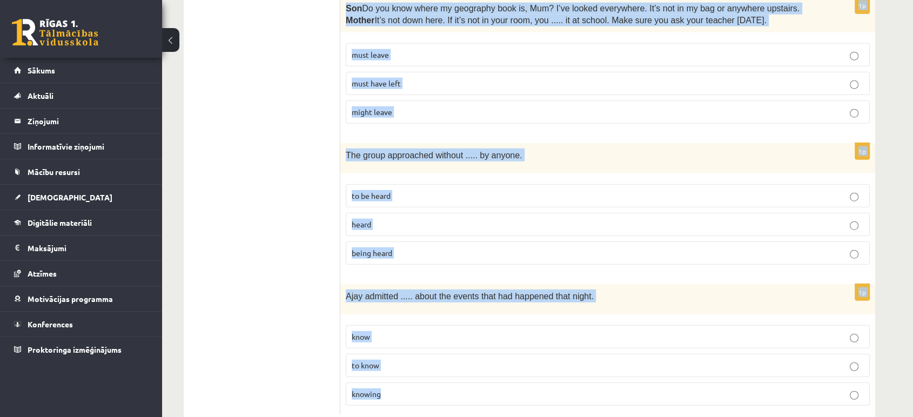
drag, startPoint x: 341, startPoint y: 175, endPoint x: 456, endPoint y: 373, distance: 229.1
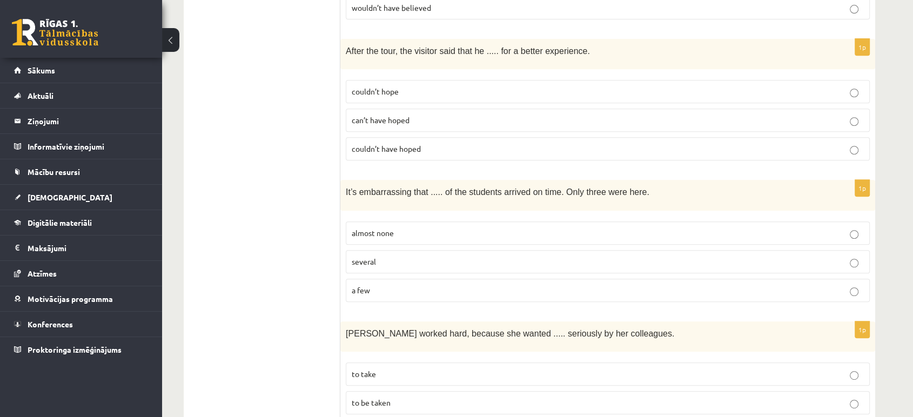
scroll to position [512, 0]
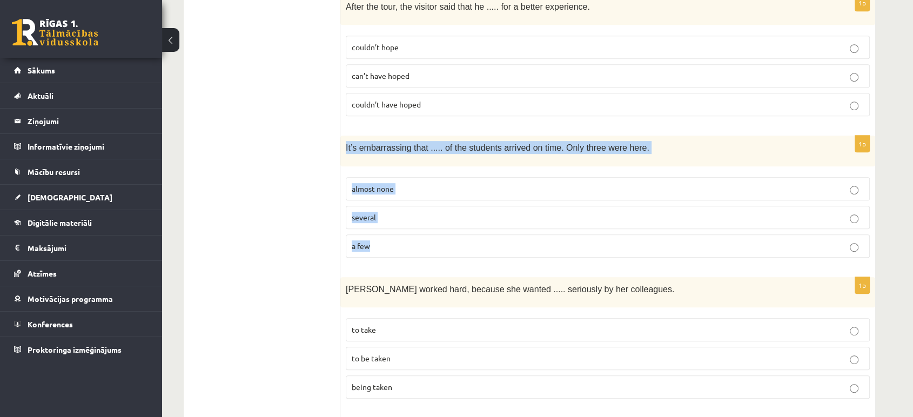
drag, startPoint x: 356, startPoint y: 150, endPoint x: 404, endPoint y: 251, distance: 112.1
click at [404, 251] on div "1p It’s embarrassing that ..... of the students arrived on time. Only three wer…" at bounding box center [607, 201] width 535 height 130
copy div "It’s embarrassing that ..... of the students arrived on time. Only three were h…"
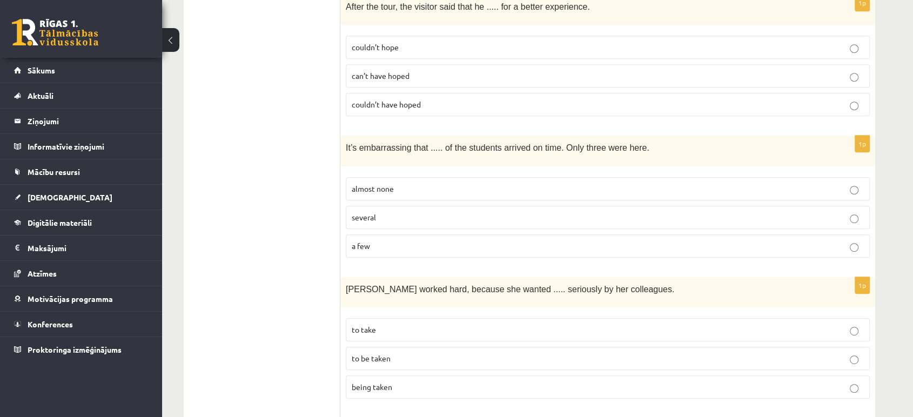
click at [388, 185] on span "almost none" at bounding box center [373, 189] width 42 height 10
drag, startPoint x: 402, startPoint y: 218, endPoint x: 272, endPoint y: 215, distance: 130.2
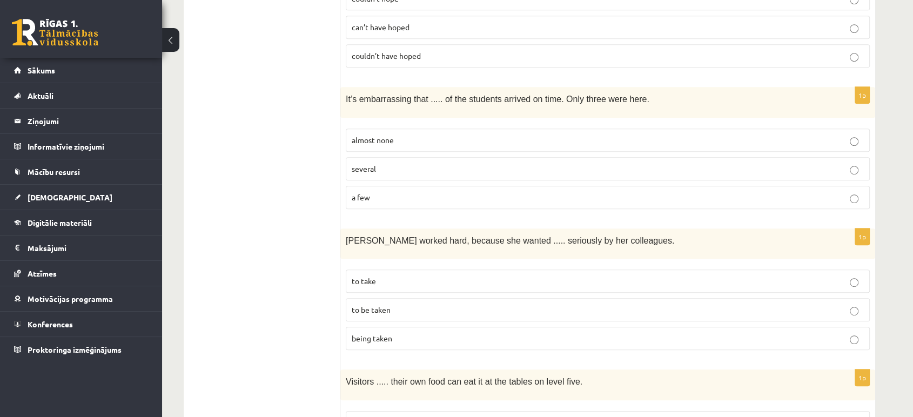
scroll to position [572, 0]
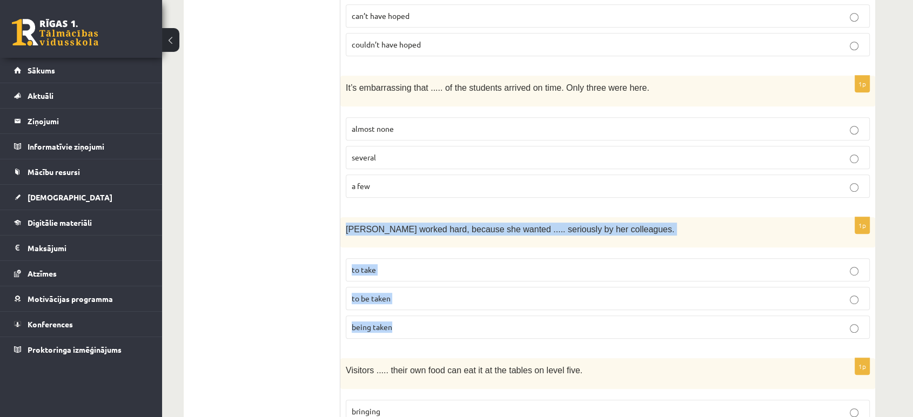
drag, startPoint x: 341, startPoint y: 225, endPoint x: 414, endPoint y: 318, distance: 118.4
click at [415, 319] on div "1p [PERSON_NAME] worked hard, because she wanted ..... seriously by her colleag…" at bounding box center [607, 282] width 535 height 130
copy div "[PERSON_NAME] worked hard, because she wanted ..... seriously by her colleagues…"
click at [368, 299] on label "to be taken" at bounding box center [608, 298] width 524 height 23
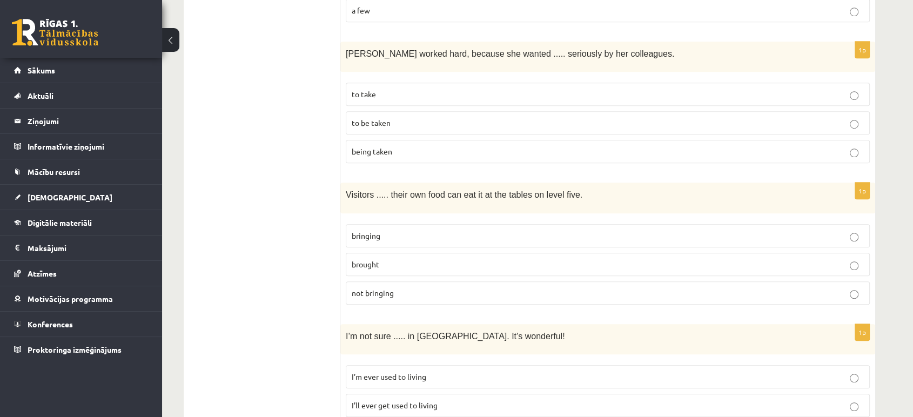
scroll to position [752, 0]
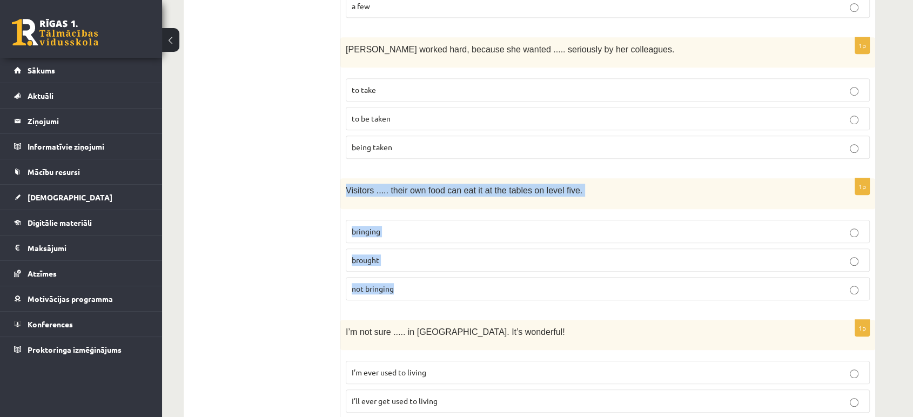
drag, startPoint x: 344, startPoint y: 181, endPoint x: 417, endPoint y: 296, distance: 135.4
click at [417, 296] on div "1p Visitors ..... their own food can eat it at the tables on level five. bringi…" at bounding box center [607, 243] width 535 height 130
copy div "Visitors ..... their own food can eat it at the tables on level five. bringing …"
click at [384, 283] on span "not bringing" at bounding box center [373, 288] width 42 height 10
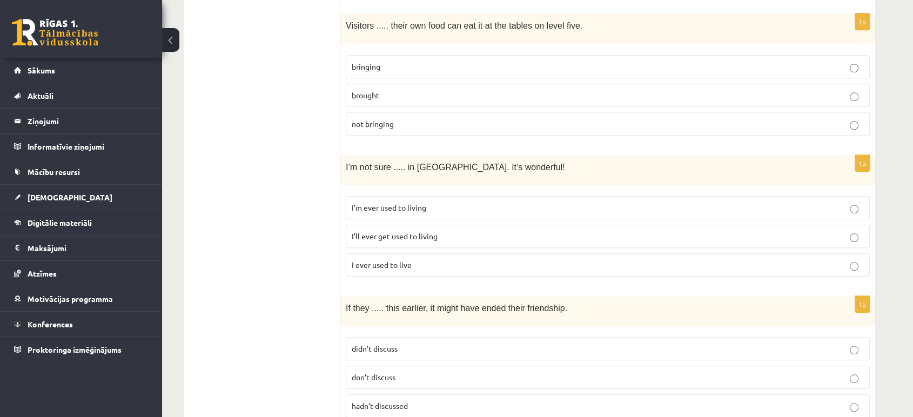
scroll to position [932, 0]
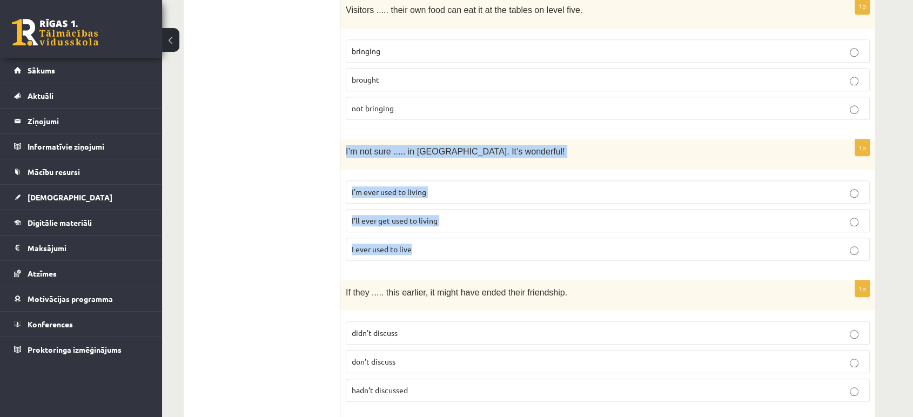
drag, startPoint x: 342, startPoint y: 145, endPoint x: 443, endPoint y: 247, distance: 143.9
click at [443, 247] on div "1p I’m not sure ..... in [GEOGRAPHIC_DATA]. It’s wonderful! I’m ever used to li…" at bounding box center [607, 204] width 535 height 130
copy div "I’m not sure ..... in [GEOGRAPHIC_DATA]. It’s wonderful! I’m ever used to livin…"
click at [417, 218] on p "I’ll ever get used to living" at bounding box center [608, 220] width 512 height 11
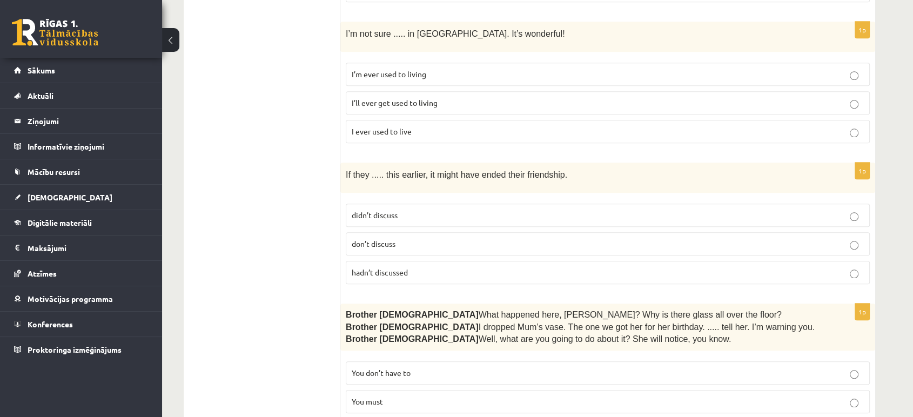
scroll to position [1052, 0]
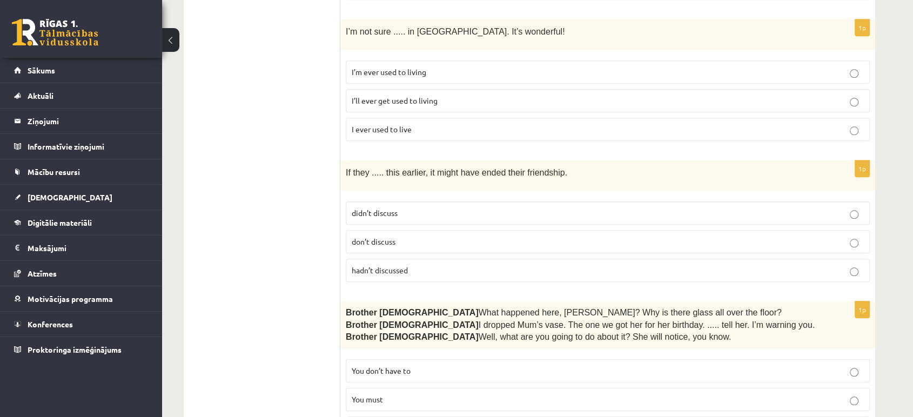
click at [366, 211] on label "didn’t discuss" at bounding box center [608, 212] width 524 height 23
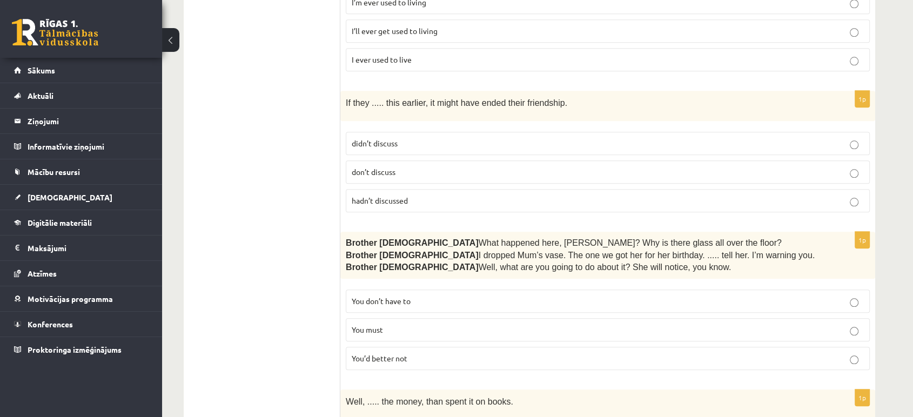
scroll to position [1172, 0]
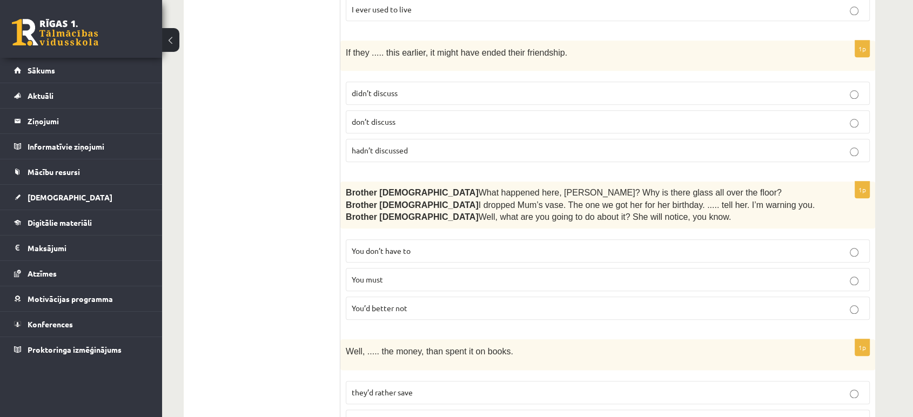
click at [389, 274] on p "You must" at bounding box center [608, 279] width 512 height 11
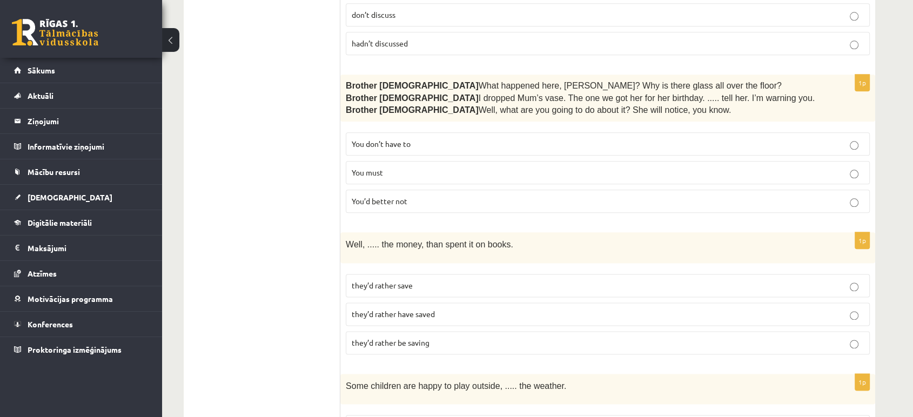
scroll to position [1292, 0]
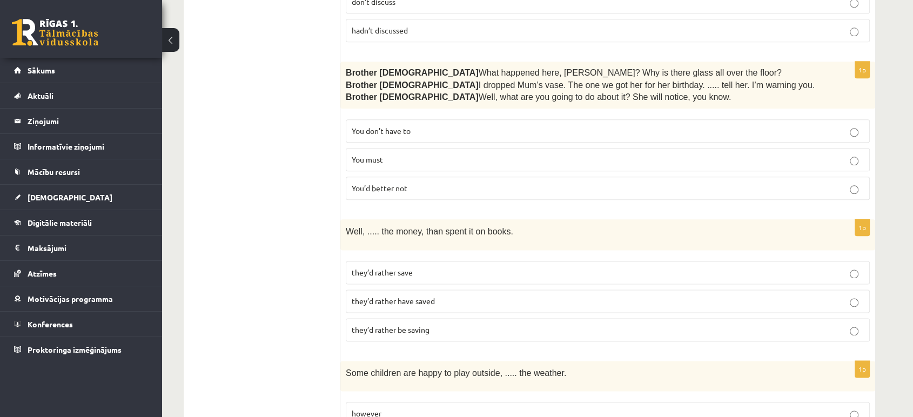
click at [756, 183] on p "You’d better not" at bounding box center [608, 188] width 512 height 11
click at [469, 161] on label "You must" at bounding box center [608, 159] width 524 height 23
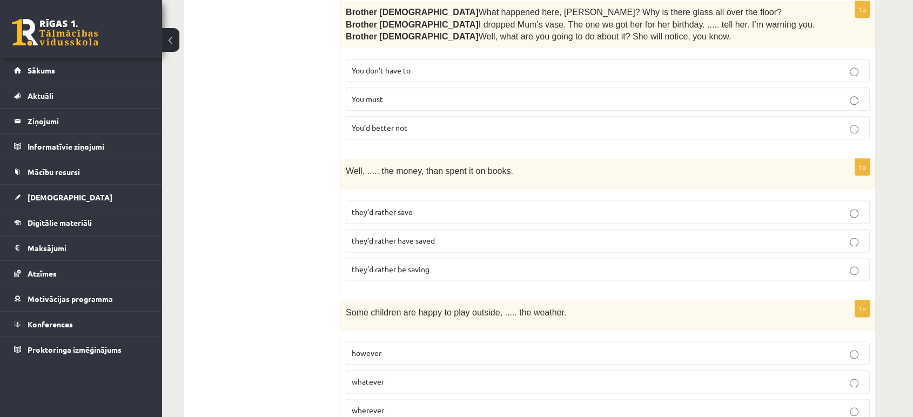
drag, startPoint x: 429, startPoint y: 207, endPoint x: 268, endPoint y: 223, distance: 161.7
click at [268, 223] on ul "A Grammar B Reading C Reading D Listening Answer the question" at bounding box center [267, 288] width 146 height 2893
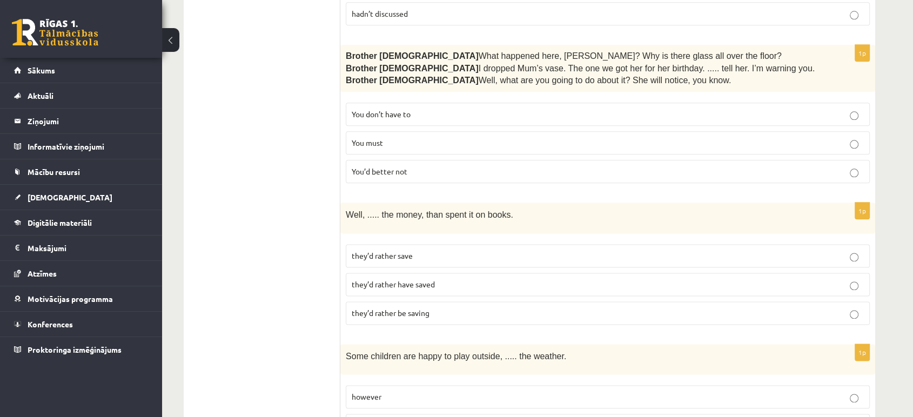
scroll to position [1292, 0]
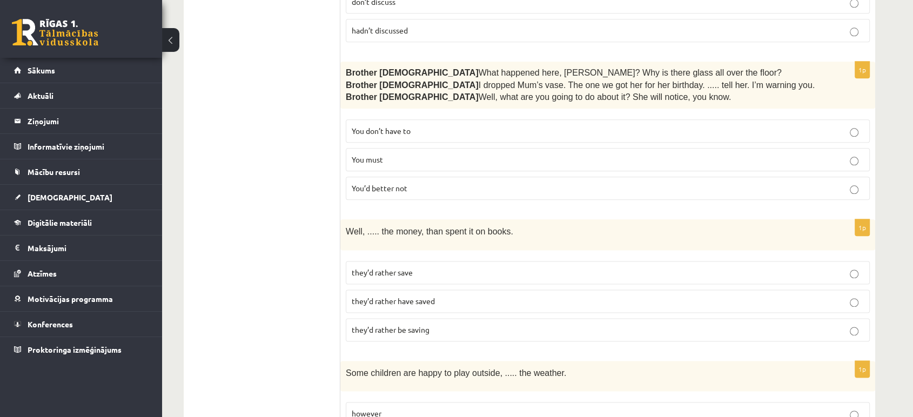
drag, startPoint x: 462, startPoint y: 167, endPoint x: 268, endPoint y: 191, distance: 195.3
click at [268, 191] on ul "A Grammar B Reading C Reading D Listening Answer the question" at bounding box center [267, 348] width 146 height 2893
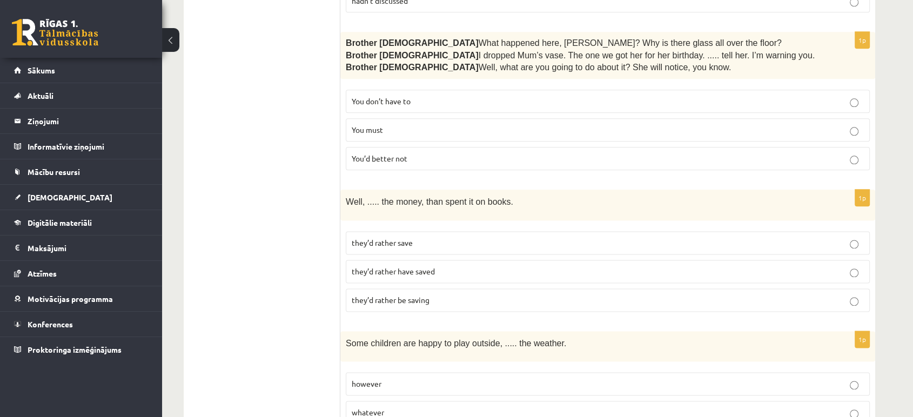
scroll to position [1320, 0]
click at [394, 239] on span "they’d rather save" at bounding box center [382, 244] width 61 height 10
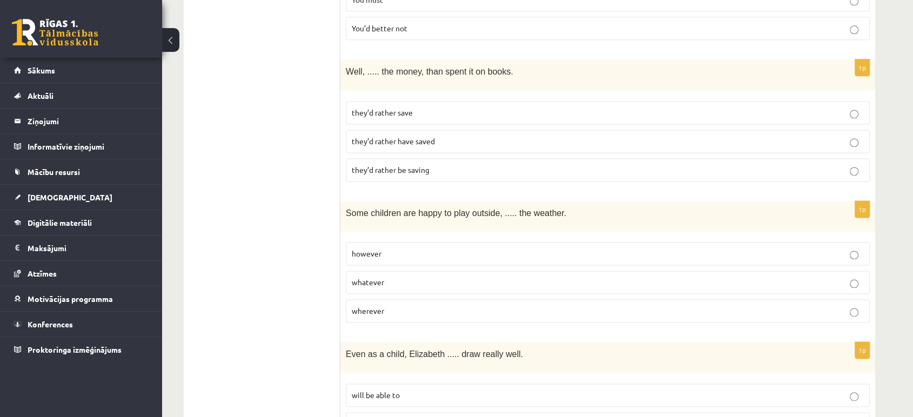
scroll to position [1499, 0]
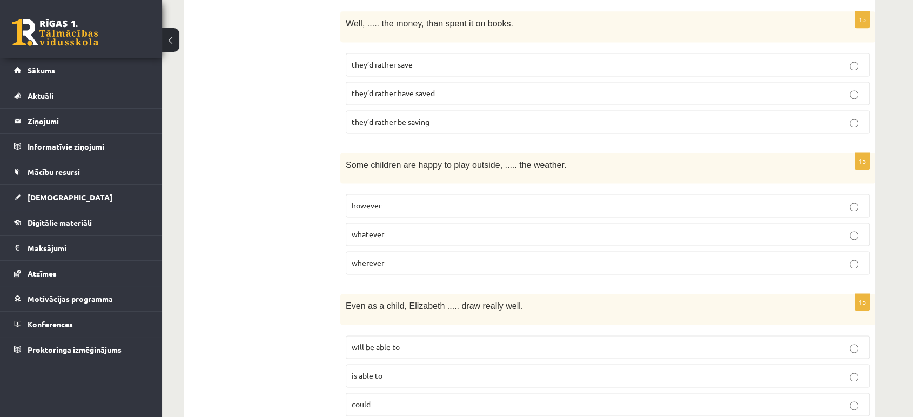
drag, startPoint x: 343, startPoint y: 202, endPoint x: 307, endPoint y: 200, distance: 36.8
click at [307, 200] on ul "A Grammar B Reading C Reading D Listening Answer the question" at bounding box center [267, 140] width 146 height 2893
click at [383, 228] on p "whatever" at bounding box center [608, 233] width 512 height 11
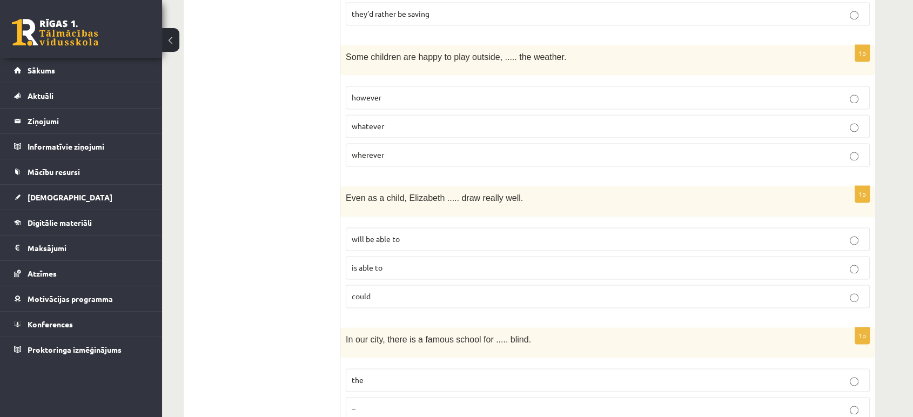
scroll to position [1620, 0]
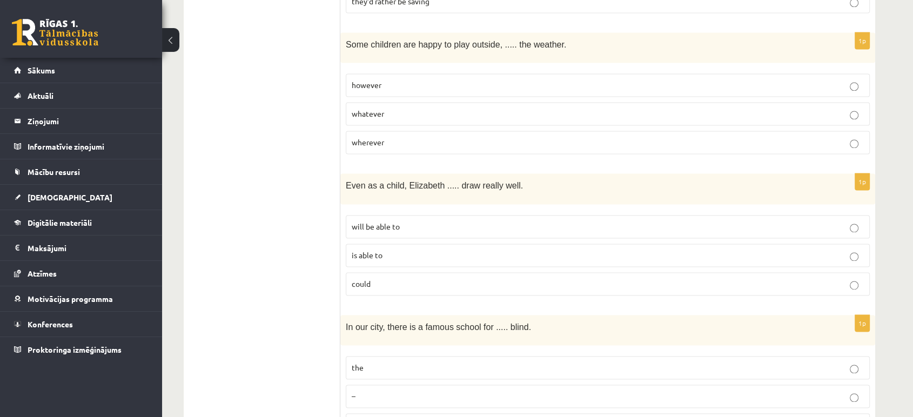
click at [426, 221] on p "will be able to" at bounding box center [608, 226] width 512 height 11
click at [397, 249] on p "is able to" at bounding box center [608, 254] width 512 height 11
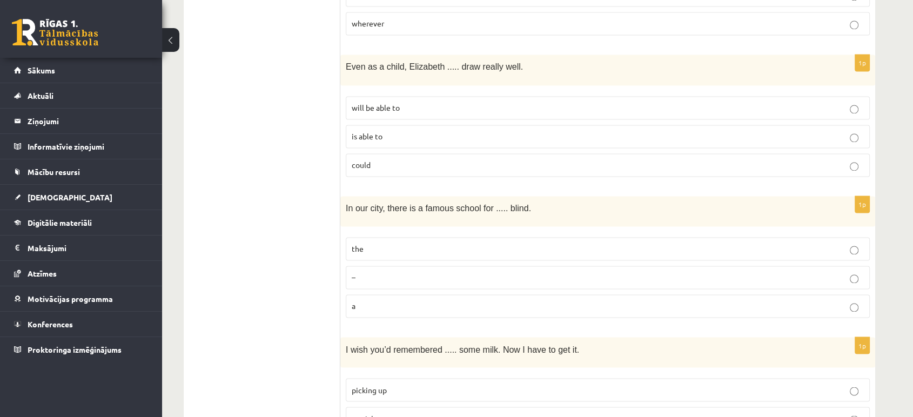
scroll to position [1740, 0]
click at [387, 242] on p "the" at bounding box center [608, 247] width 512 height 11
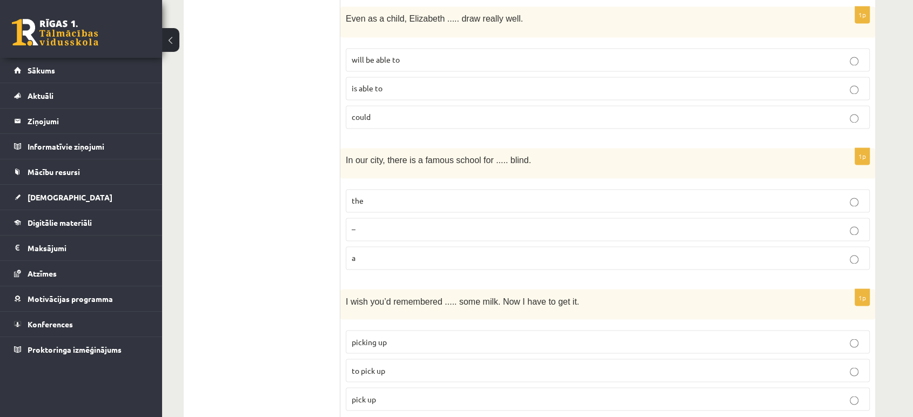
scroll to position [1860, 0]
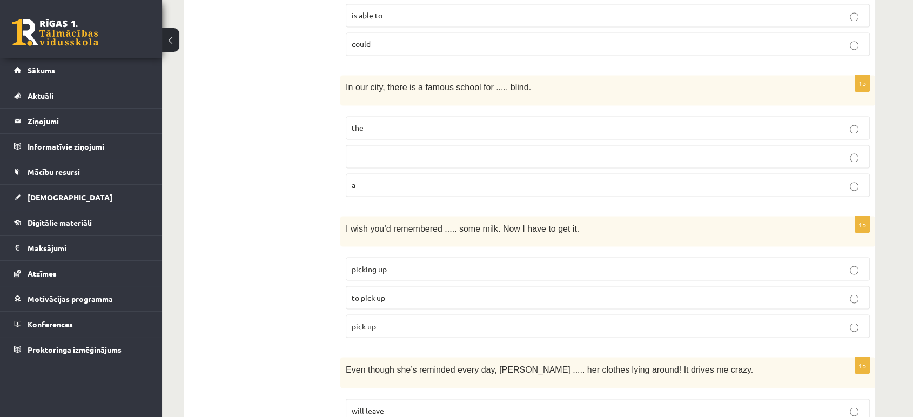
click at [366, 179] on p "a" at bounding box center [608, 184] width 512 height 11
click at [392, 263] on p "picking up" at bounding box center [608, 268] width 512 height 11
click at [404, 292] on p "to pick up" at bounding box center [608, 297] width 512 height 11
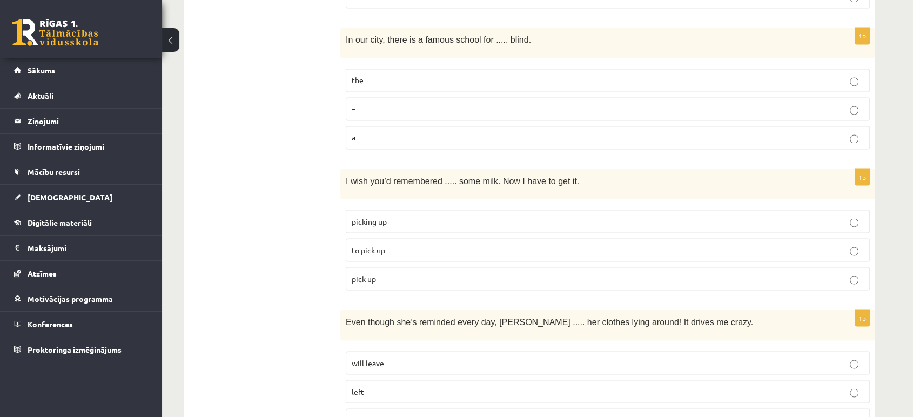
scroll to position [1920, 0]
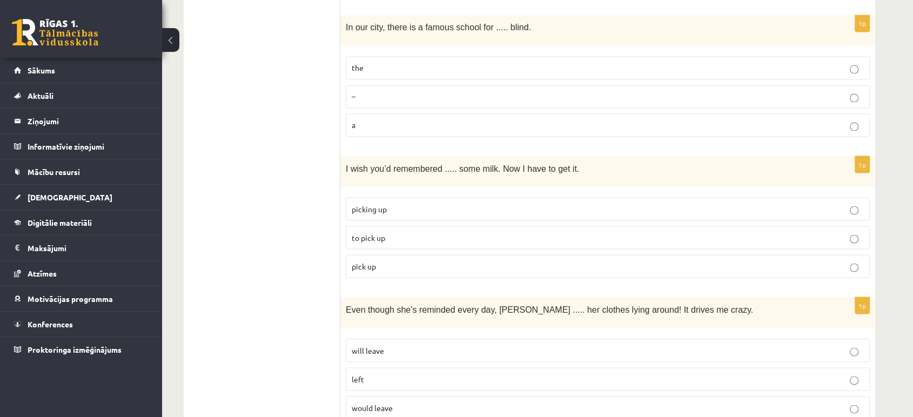
click at [378, 260] on p "pick up" at bounding box center [608, 265] width 512 height 11
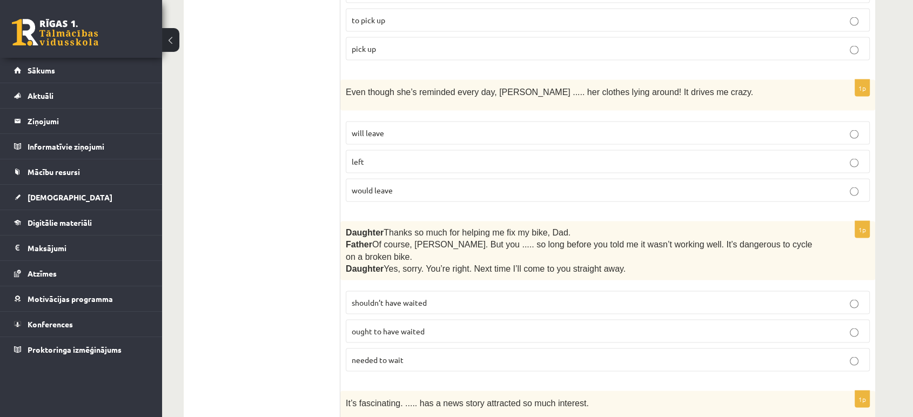
scroll to position [2160, 0]
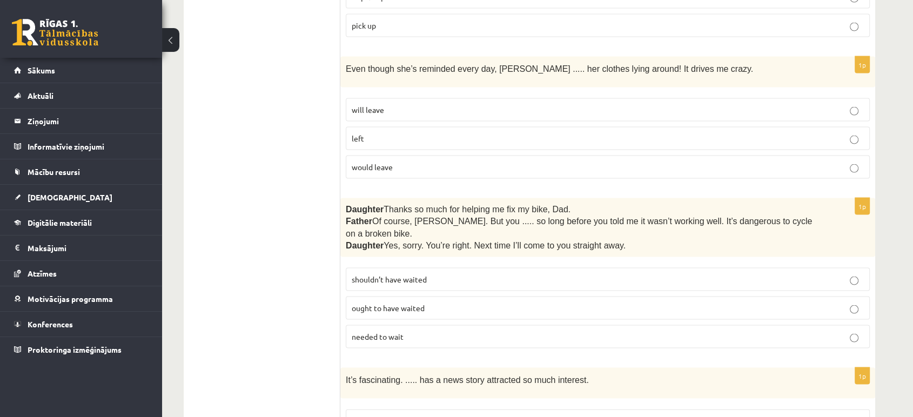
drag, startPoint x: 419, startPoint y: 245, endPoint x: 321, endPoint y: 258, distance: 99.1
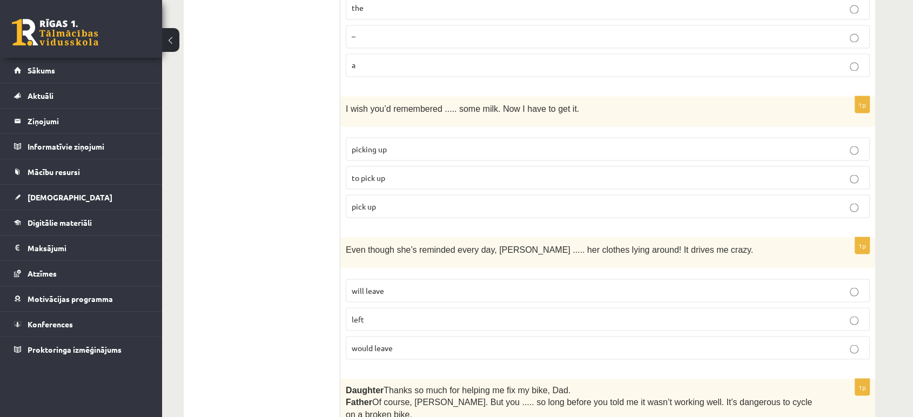
scroll to position [1920, 0]
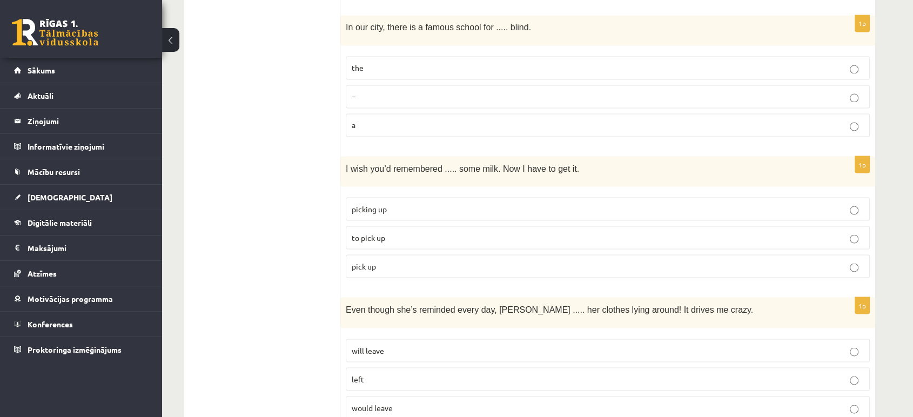
drag, startPoint x: 428, startPoint y: 187, endPoint x: 339, endPoint y: 202, distance: 90.4
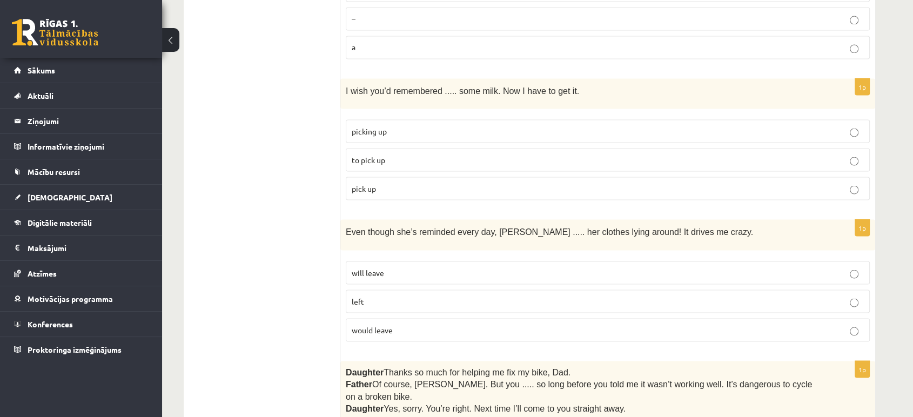
scroll to position [1980, 0]
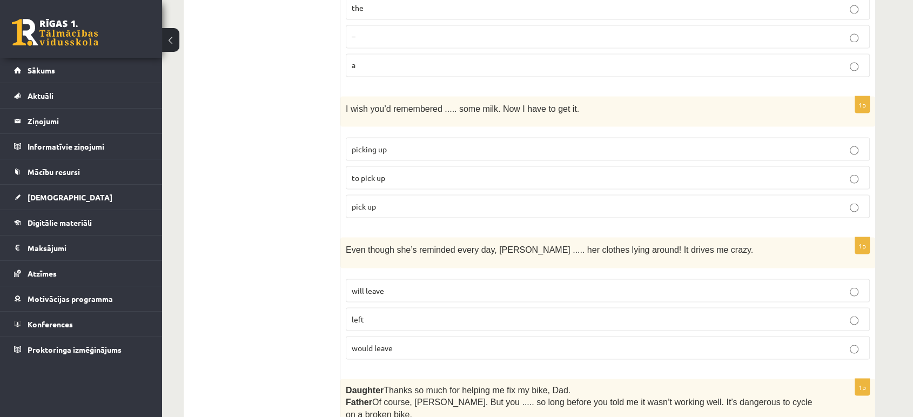
drag, startPoint x: 422, startPoint y: 220, endPoint x: 291, endPoint y: 246, distance: 134.4
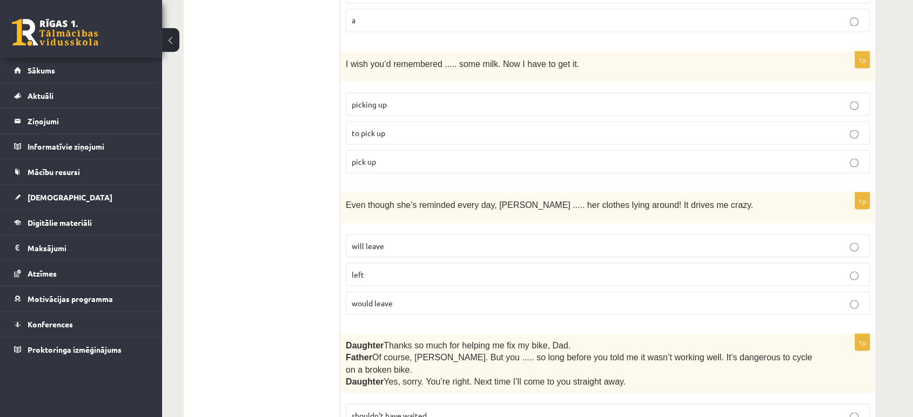
scroll to position [2039, 0]
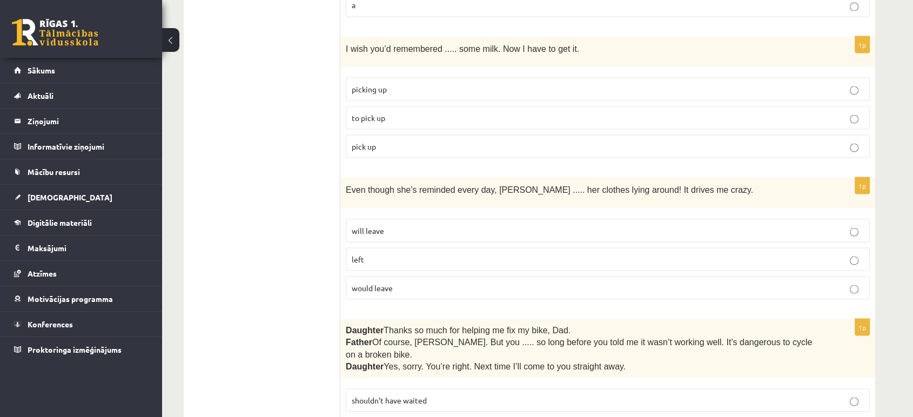
click at [398, 253] on p "left" at bounding box center [608, 258] width 512 height 11
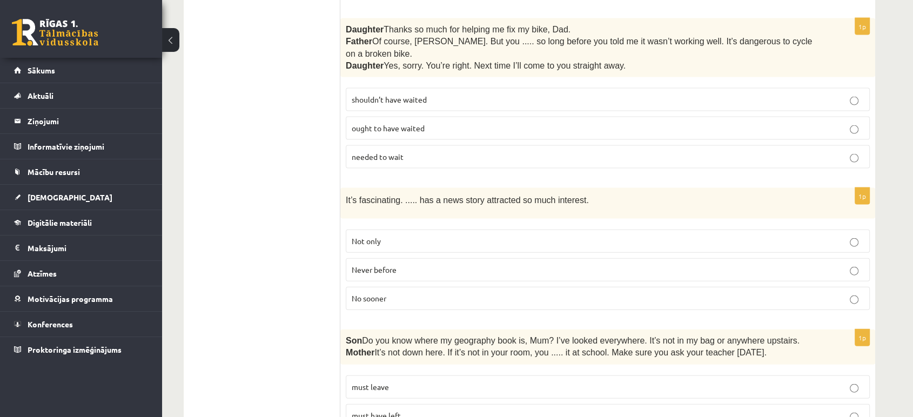
scroll to position [2220, 0]
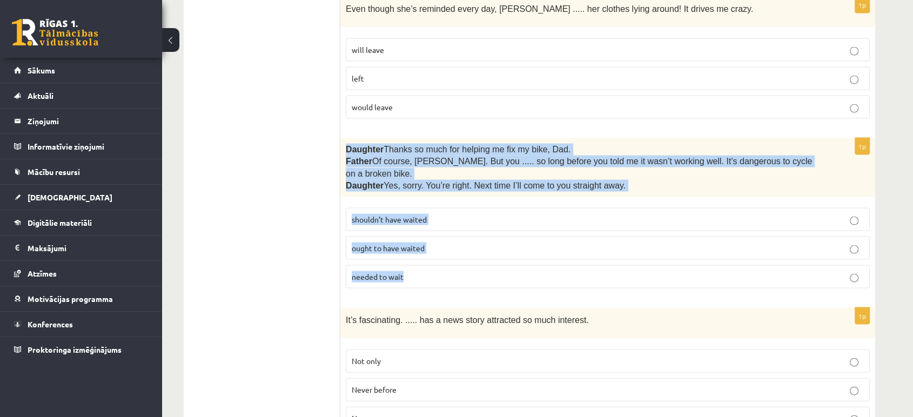
drag, startPoint x: 349, startPoint y: 140, endPoint x: 418, endPoint y: 248, distance: 128.2
click at [418, 248] on div "1p Daughter  Thanks so much for helping me fix my bike, Dad. Father  Of course,…" at bounding box center [607, 217] width 535 height 159
copy div "Daughter  Thanks so much for helping me fix my bike, Dad. Father  Of course, [P…"
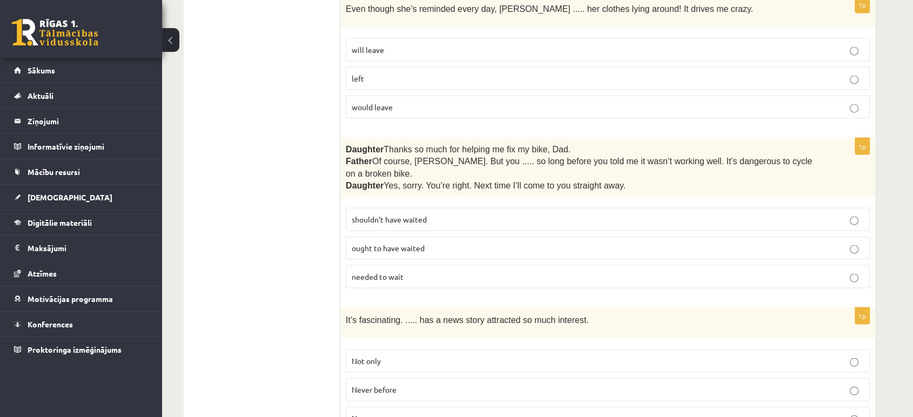
click at [376, 214] on span "shouldn’t have waited" at bounding box center [389, 219] width 75 height 10
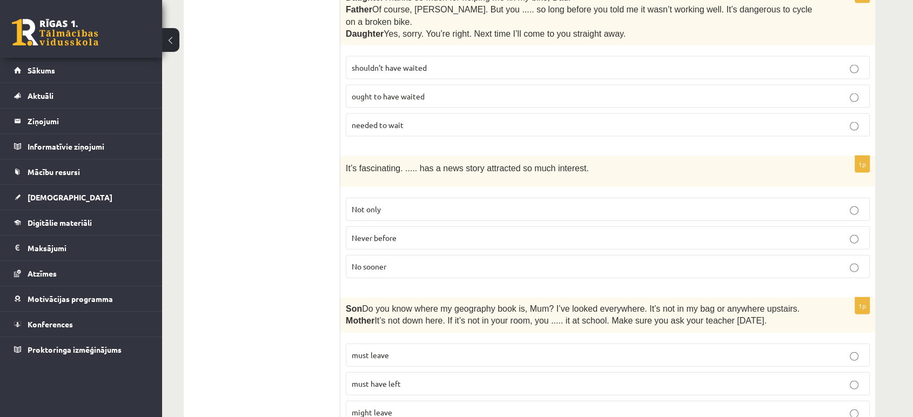
scroll to position [2312, 0]
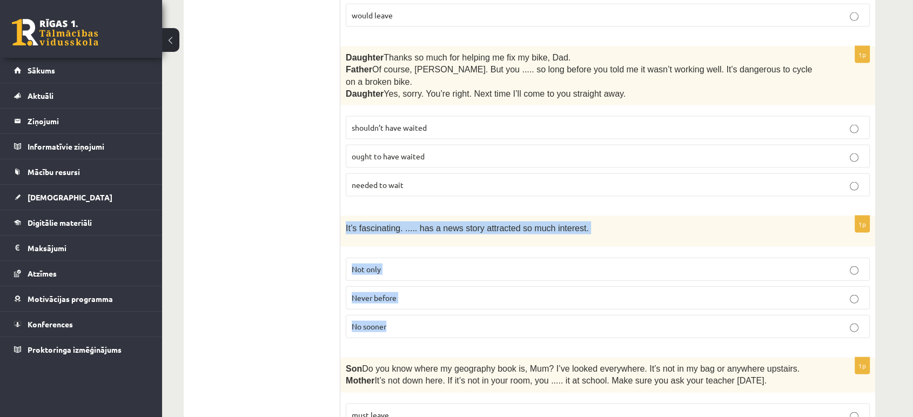
drag, startPoint x: 342, startPoint y: 201, endPoint x: 423, endPoint y: 295, distance: 124.4
click at [423, 295] on div "1p It’s fascinating. ..... has a news story attracted so much interest. Not onl…" at bounding box center [607, 281] width 535 height 130
copy div "It’s fascinating. ..... has a news story attracted so much interest. Not only N…"
click at [380, 293] on span "Never before" at bounding box center [374, 298] width 45 height 10
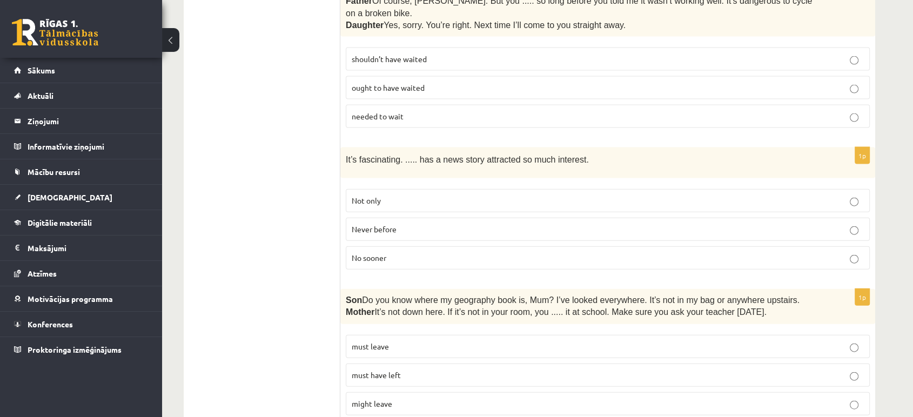
scroll to position [2432, 0]
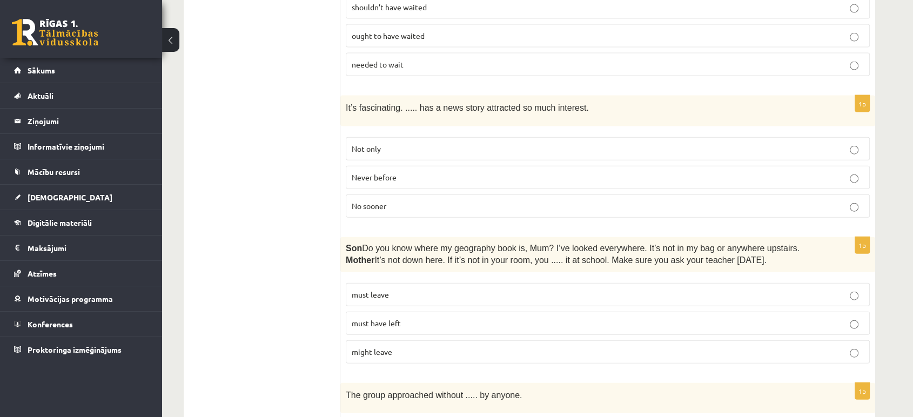
click at [383, 318] on span "must have left" at bounding box center [376, 323] width 49 height 10
click at [381, 347] on span "might leave" at bounding box center [372, 352] width 40 height 10
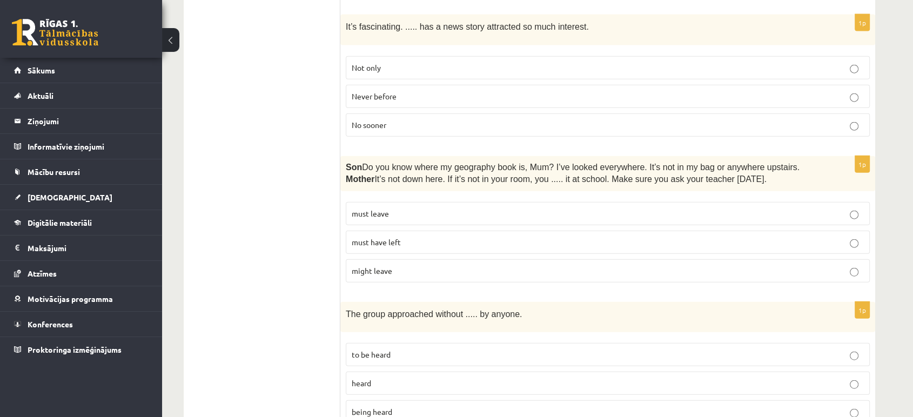
scroll to position [2612, 0]
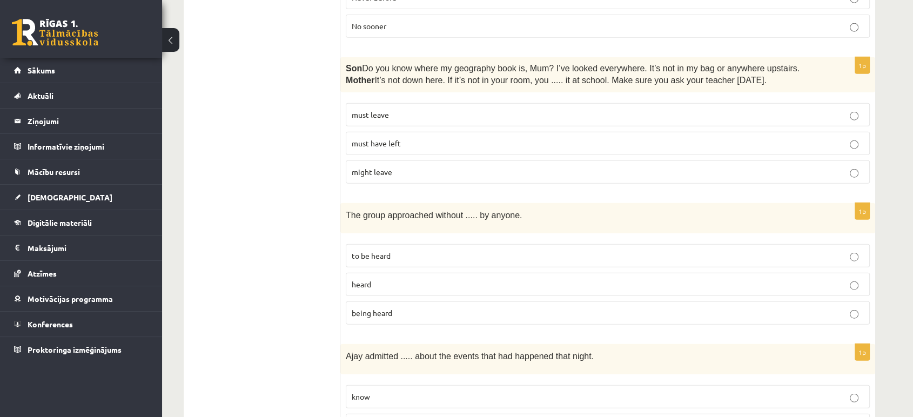
click at [389, 251] on span "to be heard" at bounding box center [371, 256] width 39 height 10
click at [370, 279] on span "heard" at bounding box center [361, 284] width 19 height 10
click at [368, 301] on label "being heard" at bounding box center [608, 312] width 524 height 23
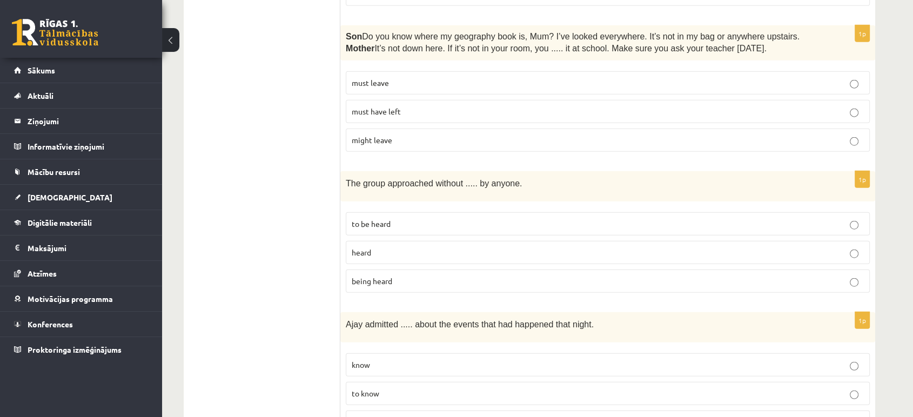
scroll to position [2672, 0]
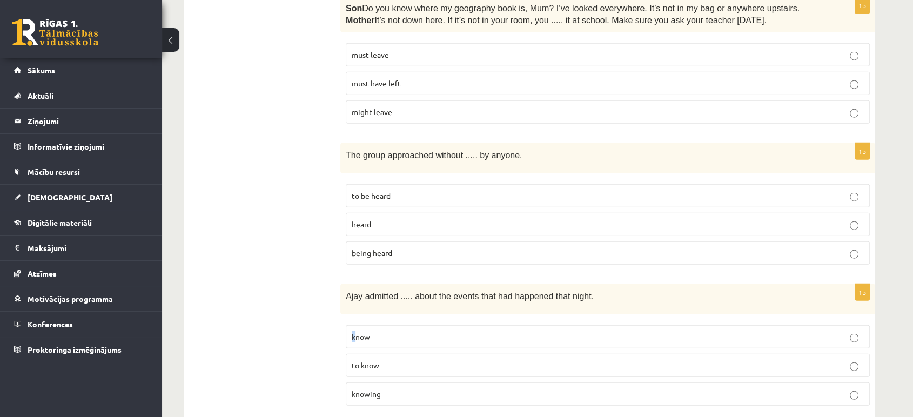
click at [354, 332] on span "know" at bounding box center [361, 337] width 18 height 10
click at [358, 360] on p "to know" at bounding box center [608, 365] width 512 height 11
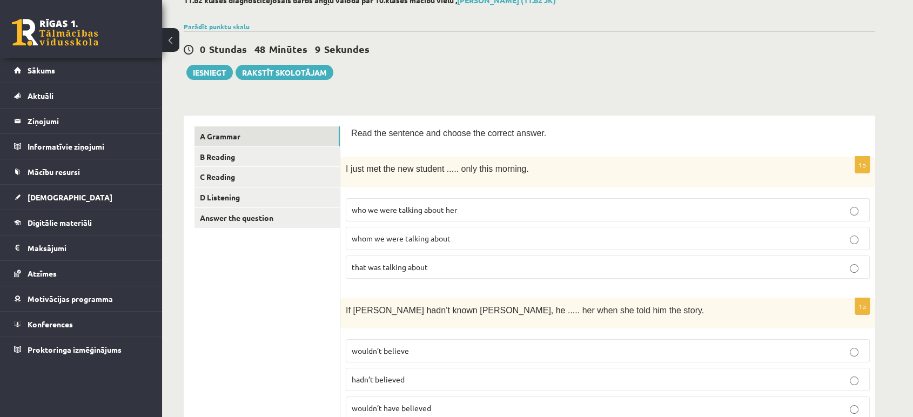
scroll to position [0, 0]
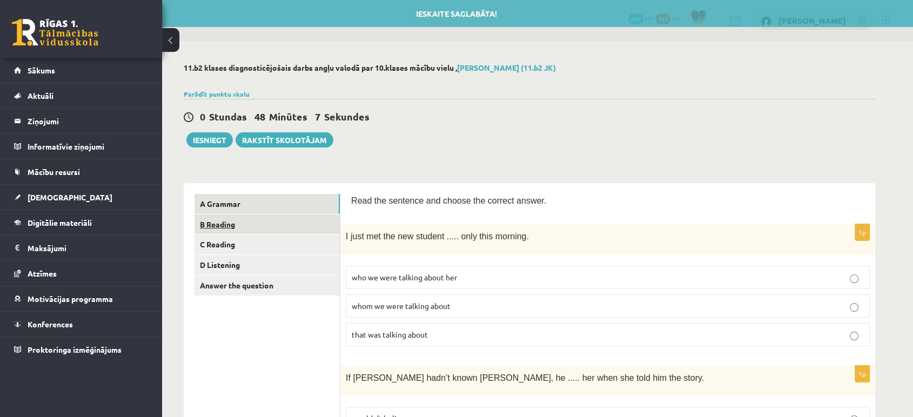
click at [228, 225] on link "B Reading" at bounding box center [266, 224] width 145 height 20
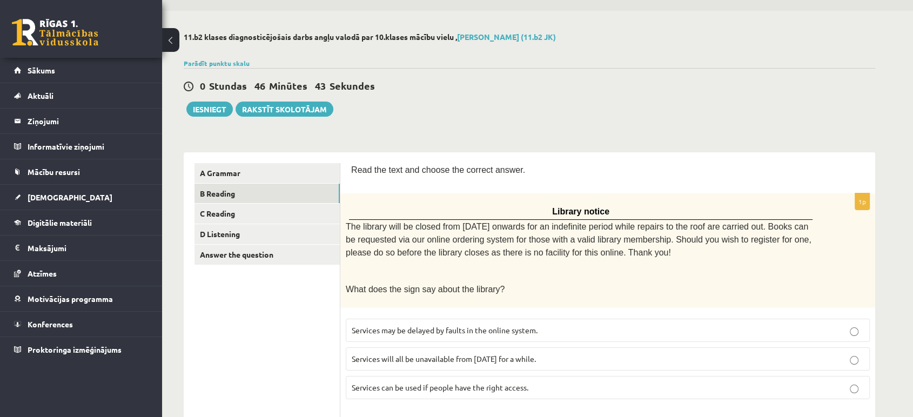
scroll to position [60, 0]
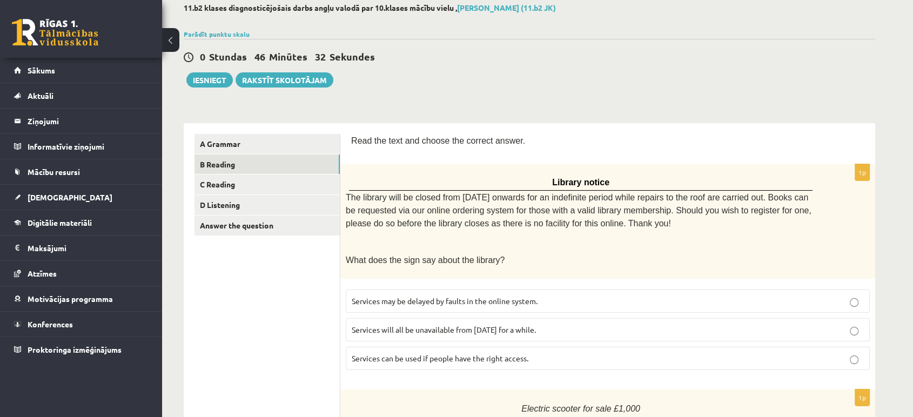
click at [426, 356] on span "Services can be used if people have the right access." at bounding box center [440, 358] width 177 height 10
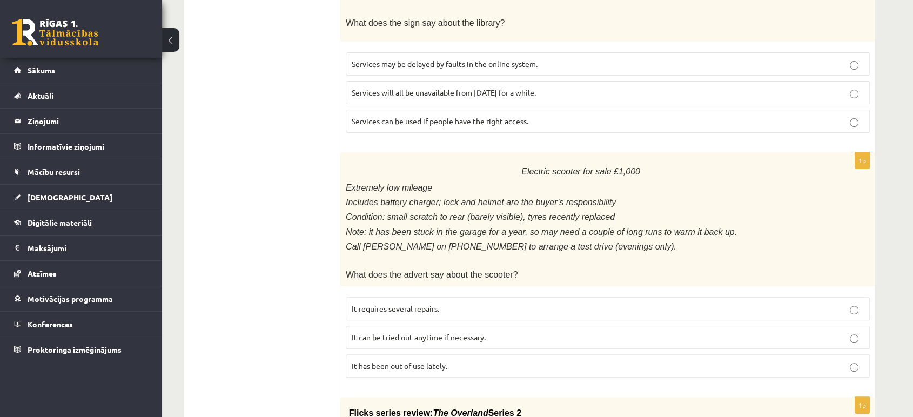
scroll to position [360, 0]
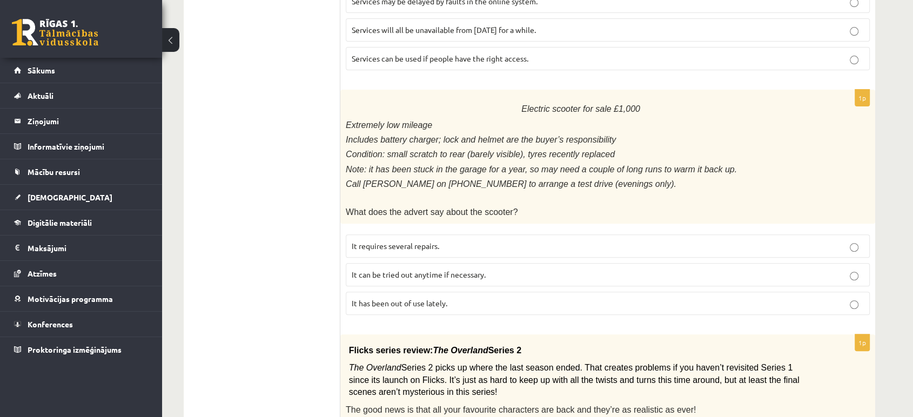
click at [418, 269] on label "It can be tried out anytime if necessary." at bounding box center [608, 274] width 524 height 23
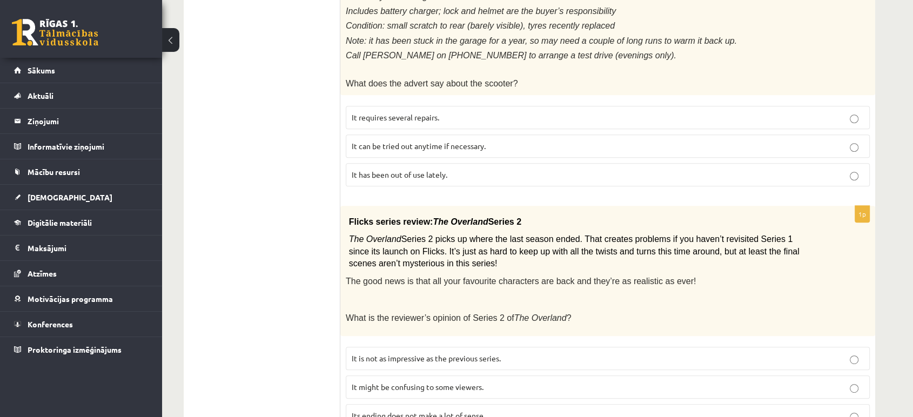
scroll to position [600, 0]
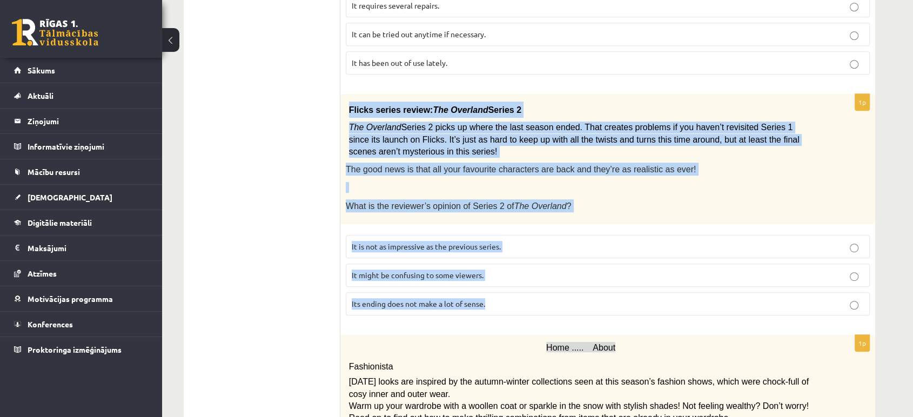
drag, startPoint x: 347, startPoint y: 99, endPoint x: 500, endPoint y: 286, distance: 240.9
click at [500, 286] on div "1p Flicks series review: The Overland Series 2 The Overland Series 2 picks up w…" at bounding box center [607, 209] width 535 height 230
copy div "Flicks series review: The Overland Series 2 The Overland Series 2 picks up wher…"
click at [418, 269] on p "It might be confusing to some viewers." at bounding box center [608, 274] width 512 height 11
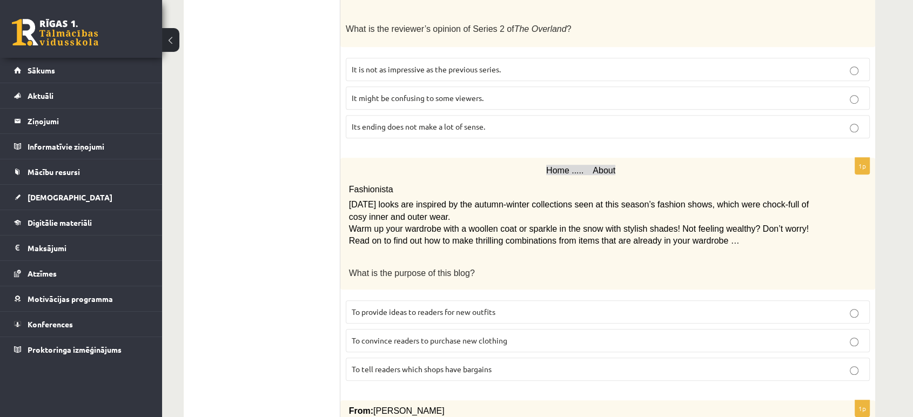
scroll to position [780, 0]
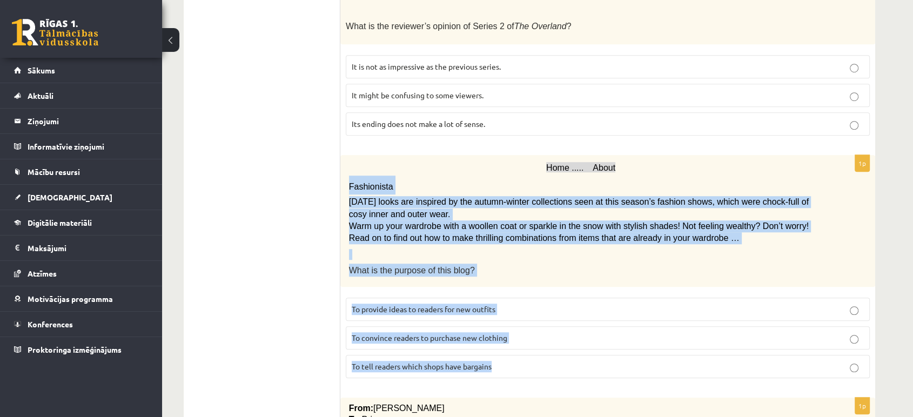
drag, startPoint x: 346, startPoint y: 171, endPoint x: 526, endPoint y: 344, distance: 250.5
click at [526, 344] on div "1p Home ..... About Fashionista [DATE] looks are inspired by the autumn-winter …" at bounding box center [607, 271] width 535 height 232
click at [417, 304] on span "To provide ideas to readers for new outfits" at bounding box center [424, 309] width 144 height 10
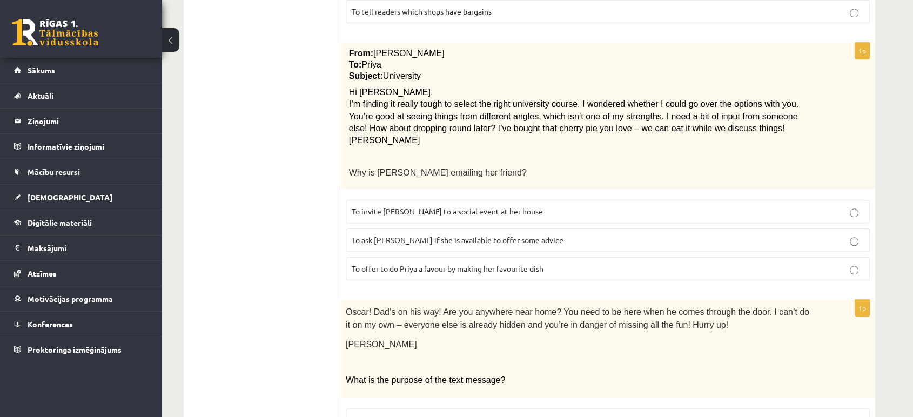
scroll to position [1140, 0]
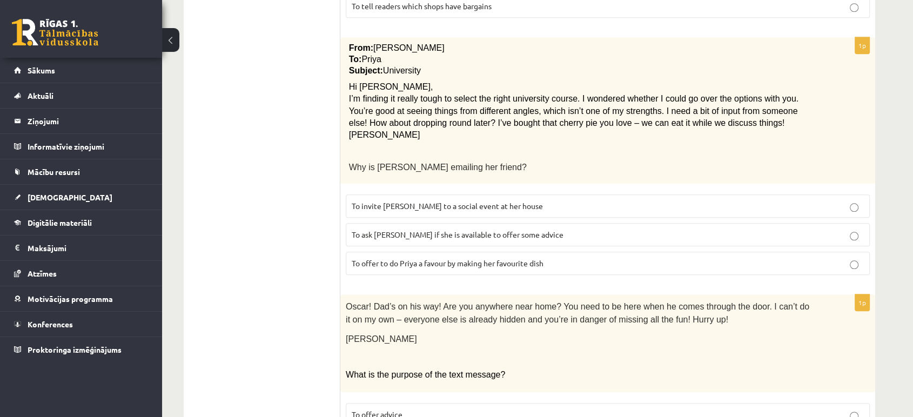
click at [350, 43] on span "From:" at bounding box center [361, 47] width 24 height 9
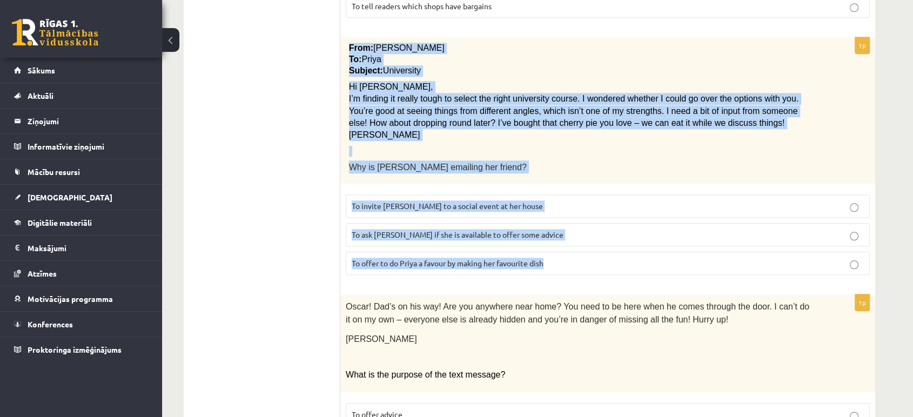
drag, startPoint x: 348, startPoint y: 34, endPoint x: 558, endPoint y: 242, distance: 295.5
click at [558, 242] on div "1p From: [PERSON_NAME] To: Priya Subject: University Hi Priya, I’m finding it r…" at bounding box center [607, 160] width 535 height 246
click at [386, 229] on span "To ask [PERSON_NAME] if she is available to offer some advice" at bounding box center [458, 234] width 212 height 10
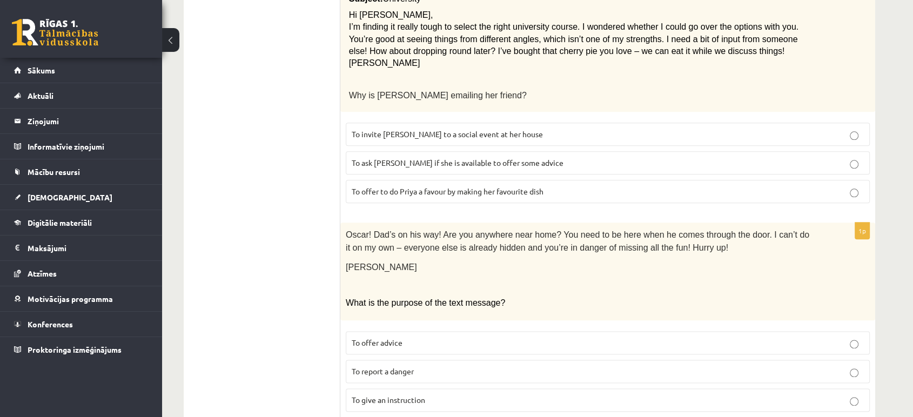
scroll to position [1229, 0]
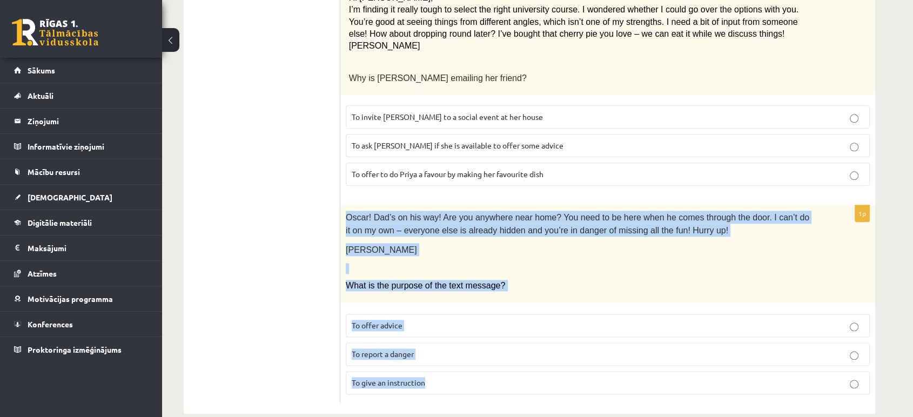
drag, startPoint x: 344, startPoint y: 200, endPoint x: 455, endPoint y: 360, distance: 195.2
click at [456, 364] on div "1p [PERSON_NAME]! Dad’s on his way! Are you anywhere near home? You need to be …" at bounding box center [607, 304] width 535 height 198
click at [390, 377] on span "To give an instruction" at bounding box center [388, 382] width 73 height 10
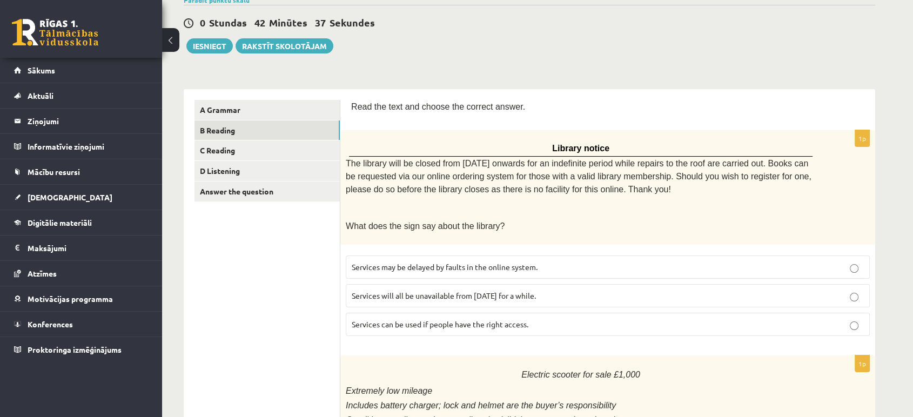
scroll to position [0, 0]
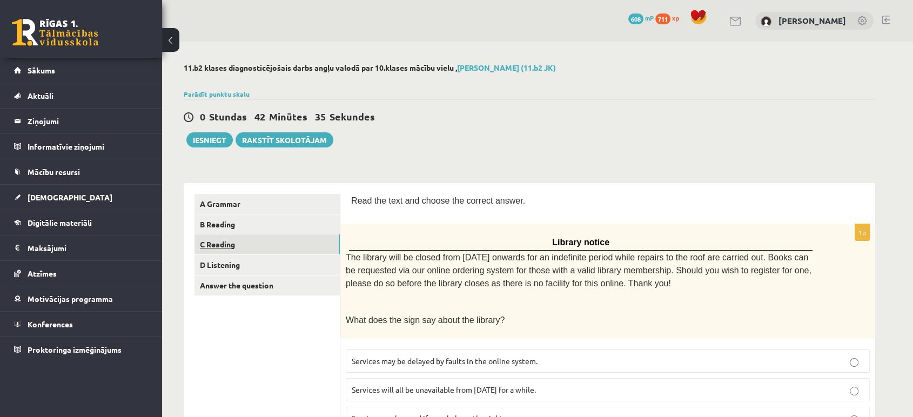
click at [214, 252] on link "C Reading" at bounding box center [266, 244] width 145 height 20
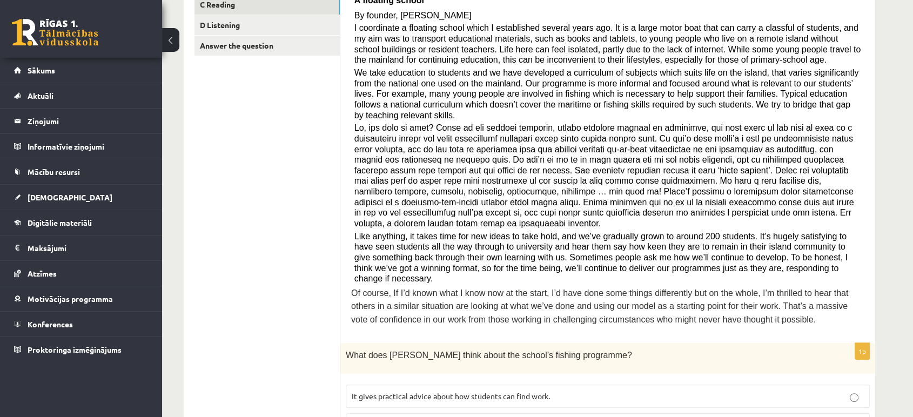
scroll to position [180, 0]
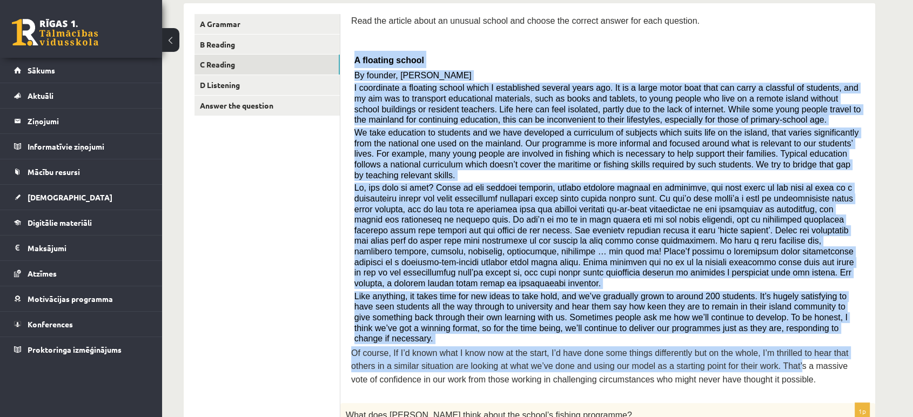
drag, startPoint x: 354, startPoint y: 60, endPoint x: 713, endPoint y: 323, distance: 445.4
click at [717, 326] on div "Read the article about an unusual school and choose the correct answer for each…" at bounding box center [607, 203] width 513 height 378
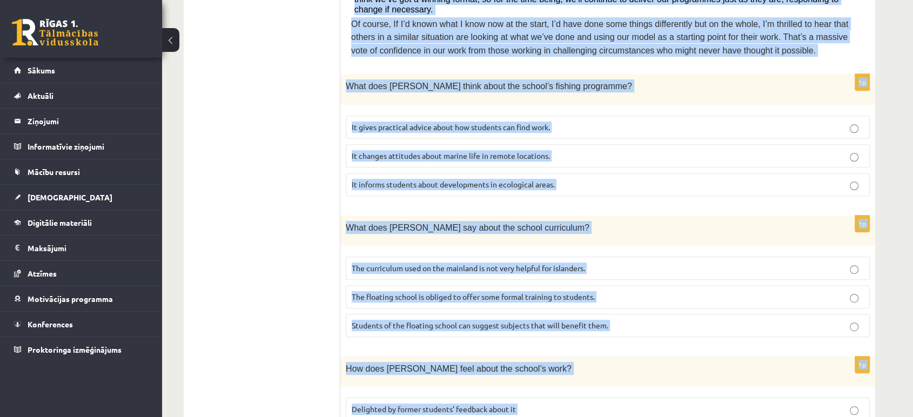
scroll to position [993, 0]
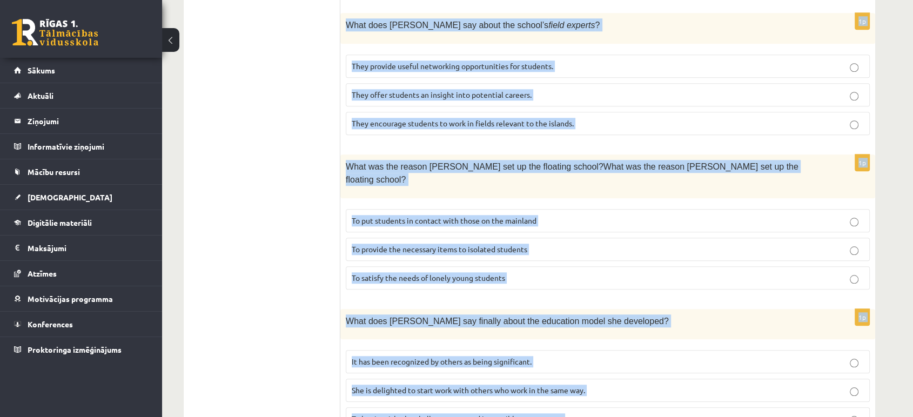
drag, startPoint x: 354, startPoint y: 62, endPoint x: 592, endPoint y: 359, distance: 380.6
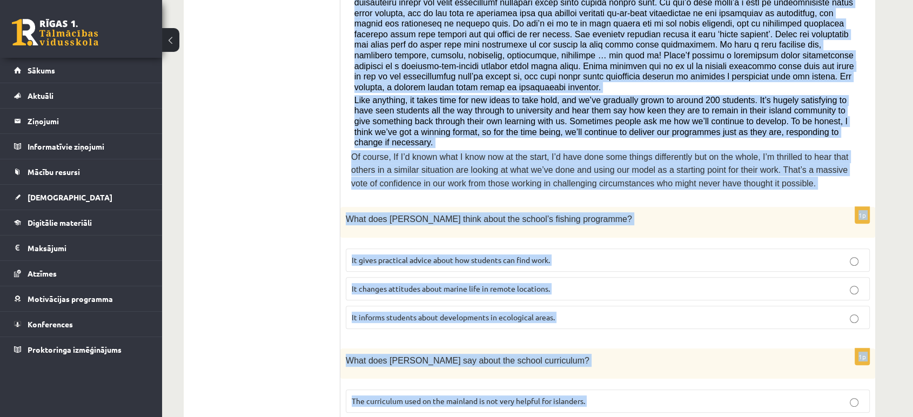
scroll to position [273, 0]
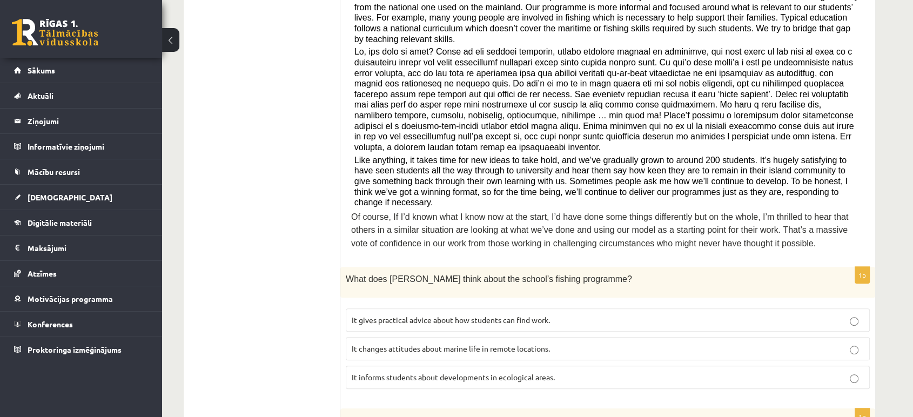
scroll to position [333, 0]
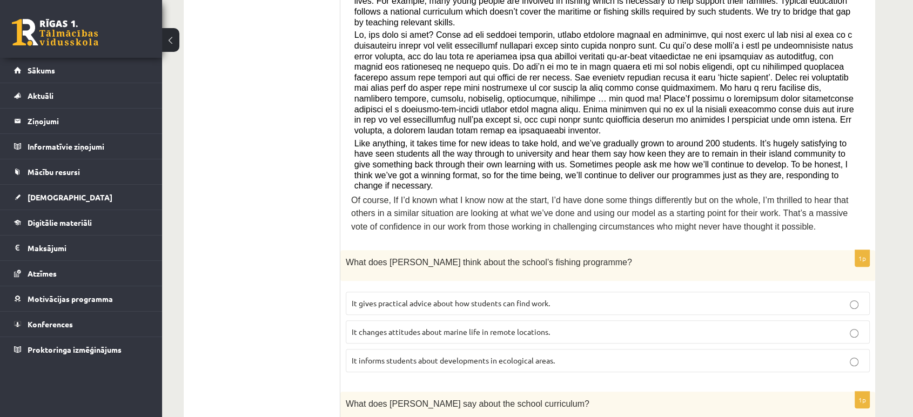
click at [428, 355] on p "It informs students about developments in ecological areas." at bounding box center [608, 360] width 512 height 11
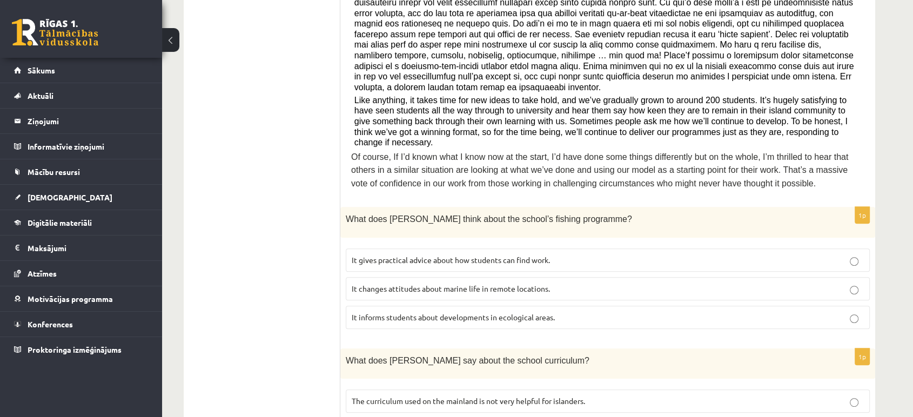
scroll to position [453, 0]
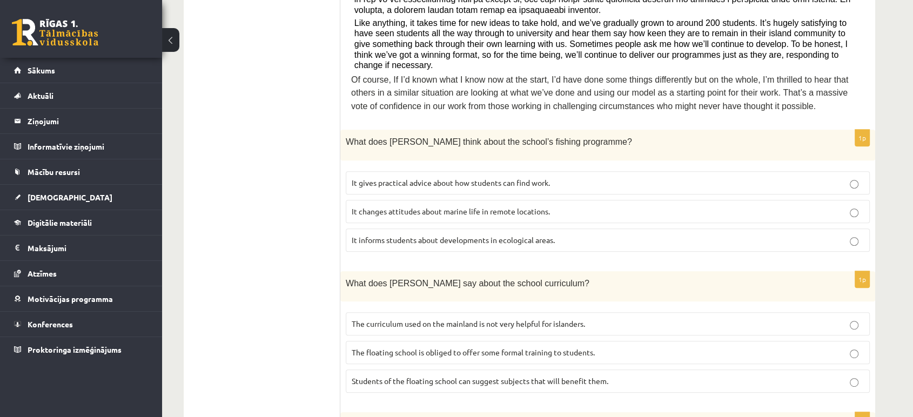
click at [475, 312] on label "The curriculum used on the mainland is not very helpful for islanders." at bounding box center [608, 323] width 524 height 23
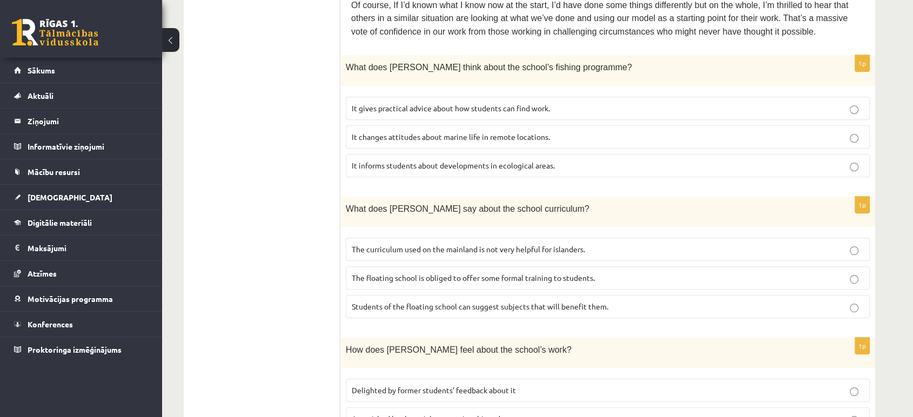
scroll to position [633, 0]
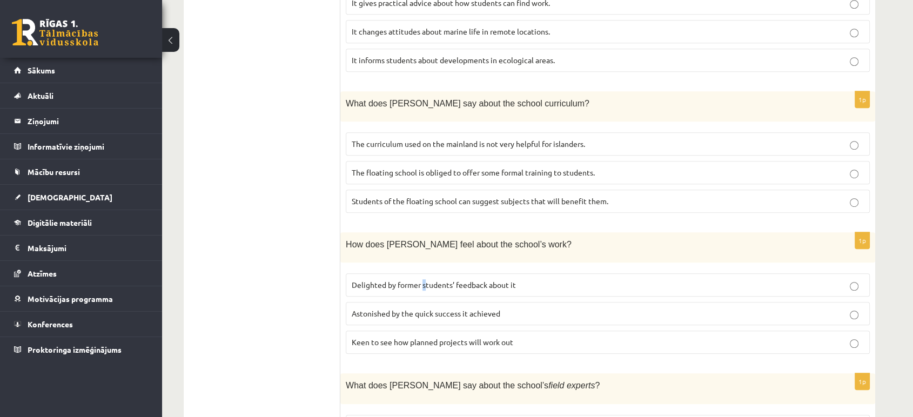
click at [424, 279] on p "Delighted by former students’ feedback about it" at bounding box center [608, 284] width 512 height 11
click at [452, 280] on span "Delighted by former students’ feedback about it" at bounding box center [434, 285] width 164 height 10
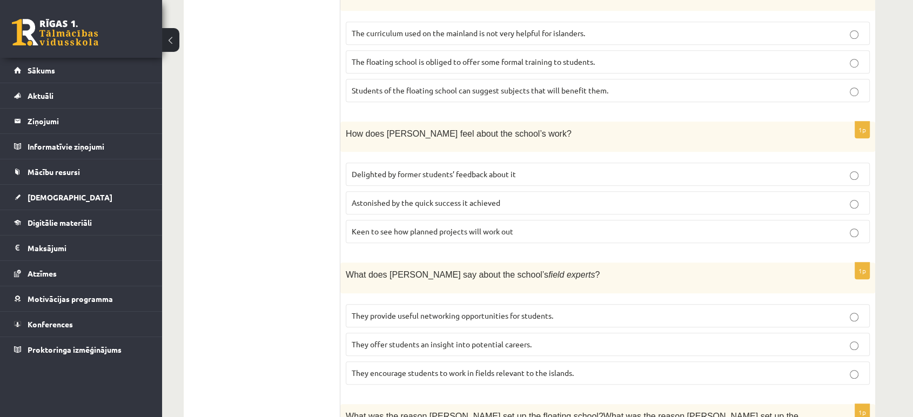
scroll to position [753, 0]
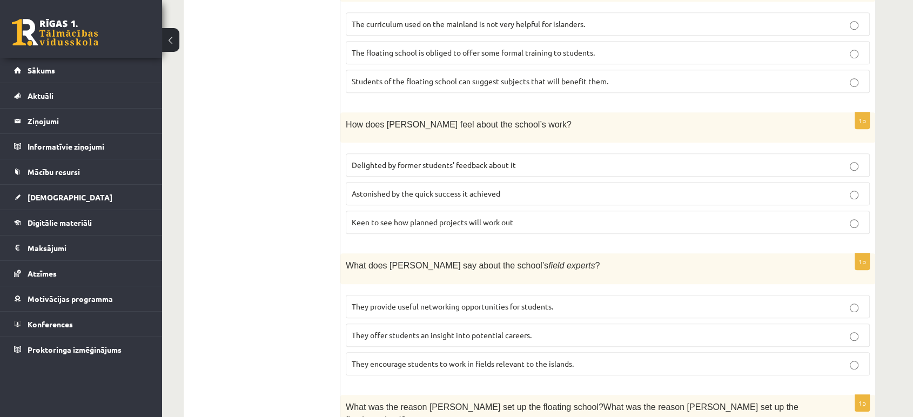
click at [433, 295] on label "They provide useful networking opportunities for students." at bounding box center [608, 306] width 524 height 23
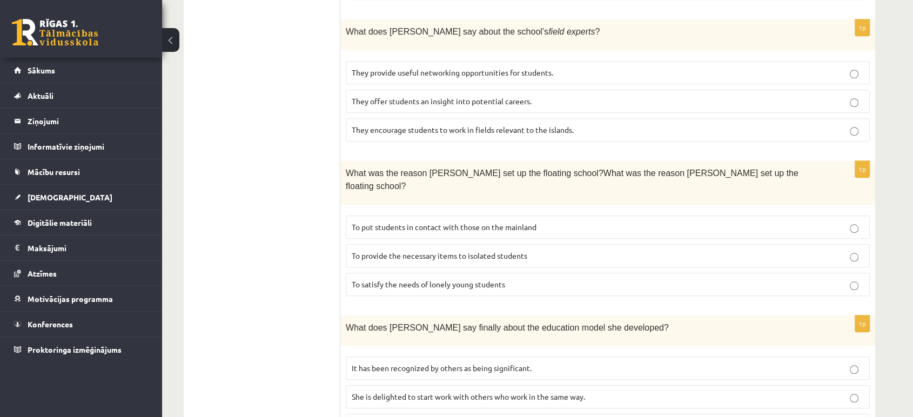
scroll to position [993, 0]
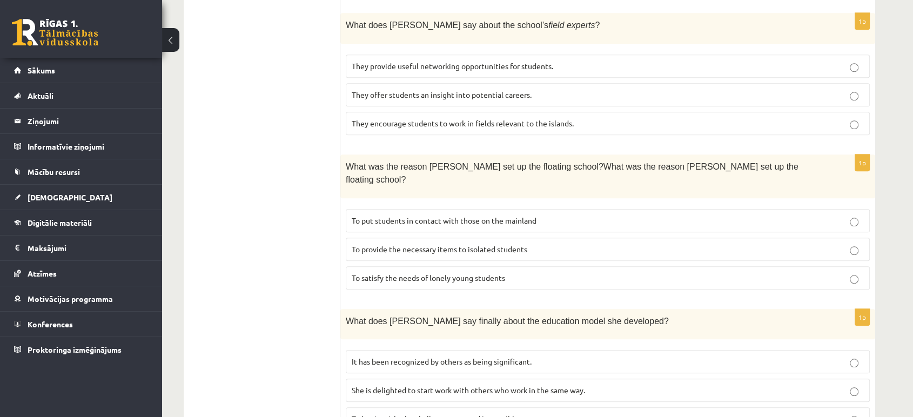
click at [542, 384] on p "She is delighted to start work with others who work in the same way." at bounding box center [608, 389] width 512 height 11
click at [475, 414] on span "To begin with, the challenges seemed impossible to overcome." at bounding box center [458, 419] width 213 height 10
click at [474, 385] on span "She is delighted to start work with others who work in the same way." at bounding box center [468, 390] width 233 height 10
click at [464, 209] on label "To put students in contact with those on the mainland" at bounding box center [608, 220] width 524 height 23
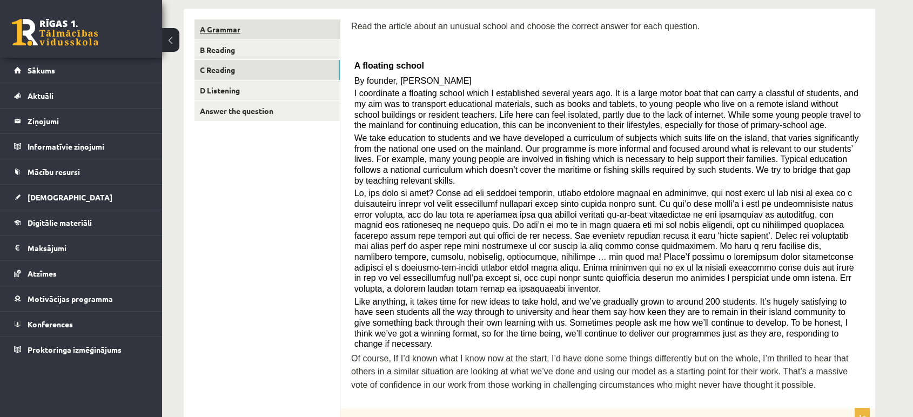
scroll to position [33, 0]
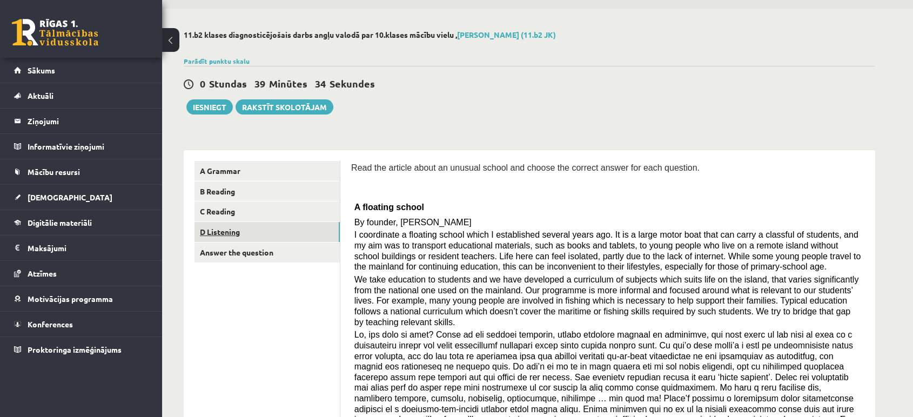
click at [251, 228] on link "D Listening" at bounding box center [266, 232] width 145 height 20
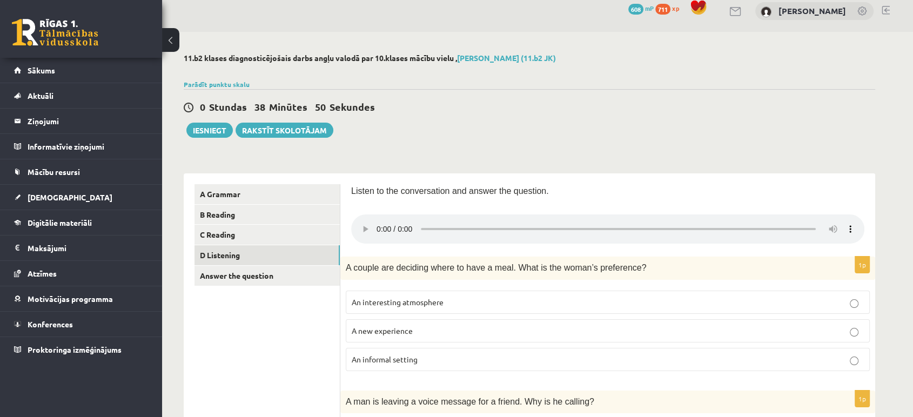
scroll to position [0, 0]
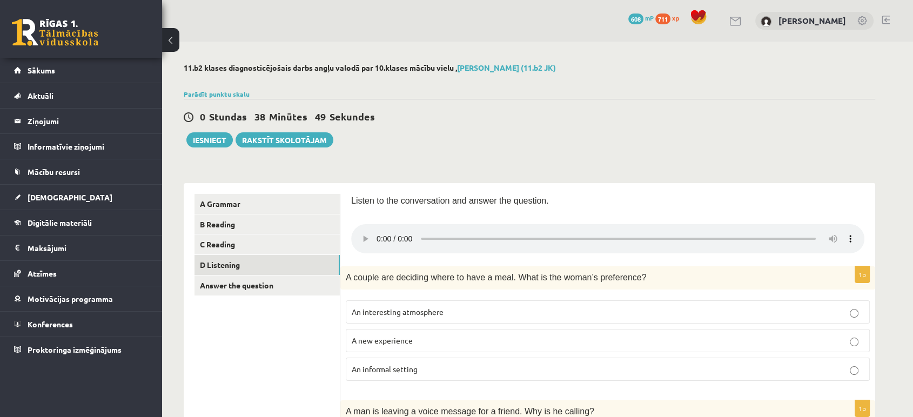
drag, startPoint x: 446, startPoint y: 288, endPoint x: 318, endPoint y: 339, distance: 138.0
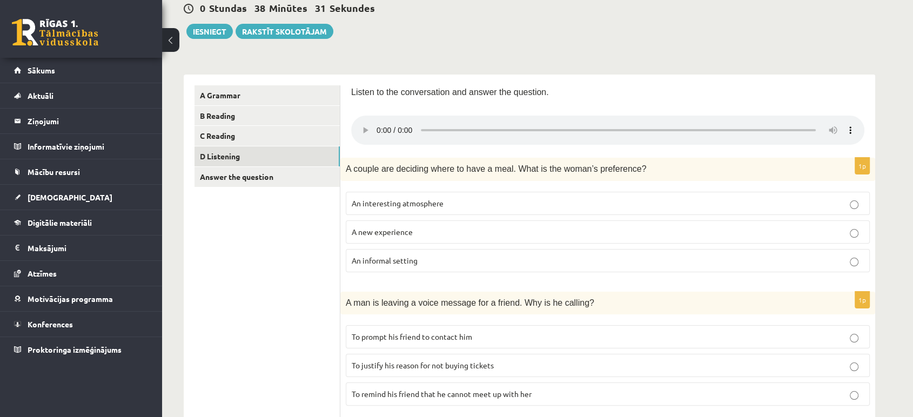
scroll to position [120, 0]
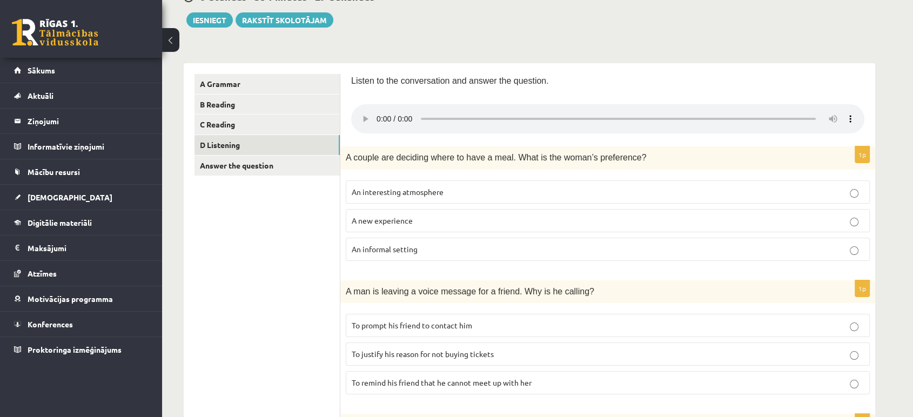
click at [402, 197] on p "An interesting atmosphere" at bounding box center [608, 191] width 512 height 11
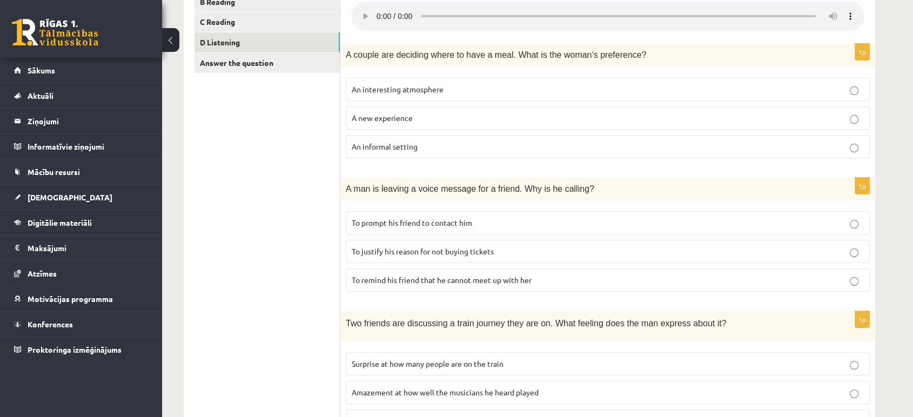
scroll to position [240, 0]
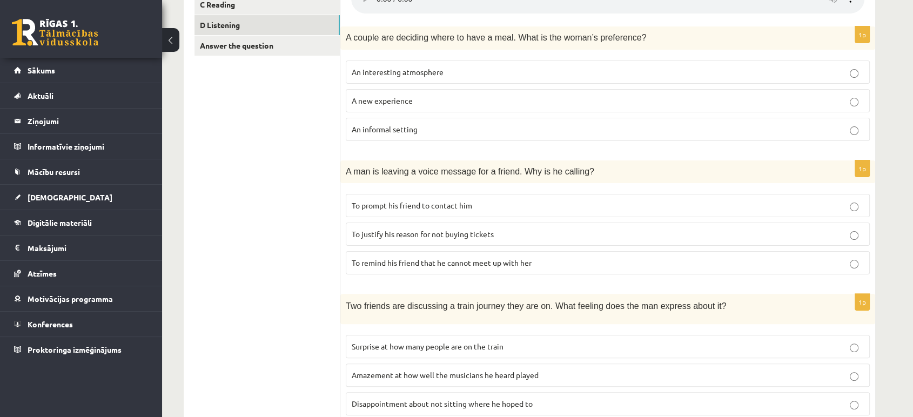
click at [454, 175] on span "A man is leaving a voice message for a friend. Why is he calling?" at bounding box center [470, 171] width 248 height 9
click at [423, 237] on span "To justify his reason for not buying tickets" at bounding box center [423, 234] width 142 height 10
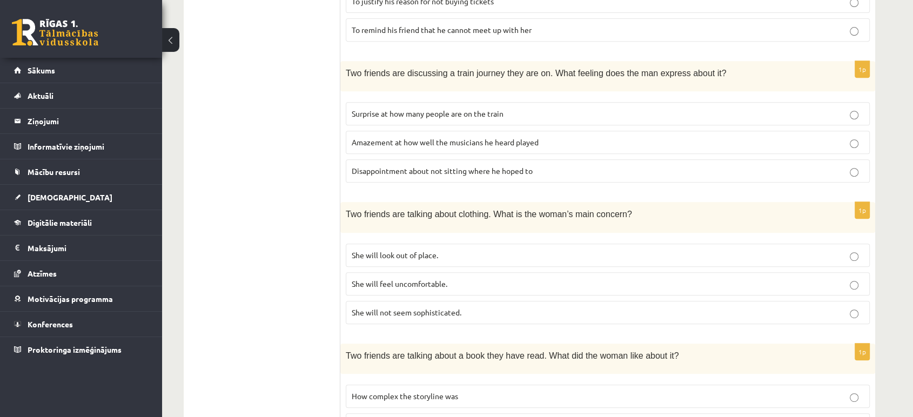
scroll to position [479, 0]
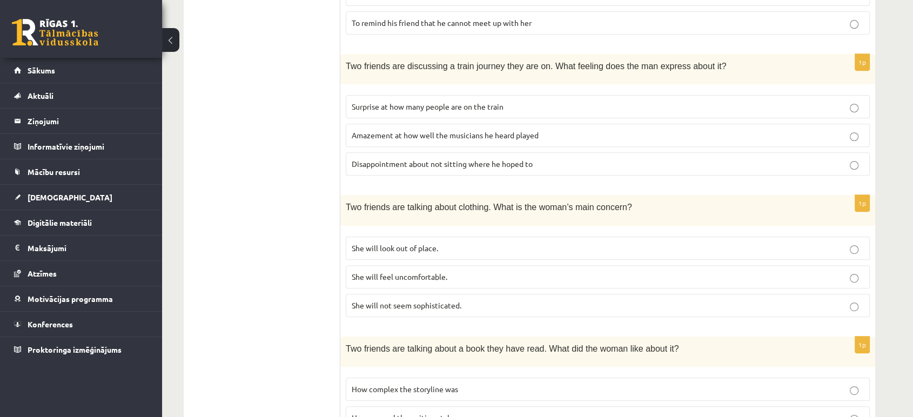
click at [419, 167] on p "Disappointment about not sitting where he hoped to" at bounding box center [608, 163] width 512 height 11
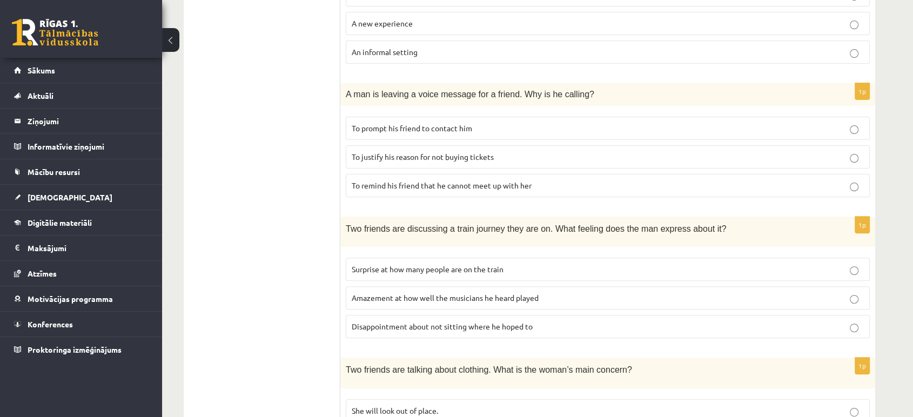
scroll to position [300, 0]
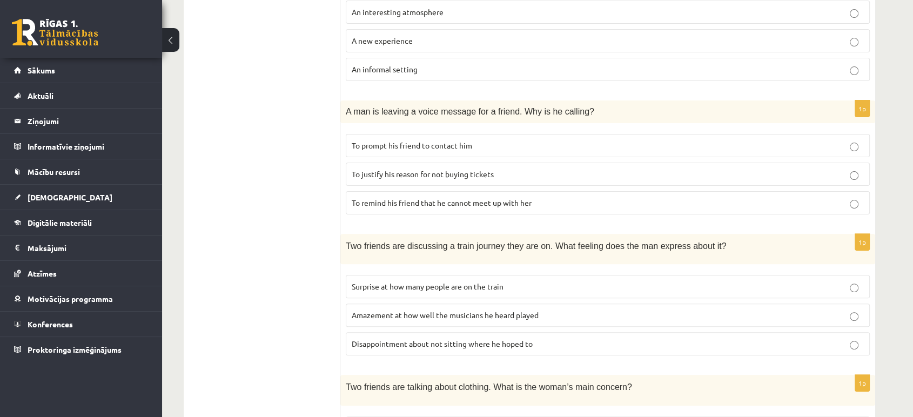
drag, startPoint x: 445, startPoint y: 138, endPoint x: 423, endPoint y: 124, distance: 25.9
drag, startPoint x: 423, startPoint y: 124, endPoint x: 298, endPoint y: 236, distance: 168.3
click at [298, 236] on ul "A Grammar B Reading C Reading D Listening Answer the question" at bounding box center [267, 341] width 146 height 894
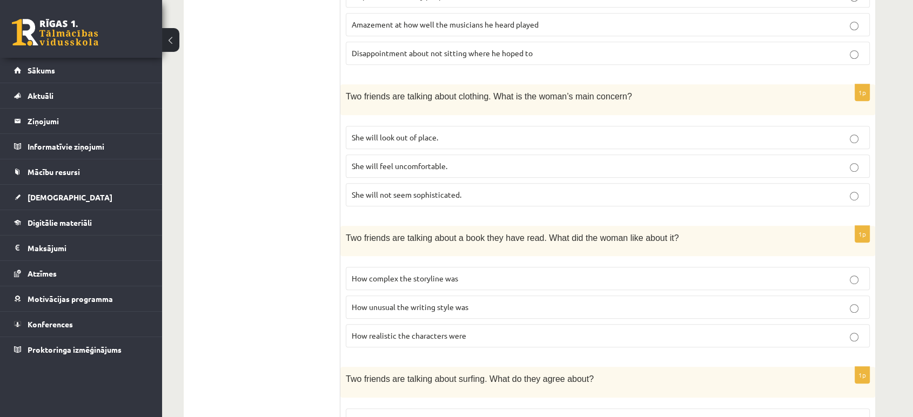
scroll to position [600, 0]
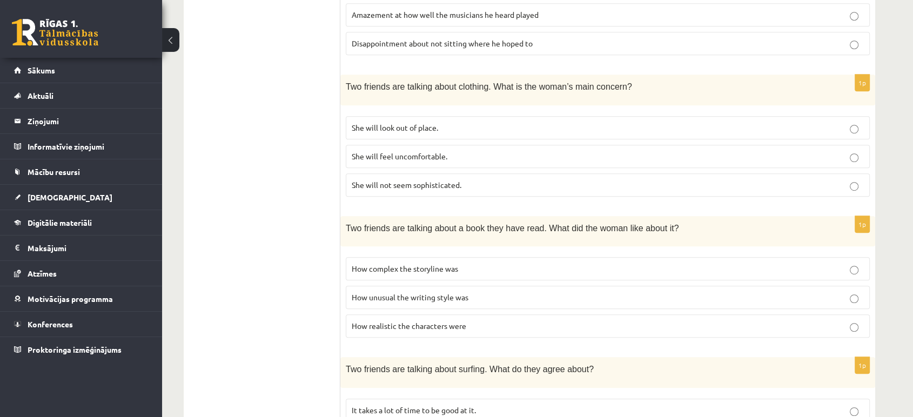
click at [441, 294] on span "How unusual the writing style was" at bounding box center [410, 297] width 117 height 10
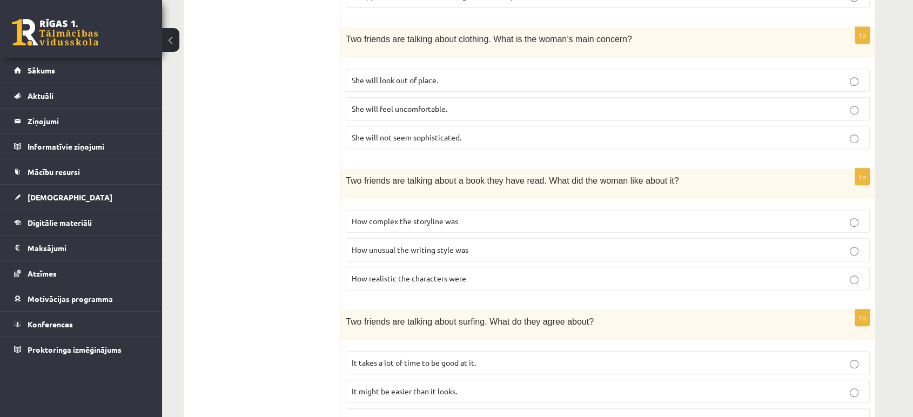
scroll to position [660, 0]
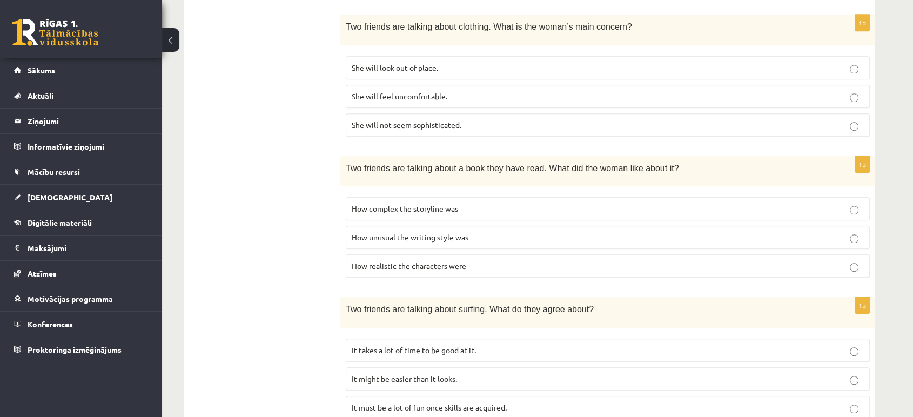
click at [423, 262] on span "How realistic the characters were" at bounding box center [409, 266] width 114 height 10
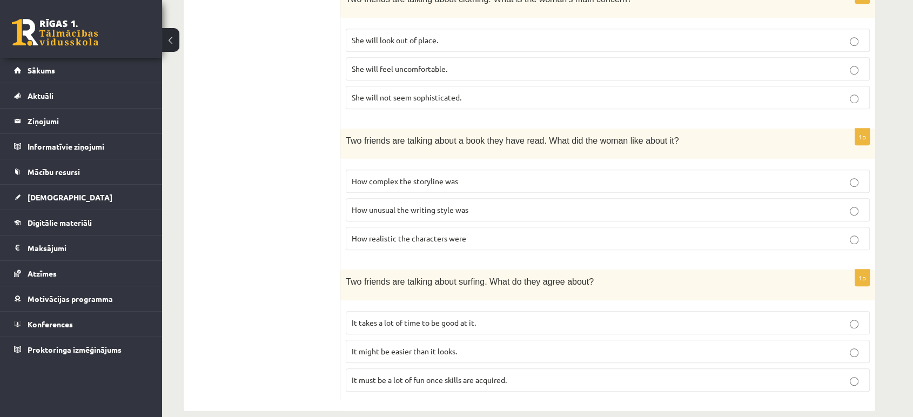
scroll to position [698, 0]
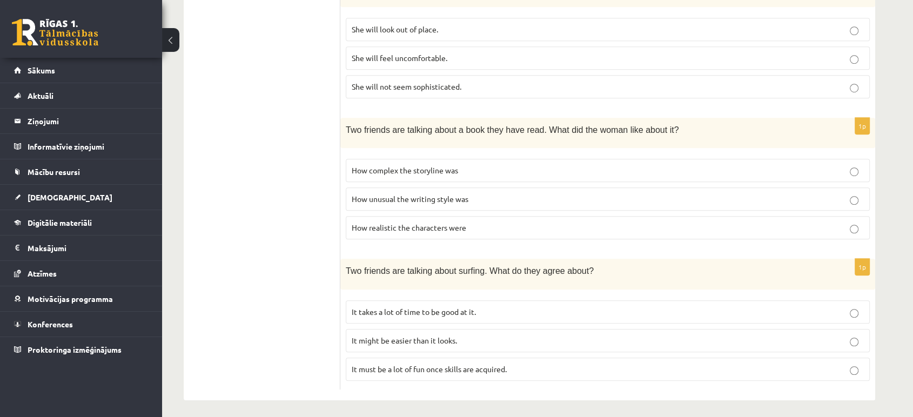
click at [440, 340] on p "It might be easier than it looks." at bounding box center [608, 340] width 512 height 11
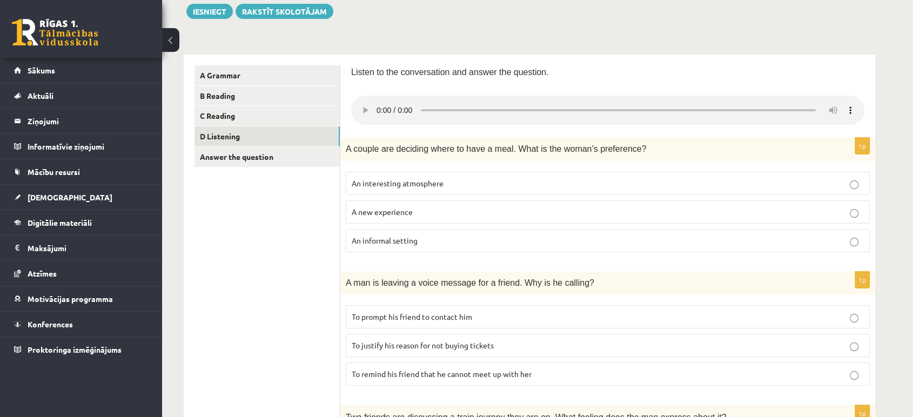
scroll to position [98, 0]
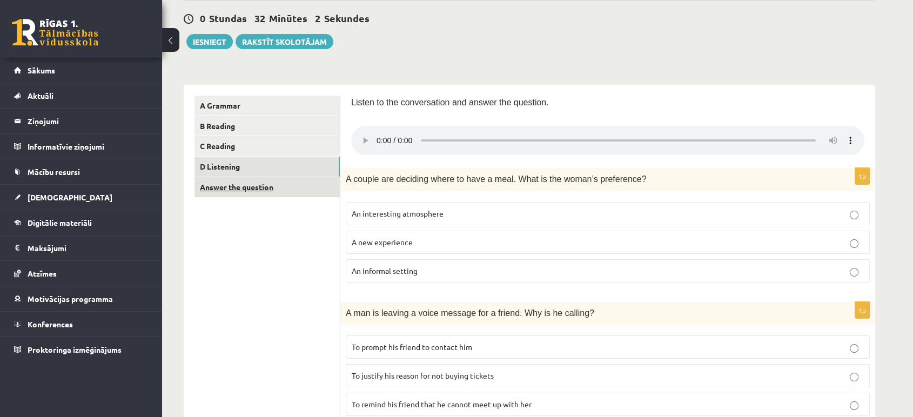
click at [249, 192] on link "Answer the question" at bounding box center [266, 187] width 145 height 20
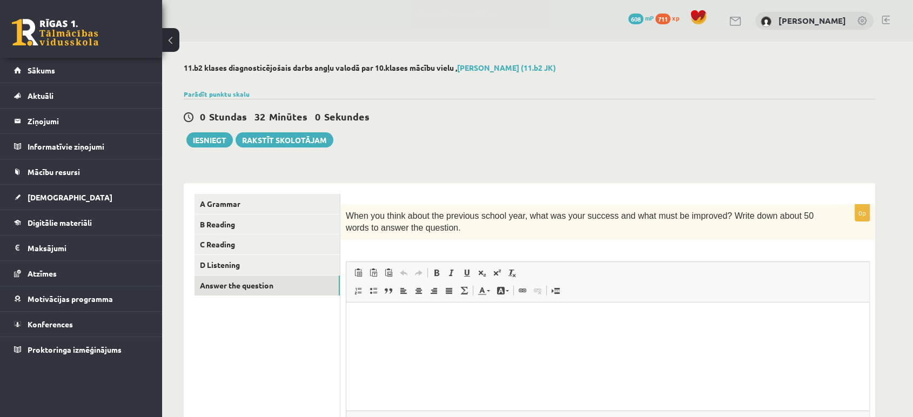
scroll to position [0, 0]
drag, startPoint x: 514, startPoint y: 102, endPoint x: 513, endPoint y: 116, distance: 13.5
drag, startPoint x: 513, startPoint y: 116, endPoint x: 448, endPoint y: 168, distance: 83.3
click at [448, 168] on div "11.b2 klases diagnosticējošais darbs angļu valodā par 10.klases mācību vielu , …" at bounding box center [529, 280] width 734 height 477
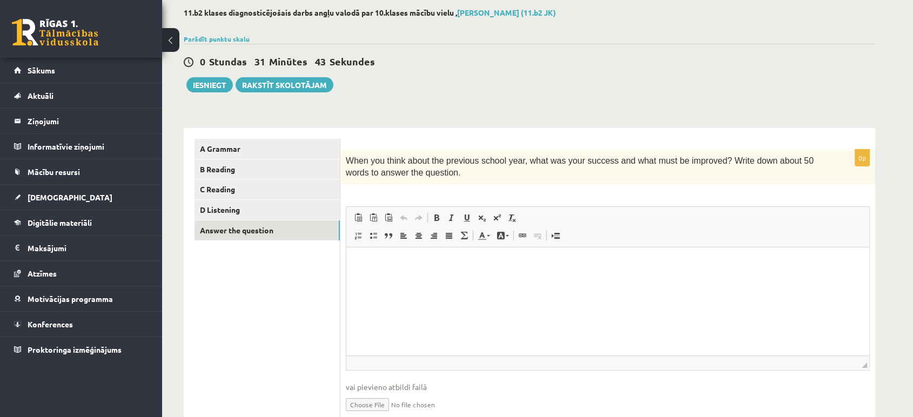
scroll to position [102, 0]
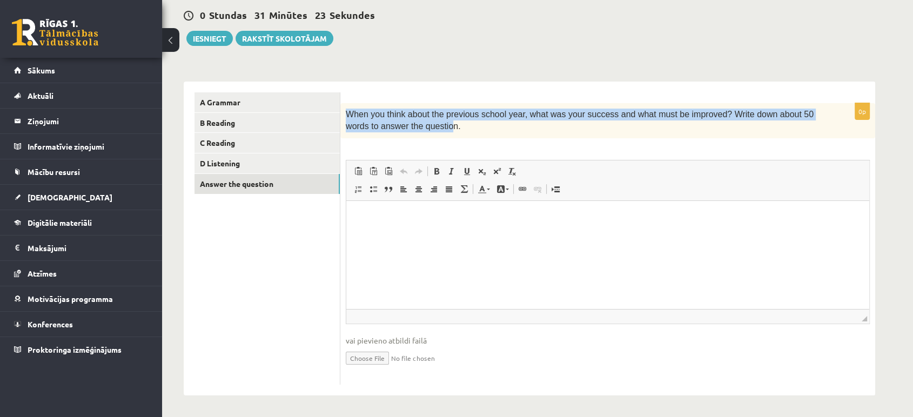
drag, startPoint x: 342, startPoint y: 114, endPoint x: 417, endPoint y: 130, distance: 76.7
click at [416, 130] on div "When you think about the previous school year, what was your success and what m…" at bounding box center [607, 120] width 535 height 35
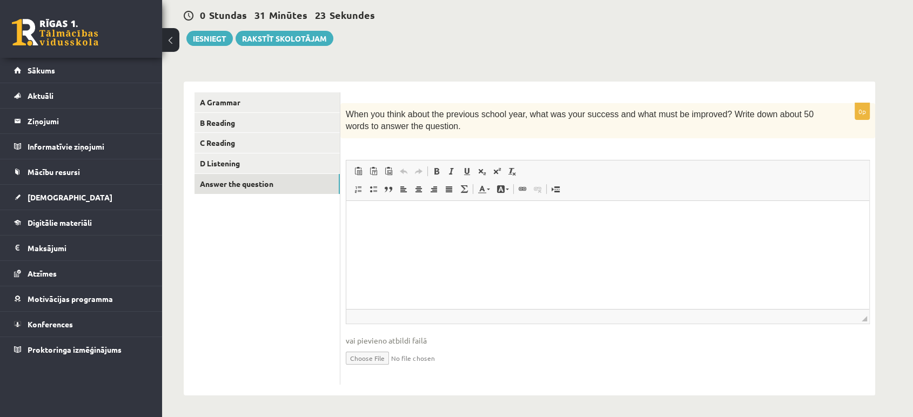
click at [423, 129] on p "When you think about the previous school year, what was your success and what m…" at bounding box center [581, 121] width 470 height 24
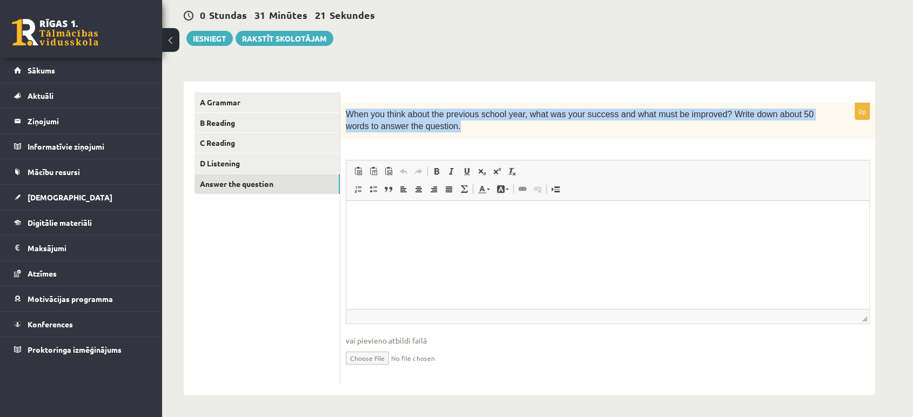
drag, startPoint x: 348, startPoint y: 114, endPoint x: 440, endPoint y: 134, distance: 93.5
click at [440, 134] on div "When you think about the previous school year, what was your success and what m…" at bounding box center [607, 120] width 535 height 35
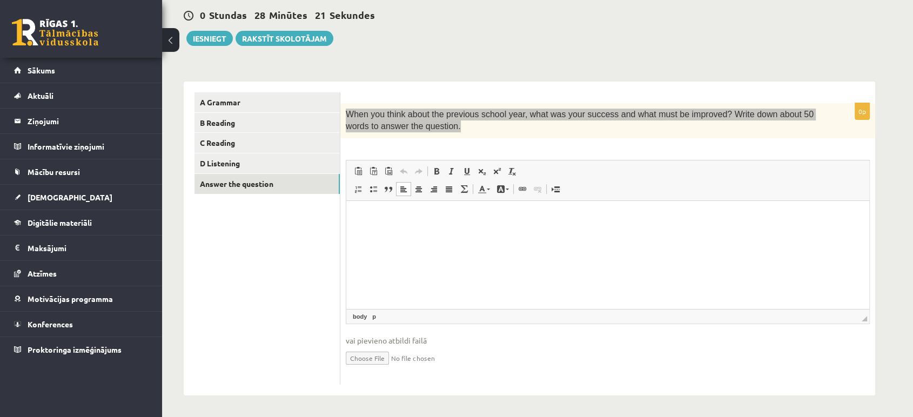
click at [382, 209] on html at bounding box center [607, 216] width 523 height 33
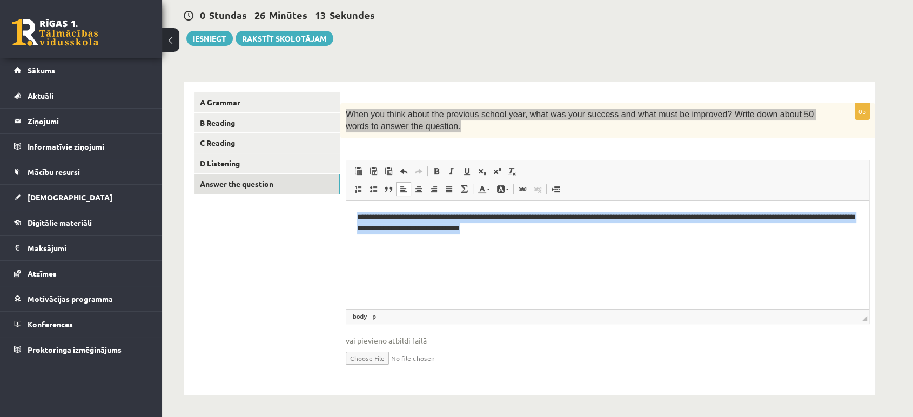
drag, startPoint x: 586, startPoint y: 230, endPoint x: 314, endPoint y: 185, distance: 275.8
click at [346, 200] on html "**********" at bounding box center [607, 222] width 523 height 44
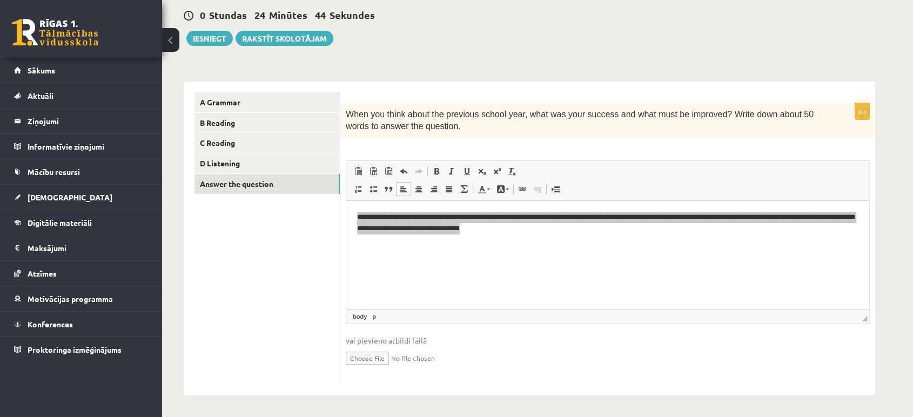
click at [301, 290] on ul "A Grammar B Reading C Reading D Listening Answer the question" at bounding box center [267, 238] width 146 height 292
click at [200, 40] on button "Iesniegt" at bounding box center [209, 38] width 46 height 15
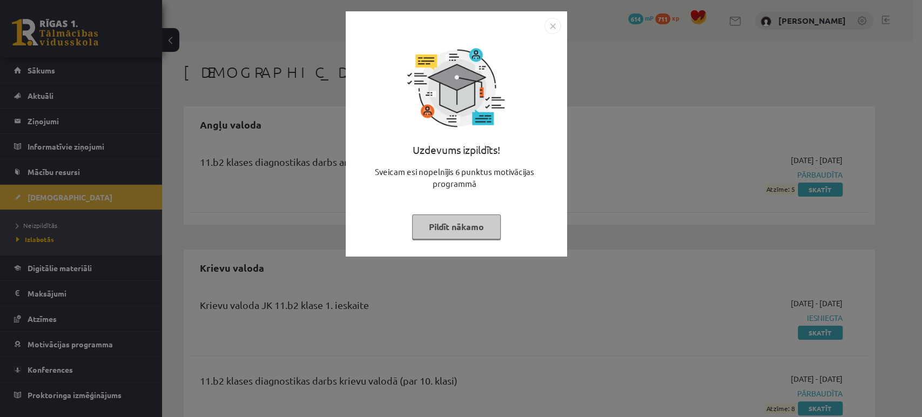
click at [546, 30] on img "Close" at bounding box center [552, 26] width 16 height 16
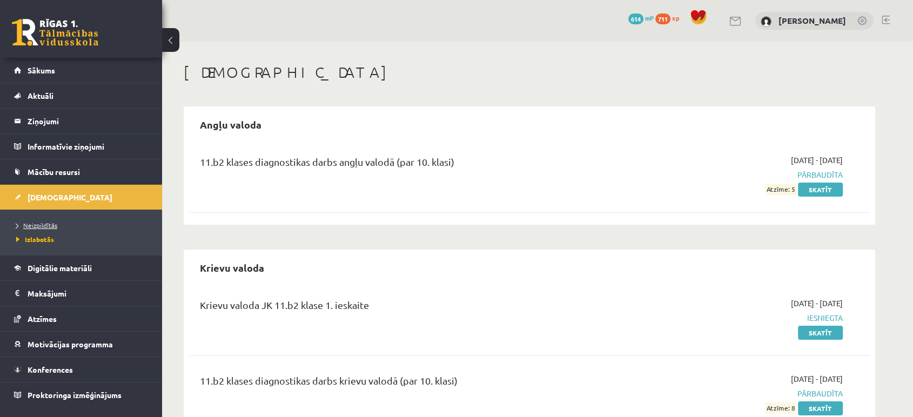
click at [35, 224] on span "Neizpildītās" at bounding box center [36, 225] width 41 height 9
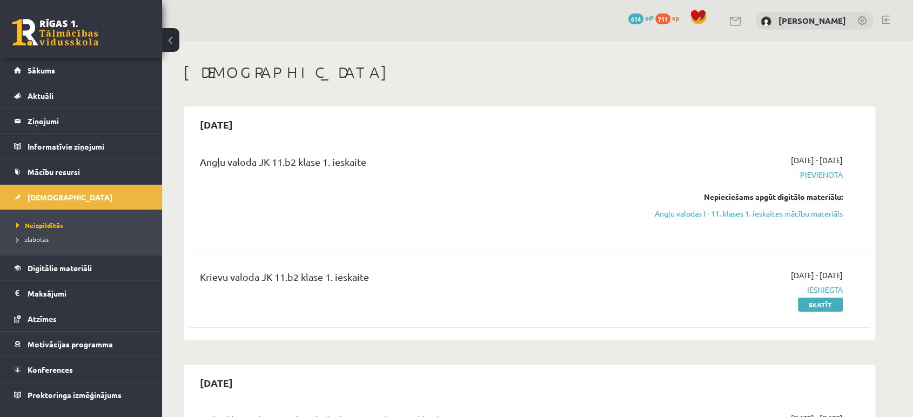
click at [665, 19] on span "711" at bounding box center [662, 18] width 15 height 11
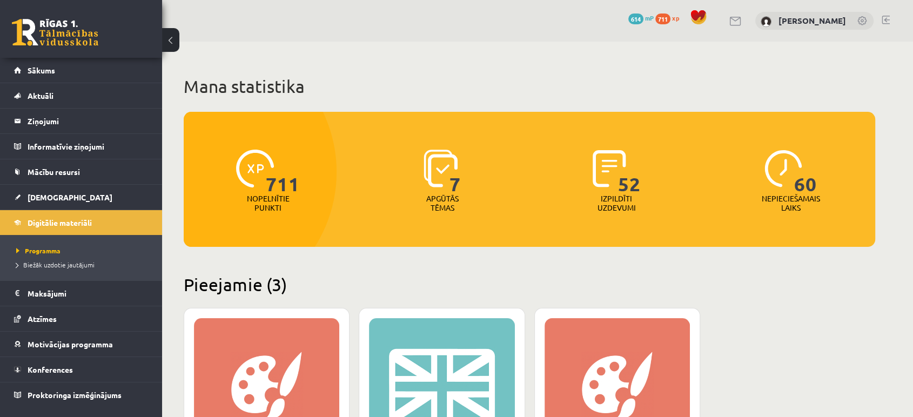
drag, startPoint x: 793, startPoint y: 188, endPoint x: 810, endPoint y: 185, distance: 17.6
click at [821, 185] on div "60 Nepieciešamais laiks" at bounding box center [790, 181] width 169 height 75
click at [797, 185] on span "60" at bounding box center [805, 172] width 23 height 44
click at [782, 200] on p "Nepieciešamais laiks" at bounding box center [790, 203] width 58 height 18
click at [442, 198] on p "Apgūtās tēmas" at bounding box center [442, 203] width 42 height 18
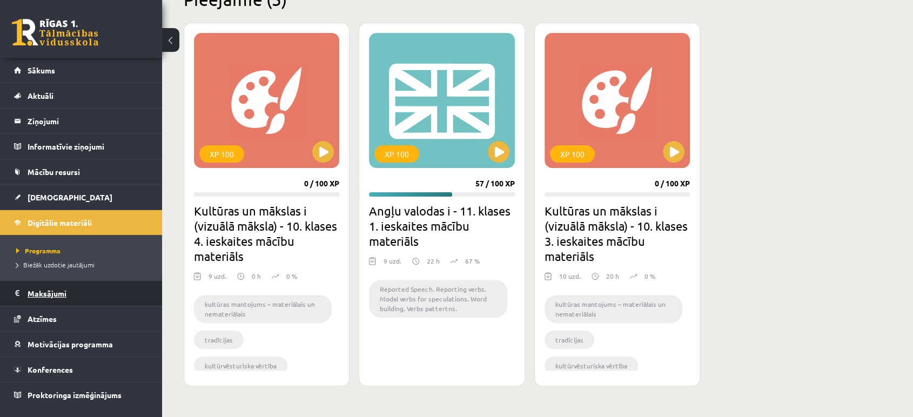
scroll to position [240, 0]
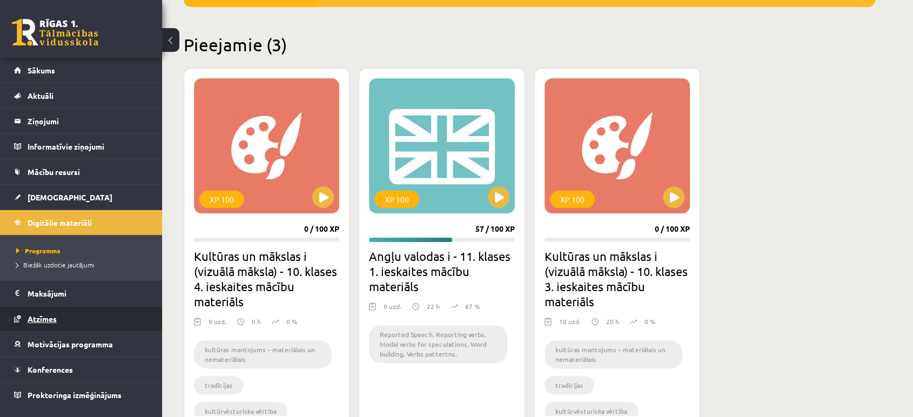
click at [53, 321] on span "Atzīmes" at bounding box center [42, 319] width 29 height 10
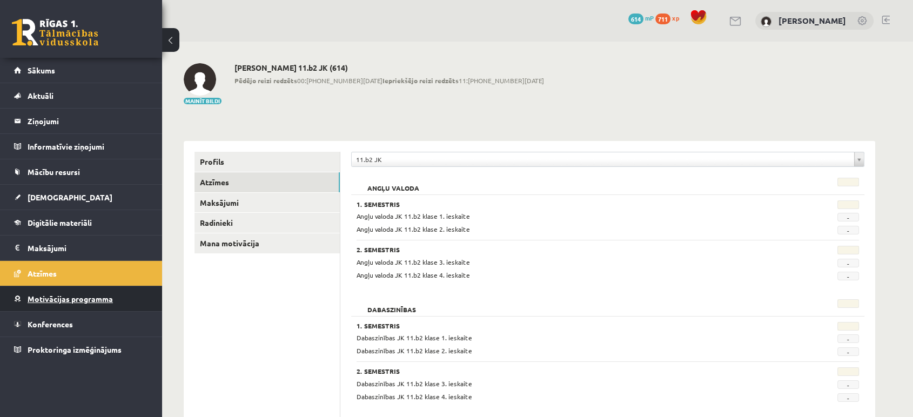
click at [91, 302] on link "Motivācijas programma" at bounding box center [81, 298] width 134 height 25
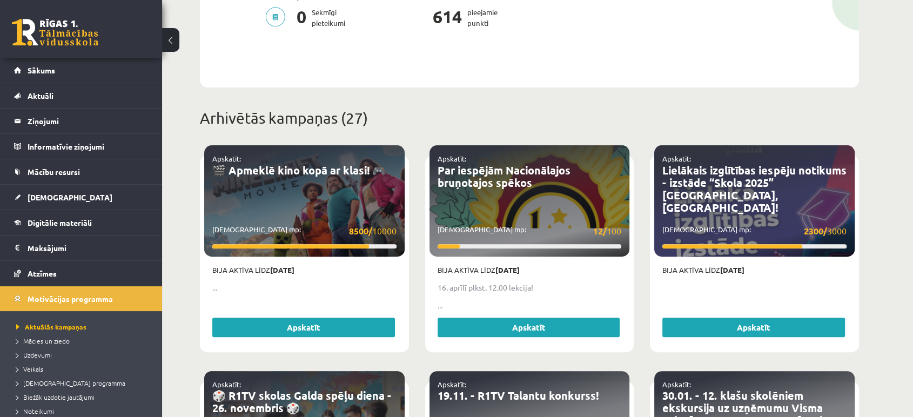
scroll to position [360, 0]
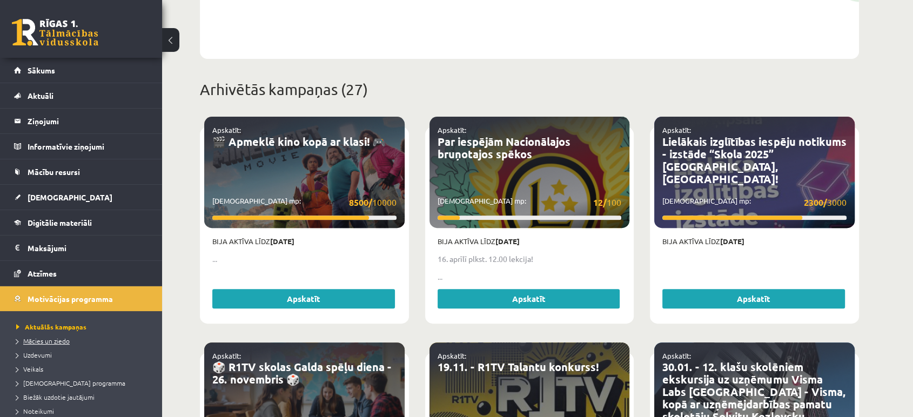
click at [63, 339] on span "Mācies un ziedo" at bounding box center [42, 340] width 53 height 9
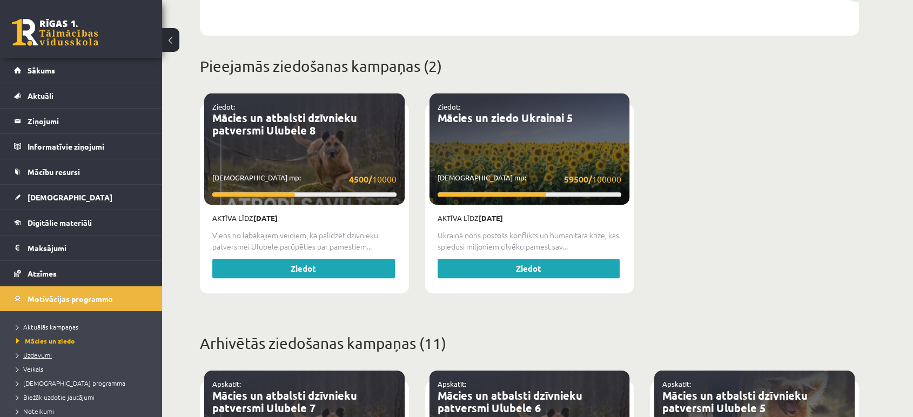
click at [63, 350] on link "Uzdevumi" at bounding box center [83, 355] width 135 height 10
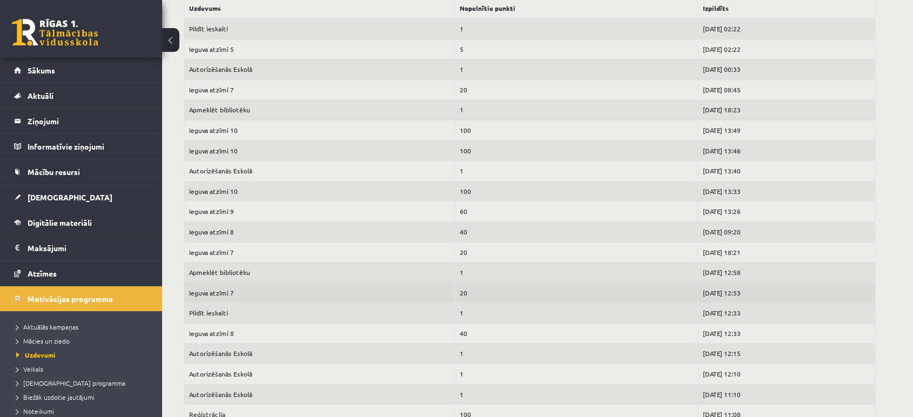
scroll to position [507, 0]
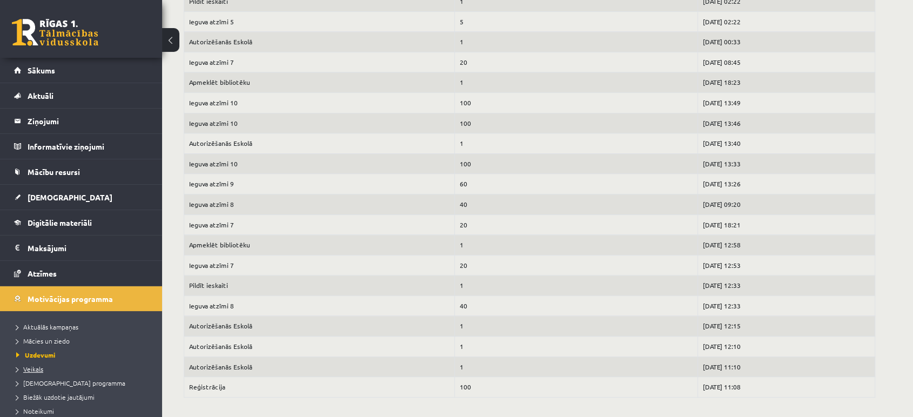
click at [44, 370] on link "Veikals" at bounding box center [83, 369] width 135 height 10
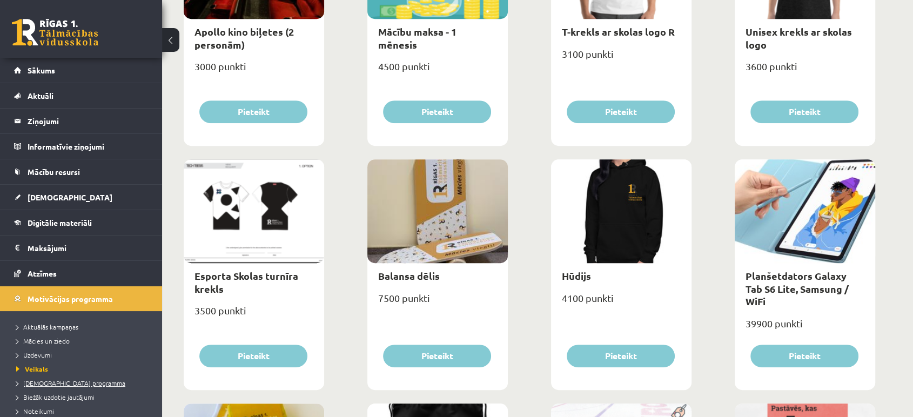
click at [69, 385] on span "[DEMOGRAPHIC_DATA] programma" at bounding box center [70, 383] width 109 height 9
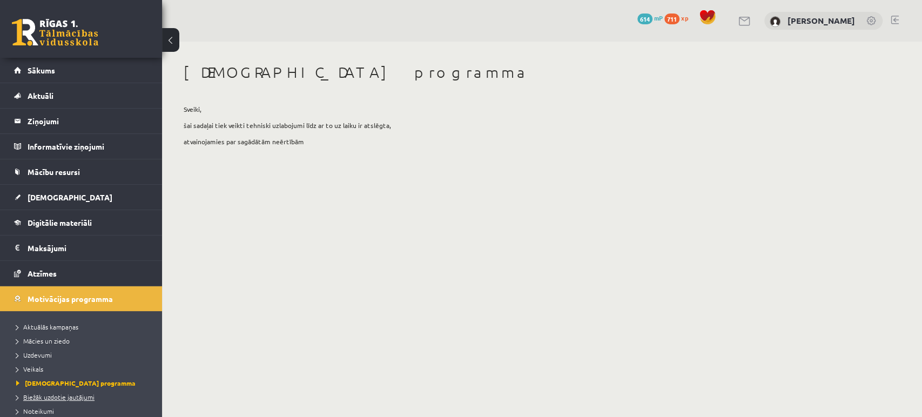
click at [66, 395] on span "Biežāk uzdotie jautājumi" at bounding box center [55, 397] width 78 height 9
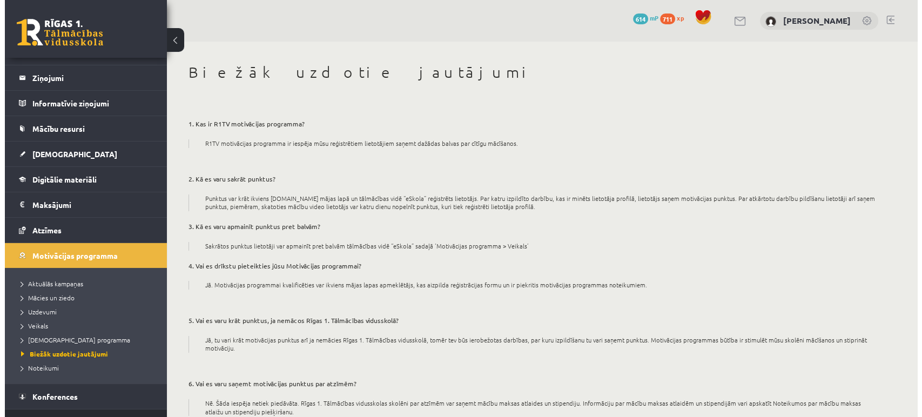
scroll to position [59, 0]
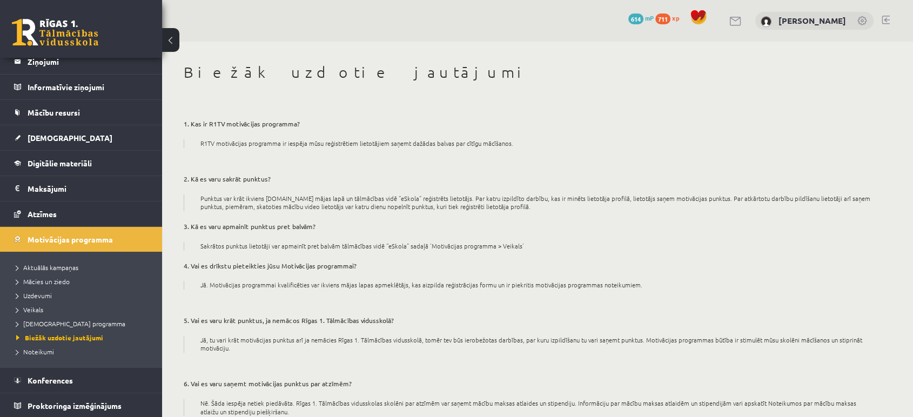
click at [49, 357] on ul "Aktuālās kampaņas Mācies un ziedo Uzdevumi Veikals Ieteikumu programma Biežāk u…" at bounding box center [81, 310] width 162 height 116
click at [40, 353] on span "Noteikumi" at bounding box center [35, 351] width 38 height 9
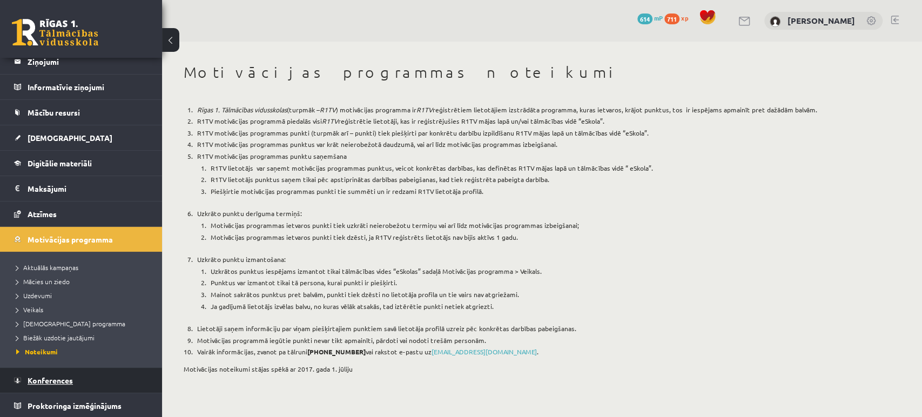
click at [43, 387] on link "Konferences" at bounding box center [81, 380] width 134 height 25
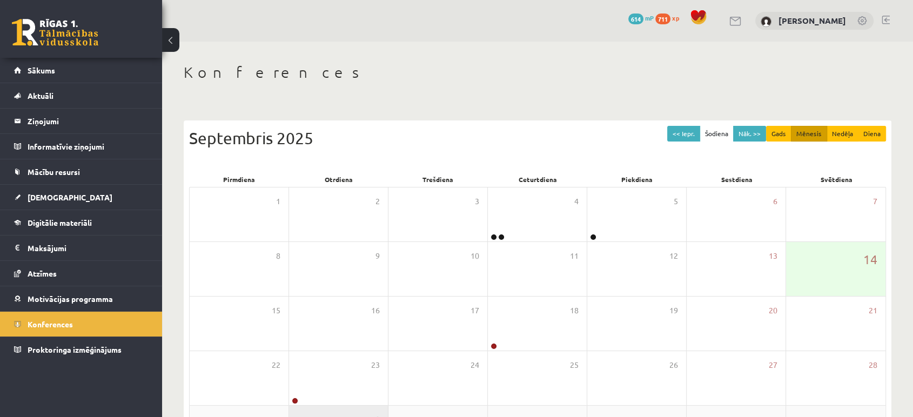
scroll to position [98, 0]
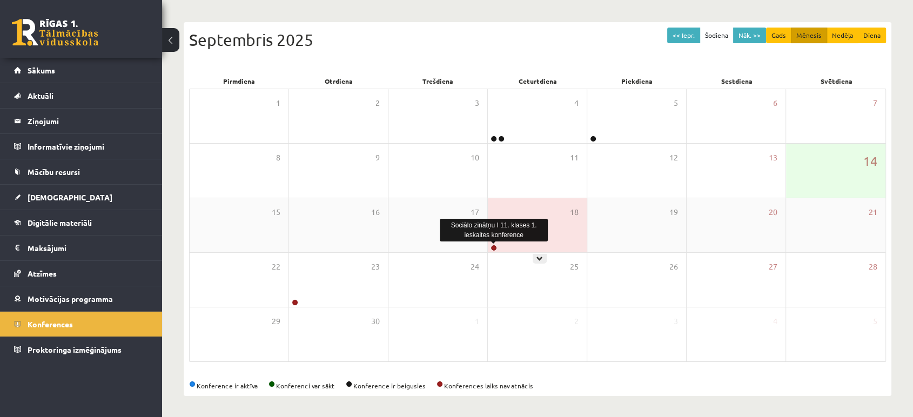
click at [494, 249] on link at bounding box center [493, 248] width 6 height 6
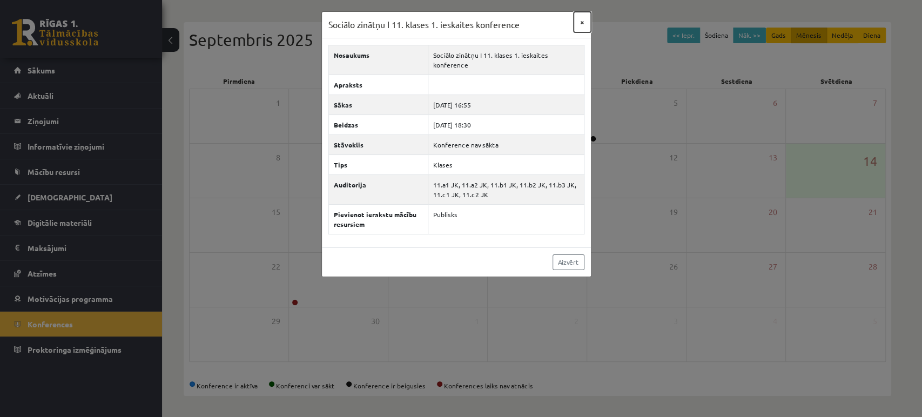
click at [582, 25] on button "×" at bounding box center [581, 22] width 17 height 21
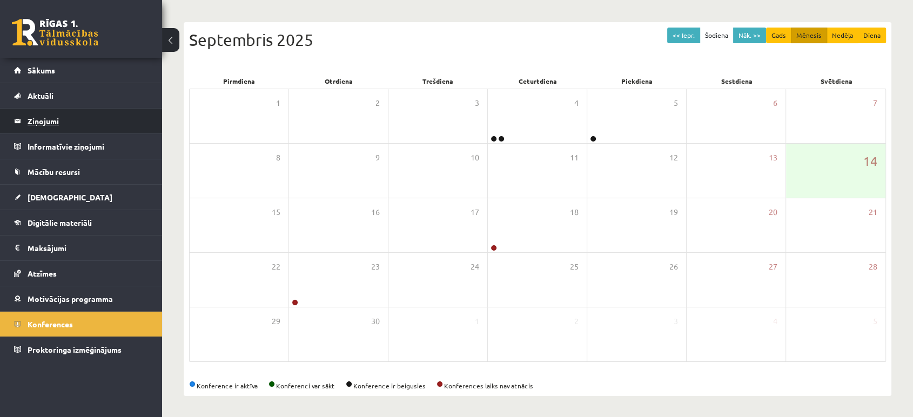
click at [48, 111] on legend "Ziņojumi 0" at bounding box center [88, 121] width 121 height 25
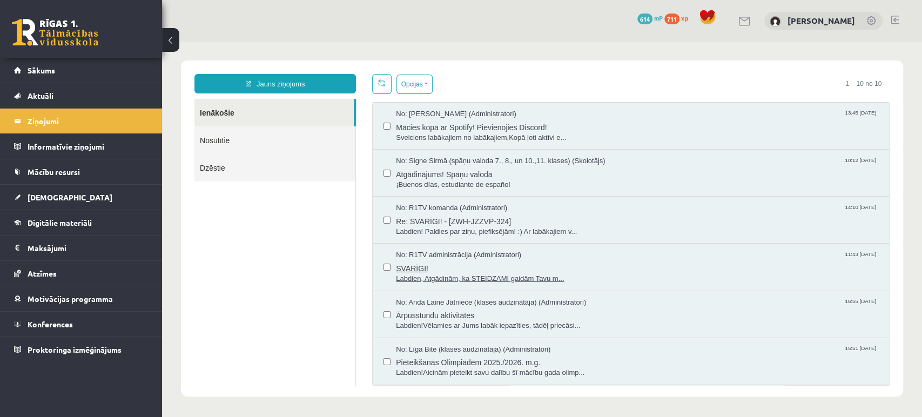
click at [465, 261] on span "SVARĪGI!" at bounding box center [637, 266] width 482 height 13
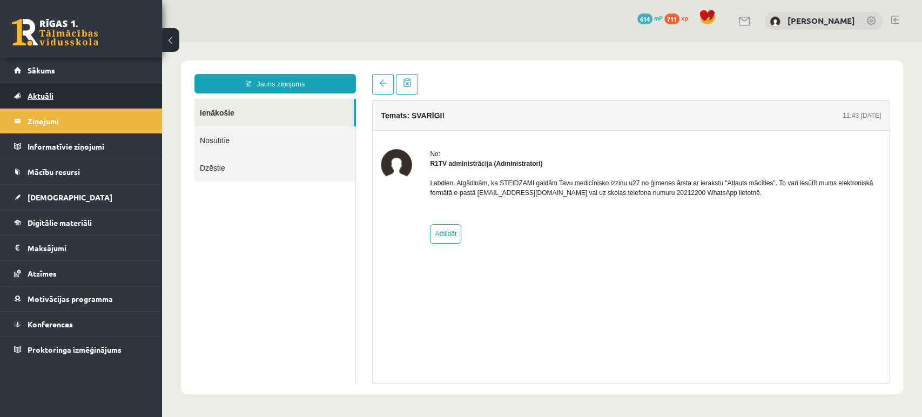
click at [37, 96] on span "Aktuāli" at bounding box center [41, 96] width 26 height 10
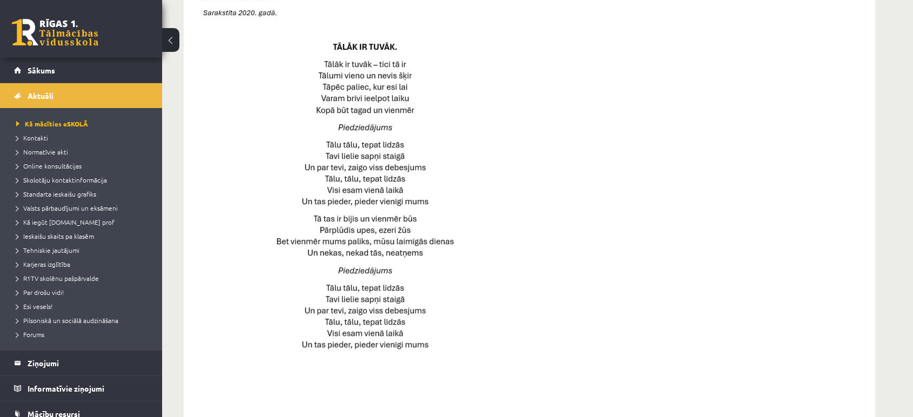
scroll to position [579, 0]
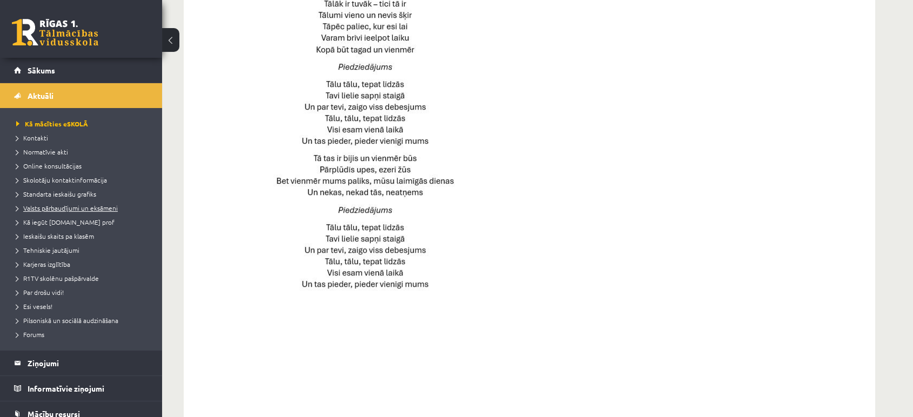
click at [56, 209] on span "Valsts pārbaudījumi un eksāmeni" at bounding box center [67, 208] width 102 height 9
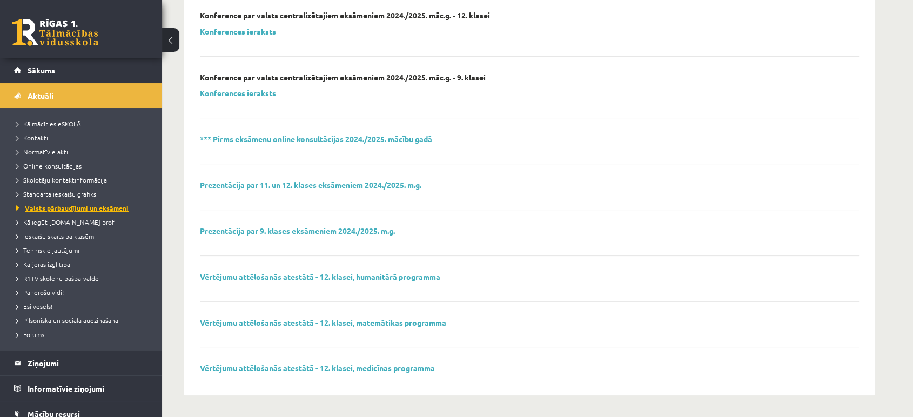
scroll to position [321, 0]
click at [68, 235] on span "Ieskaišu skaits pa klasēm" at bounding box center [55, 236] width 78 height 9
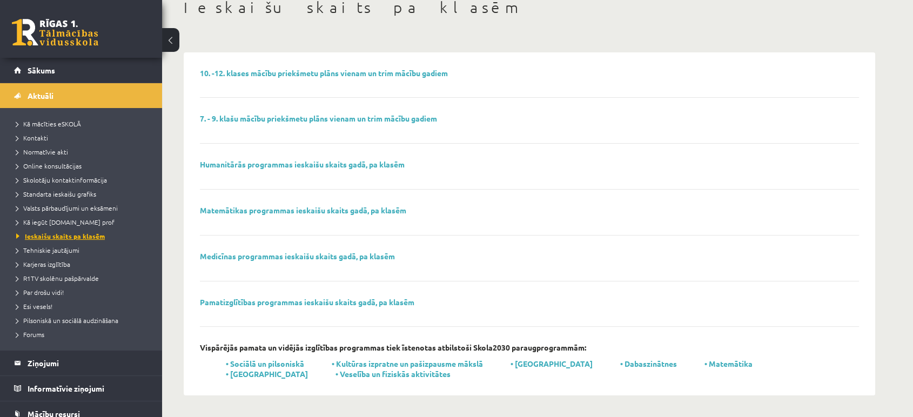
scroll to position [64, 0]
click at [263, 75] on link "10. -12. klases mācību priekšmetu plāns vienam un trim mācību gadiem" at bounding box center [324, 74] width 248 height 10
